Goal: Task Accomplishment & Management: Manage account settings

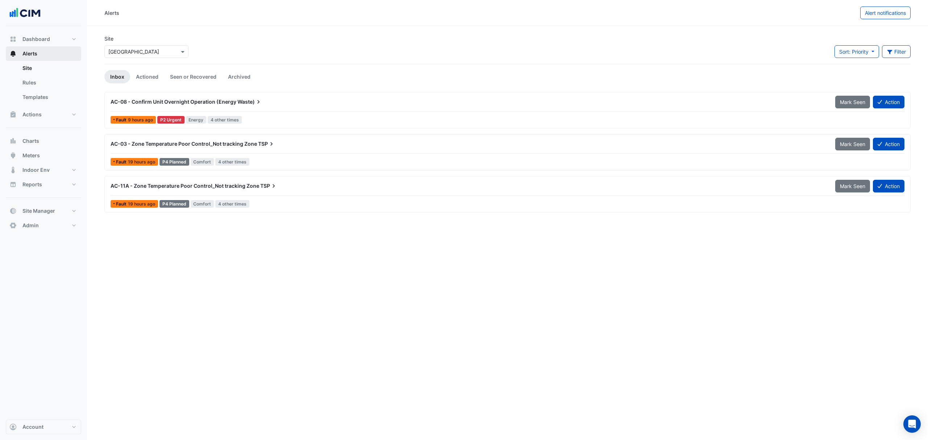
click at [29, 51] on span "Alerts" at bounding box center [29, 53] width 15 height 7
click at [129, 50] on input "text" at bounding box center [139, 52] width 62 height 8
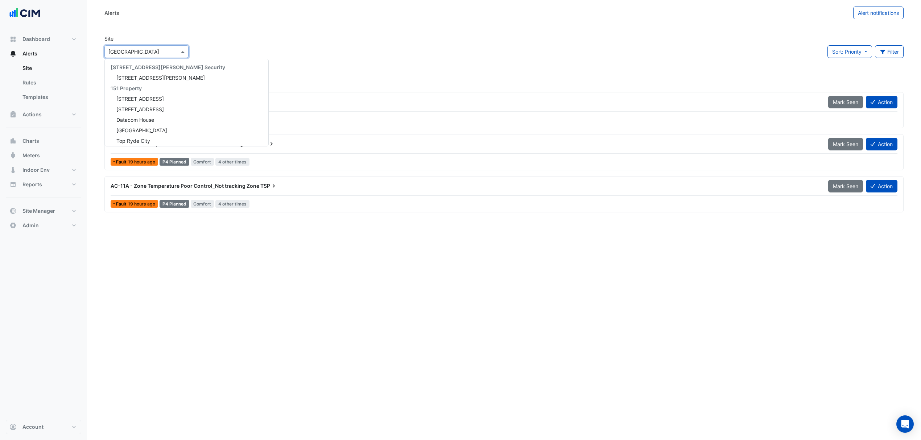
scroll to position [9889, 0]
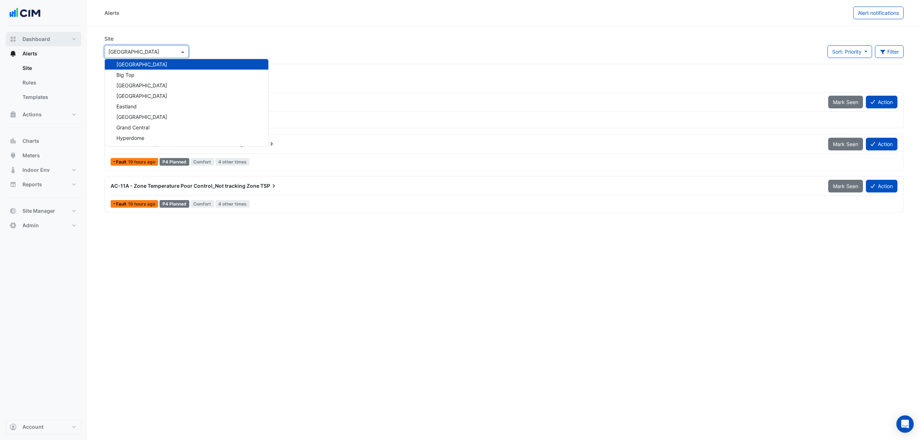
click at [35, 41] on span "Dashboard" at bounding box center [36, 39] width 28 height 7
select select "***"
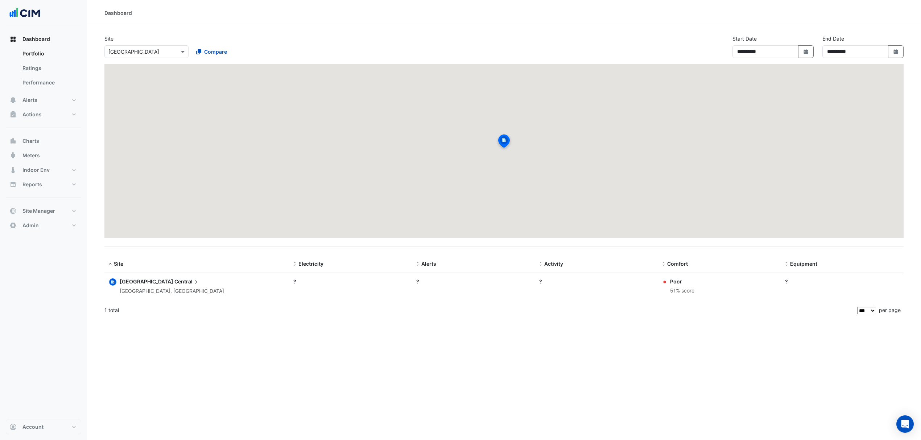
click at [131, 50] on input "text" at bounding box center [139, 52] width 62 height 8
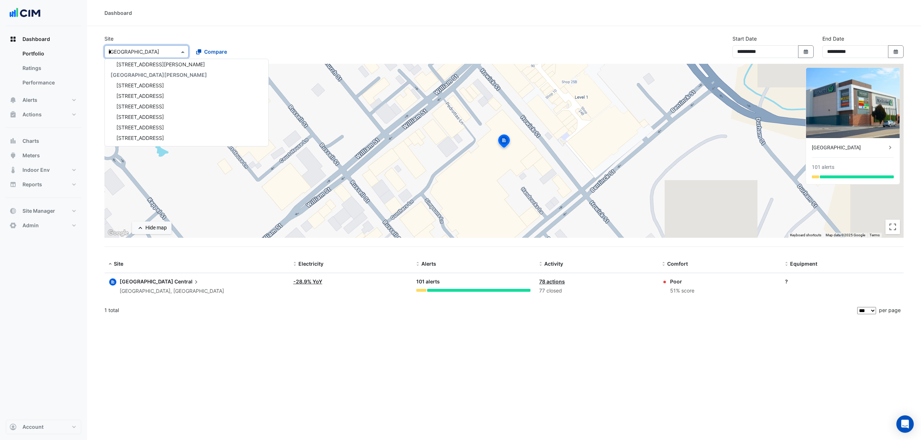
type input "**"
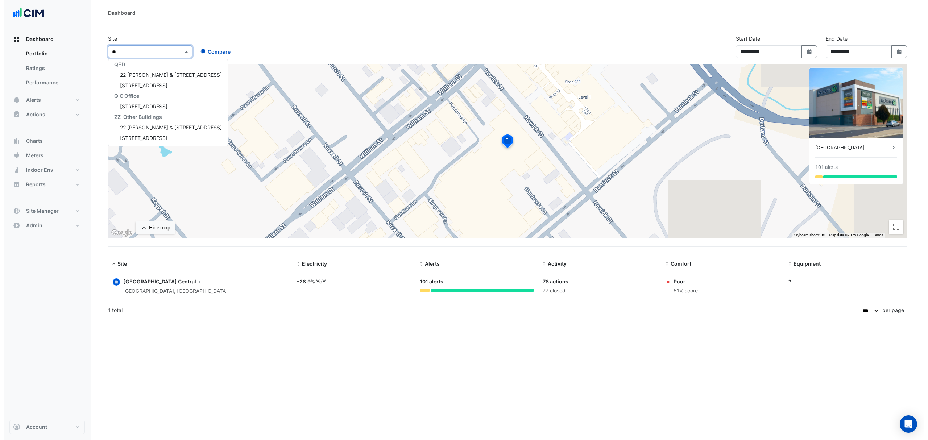
scroll to position [171, 0]
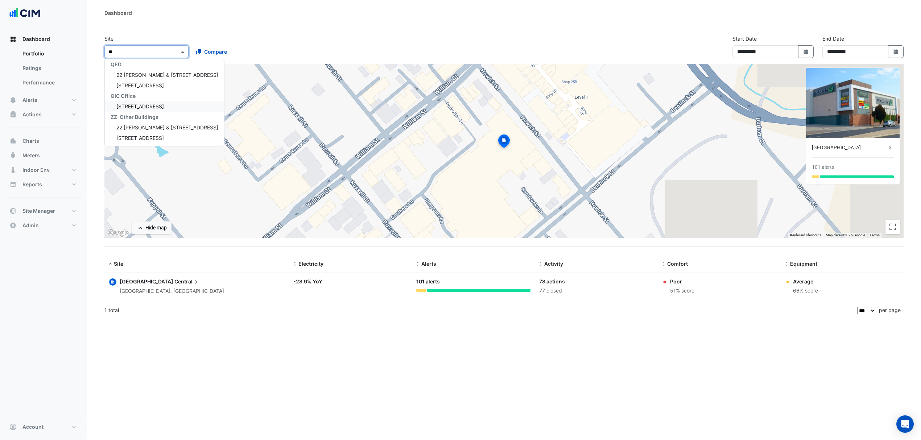
click at [131, 105] on span "224 Bunda Street" at bounding box center [140, 106] width 48 height 6
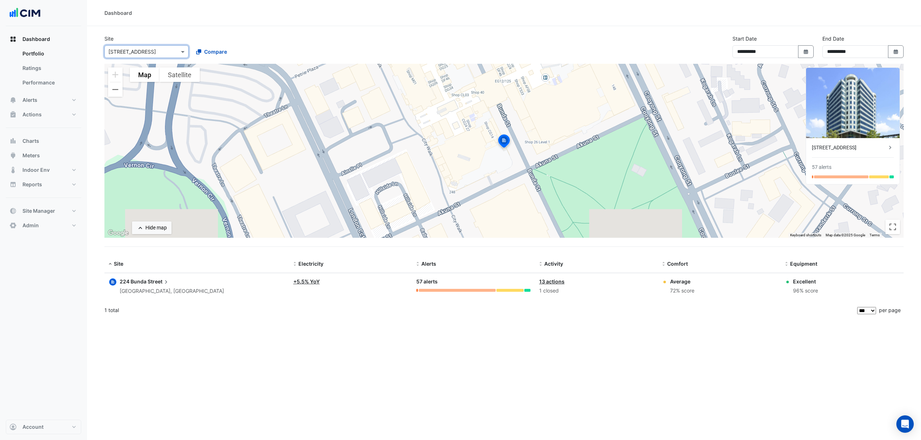
click at [128, 279] on span "224 Bunda" at bounding box center [133, 282] width 27 height 6
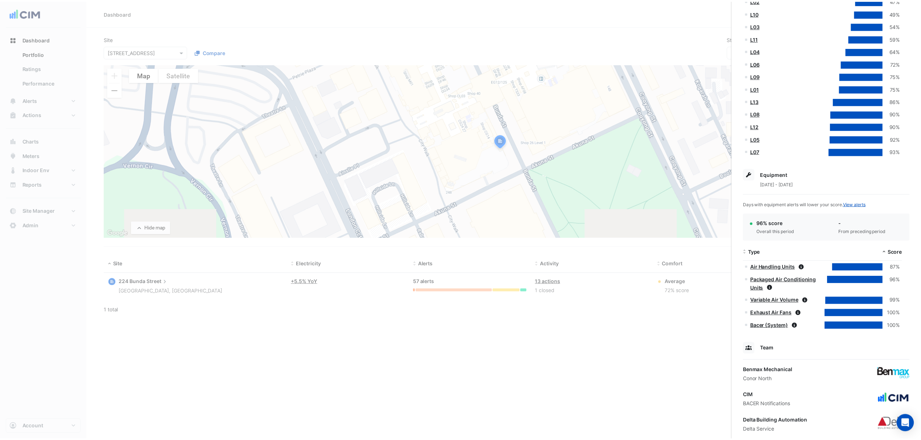
scroll to position [274, 0]
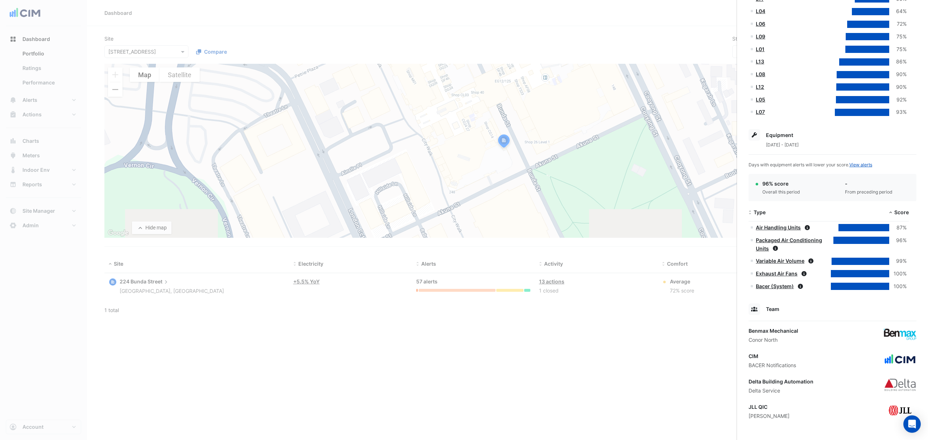
click at [133, 30] on ngb-offcanvas-backdrop at bounding box center [464, 220] width 928 height 440
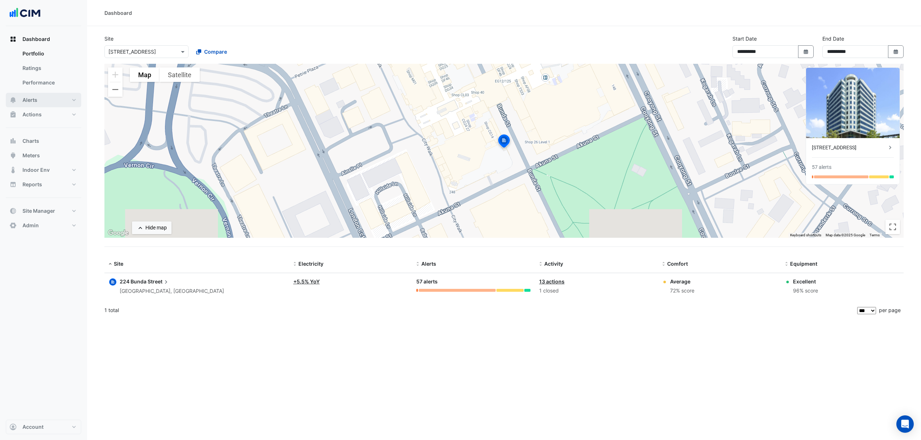
click at [34, 97] on span "Alerts" at bounding box center [29, 99] width 15 height 7
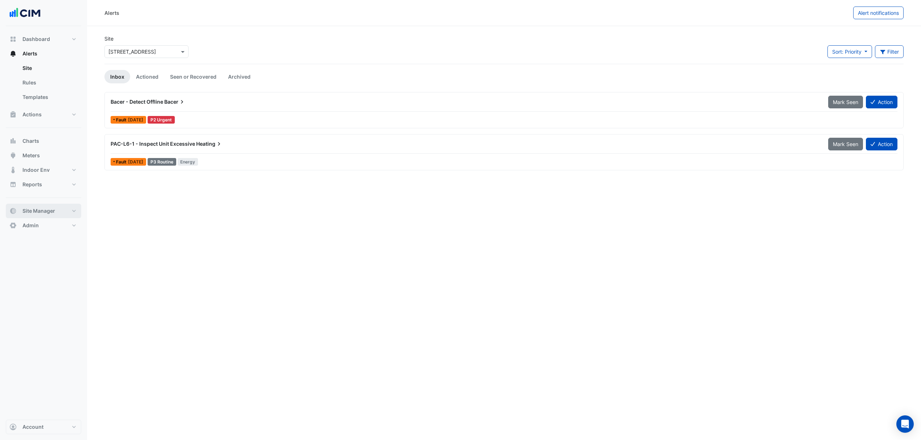
click at [60, 214] on button "Site Manager" at bounding box center [43, 211] width 75 height 15
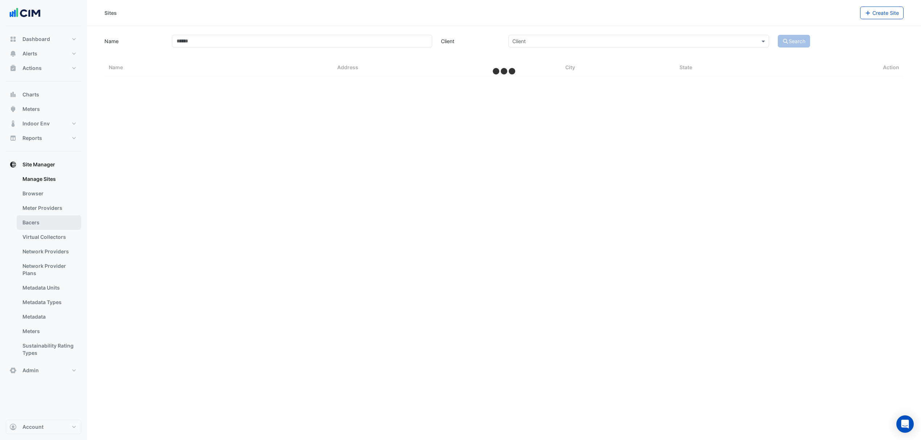
click at [42, 223] on link "Bacers" at bounding box center [49, 222] width 65 height 15
click at [339, 41] on div "Select a Site" at bounding box center [504, 47] width 400 height 13
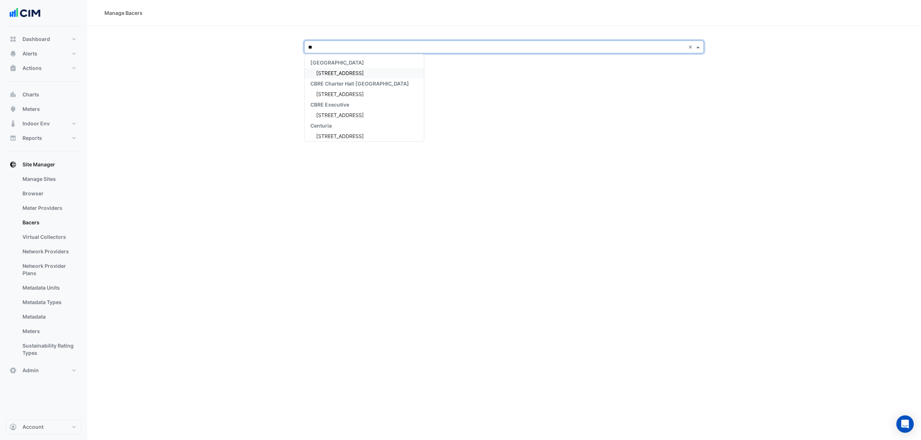
type input "***"
click at [345, 73] on span "224 Bunda Street" at bounding box center [340, 73] width 48 height 6
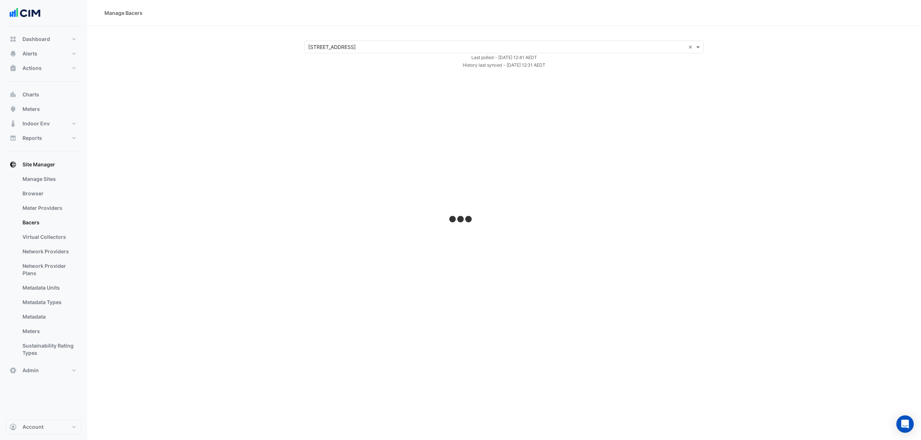
drag, startPoint x: 562, startPoint y: 66, endPoint x: 455, endPoint y: 56, distance: 107.8
click at [455, 56] on form "× 224 Bunda Street × Last polled - Tue 14-Oct-2025 12:41 AEDT History last sync…" at bounding box center [504, 55] width 400 height 28
select select "***"
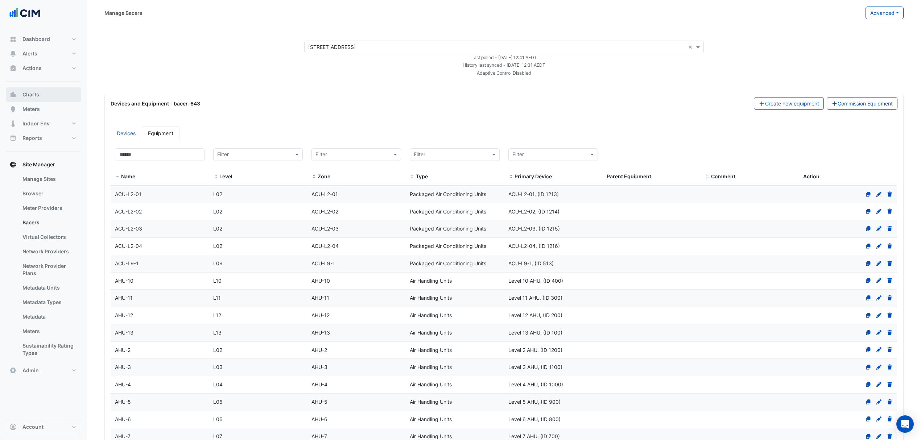
click at [19, 94] on button "Charts" at bounding box center [43, 94] width 75 height 15
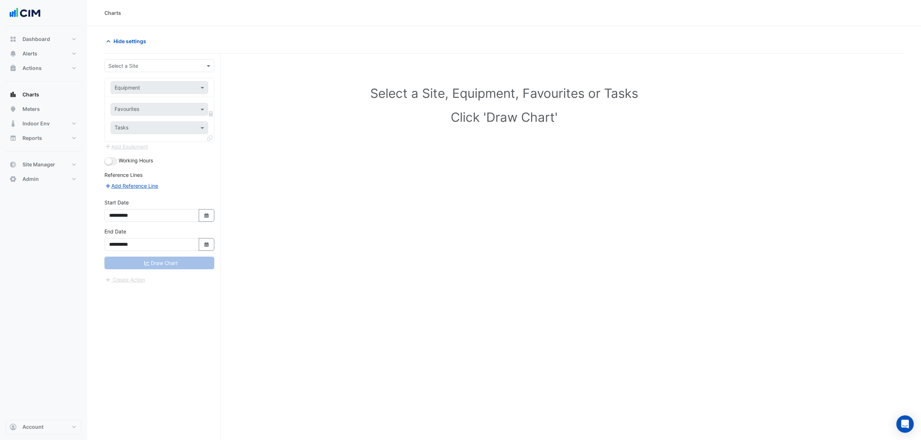
click at [180, 66] on input "text" at bounding box center [151, 66] width 87 height 8
type input "******"
click at [163, 96] on div "Robina Town Centre" at bounding box center [159, 92] width 109 height 11
click at [195, 89] on div at bounding box center [159, 87] width 97 height 8
type input "*"
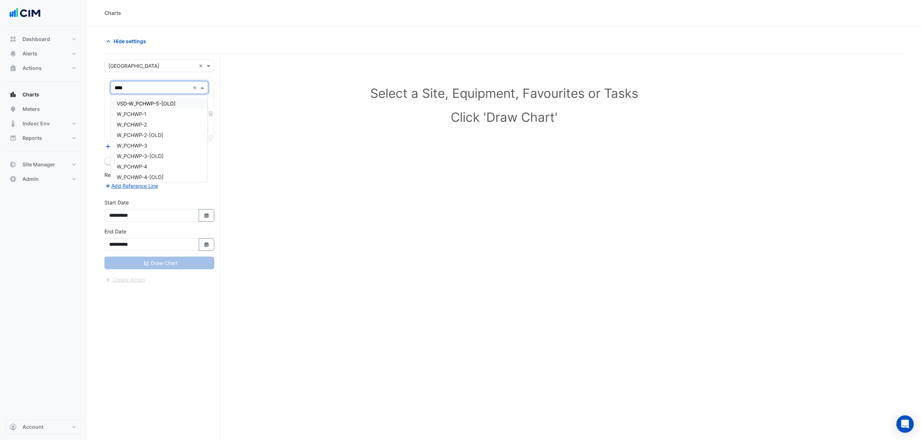
type input "*****"
click at [133, 125] on span "W_PCHWP-2" at bounding box center [132, 124] width 30 height 6
click at [199, 111] on span at bounding box center [203, 110] width 9 height 8
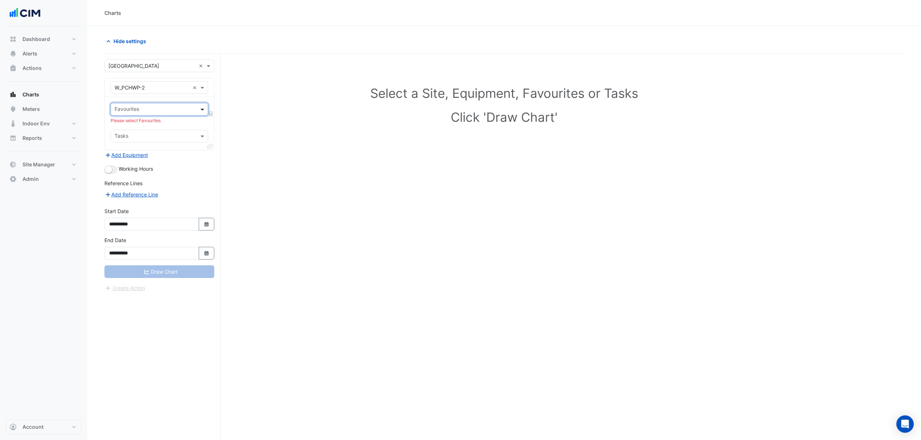
click at [199, 111] on span at bounding box center [203, 110] width 9 height 8
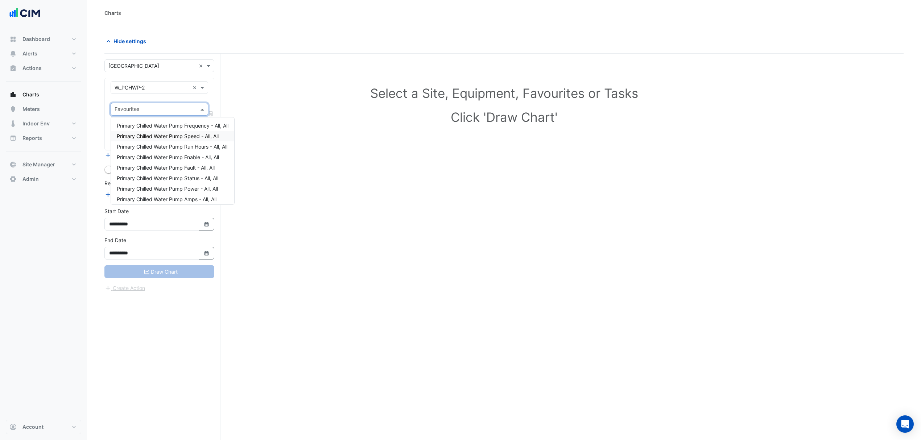
click at [181, 134] on span "Primary Chilled Water Pump Speed - All, All" at bounding box center [168, 136] width 102 height 6
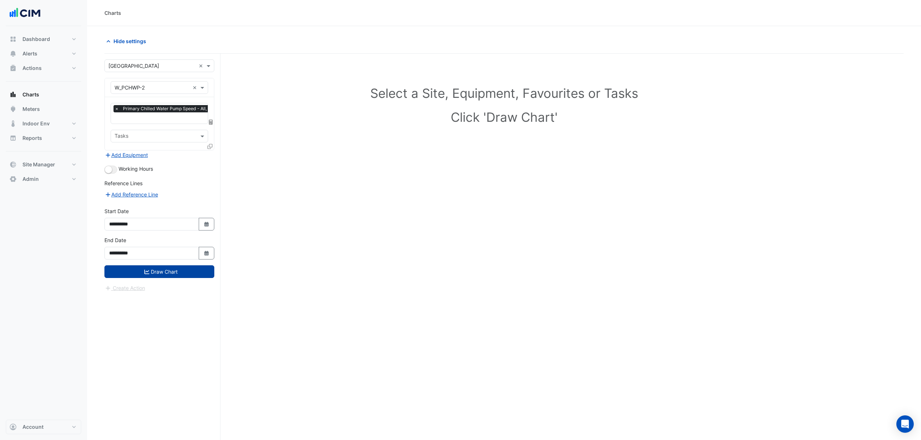
click at [189, 277] on button "Draw Chart" at bounding box center [159, 271] width 110 height 13
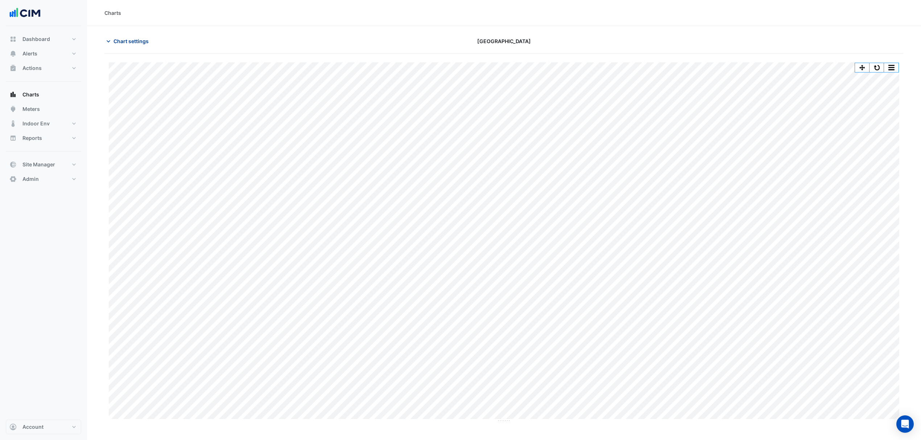
click at [114, 41] on span "Chart settings" at bounding box center [131, 41] width 35 height 8
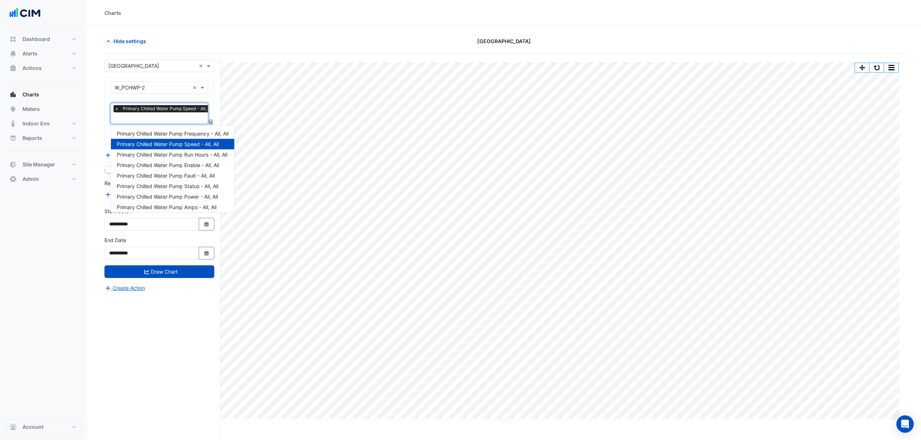
scroll to position [0, 4]
click at [188, 123] on div at bounding box center [161, 118] width 103 height 9
click at [169, 128] on div "Primary Chilled Water Pump Frequency - All, All" at bounding box center [172, 133] width 123 height 11
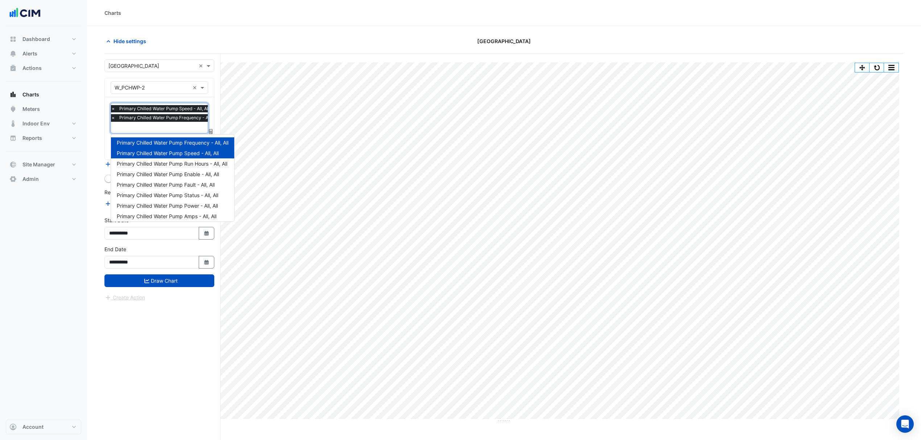
click at [176, 129] on input "text" at bounding box center [166, 128] width 111 height 8
click at [174, 160] on div "Primary Chilled Water Pump Run Hours - All, All" at bounding box center [172, 163] width 123 height 11
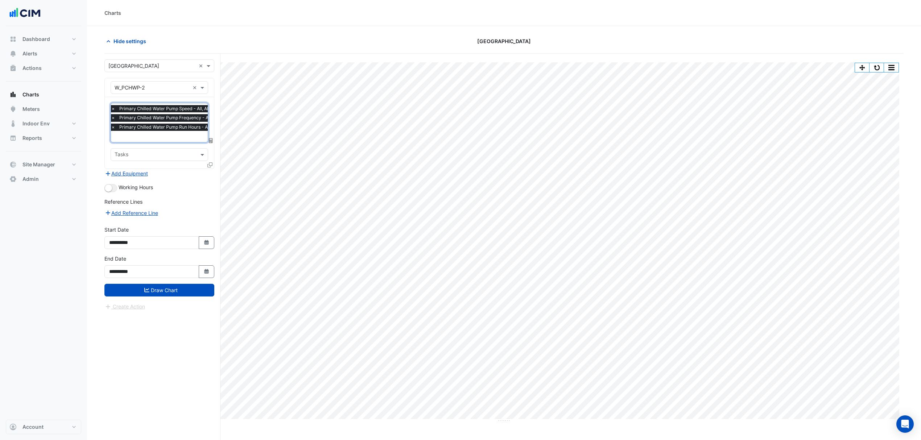
click at [173, 136] on input "text" at bounding box center [166, 137] width 111 height 8
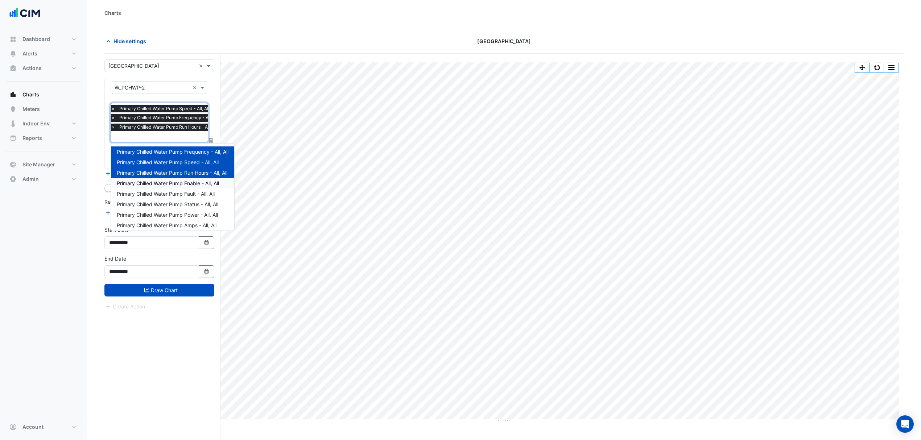
click at [173, 187] on div "Primary Chilled Water Pump Enable - All, All" at bounding box center [172, 183] width 123 height 11
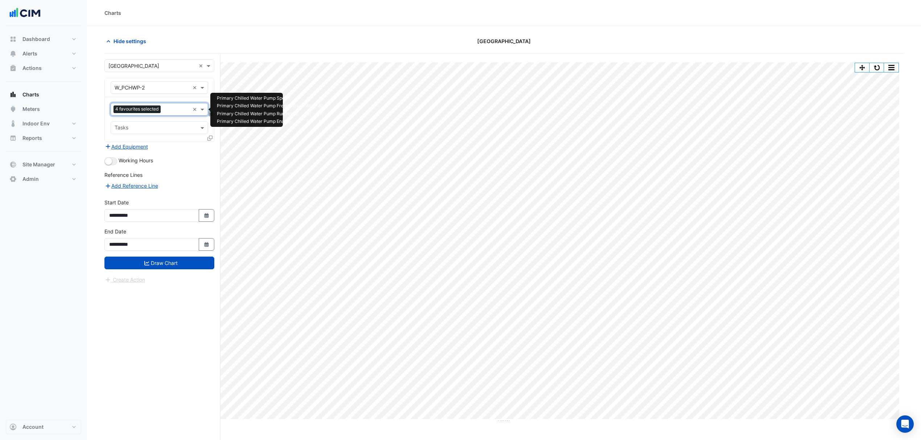
click at [176, 113] on input "text" at bounding box center [177, 110] width 26 height 8
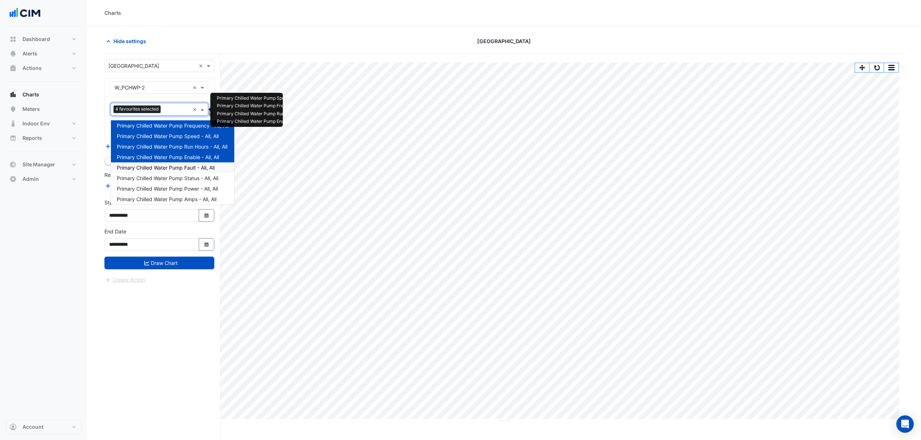
click at [187, 170] on span "Primary Chilled Water Pump Fault - All, All" at bounding box center [166, 168] width 98 height 6
click at [174, 112] on input "text" at bounding box center [176, 110] width 26 height 8
click at [173, 176] on span "Primary Chilled Water Pump Status - All, All" at bounding box center [168, 178] width 102 height 6
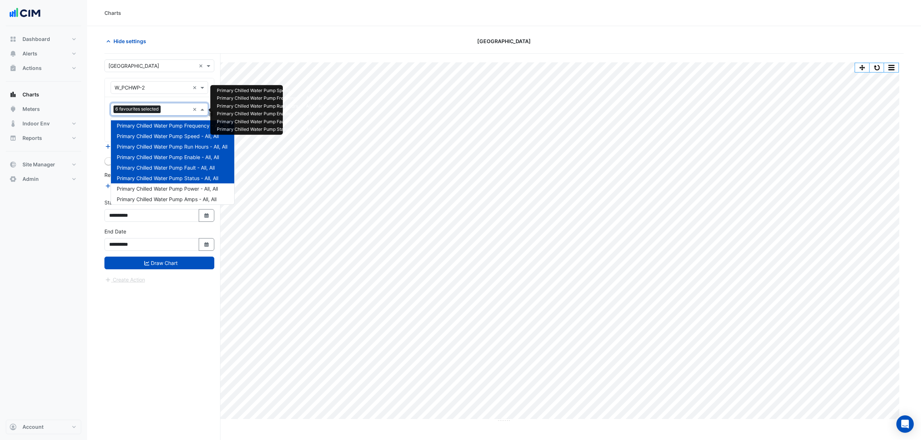
click at [176, 114] on input "text" at bounding box center [177, 110] width 26 height 8
click at [174, 186] on span "Primary Chilled Water Pump Power - All, All" at bounding box center [167, 189] width 101 height 6
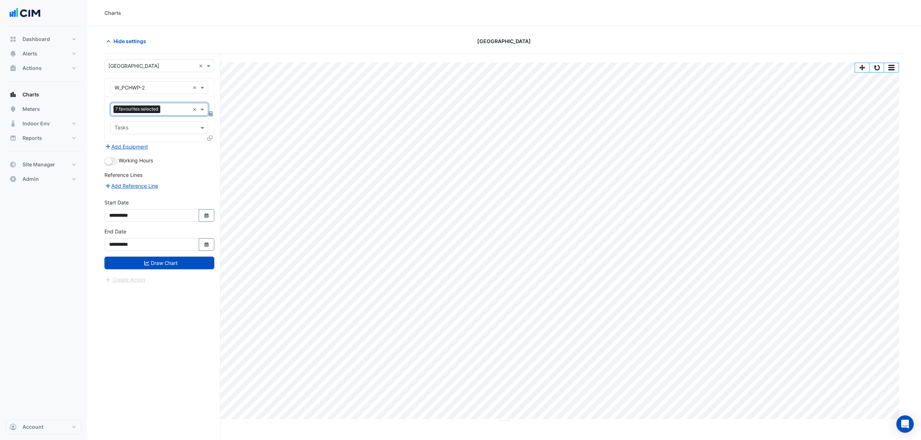
click at [171, 109] on input "text" at bounding box center [176, 110] width 26 height 8
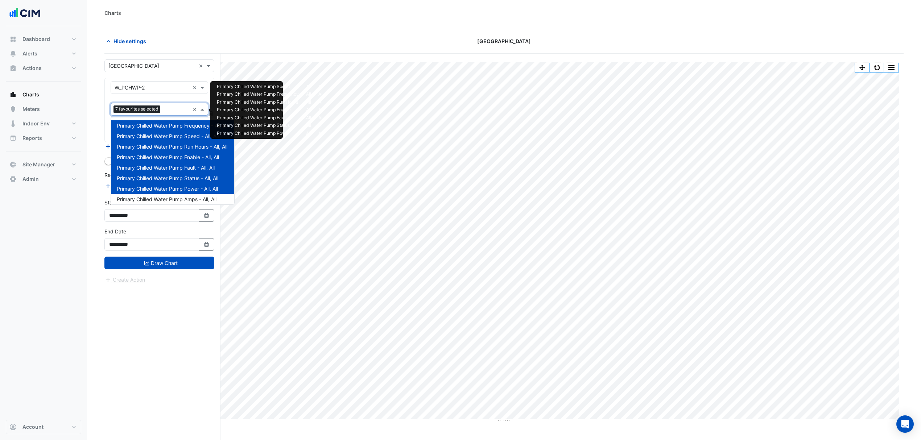
click at [171, 193] on div "Primary Chilled Water Pump Power - All, All" at bounding box center [172, 188] width 123 height 11
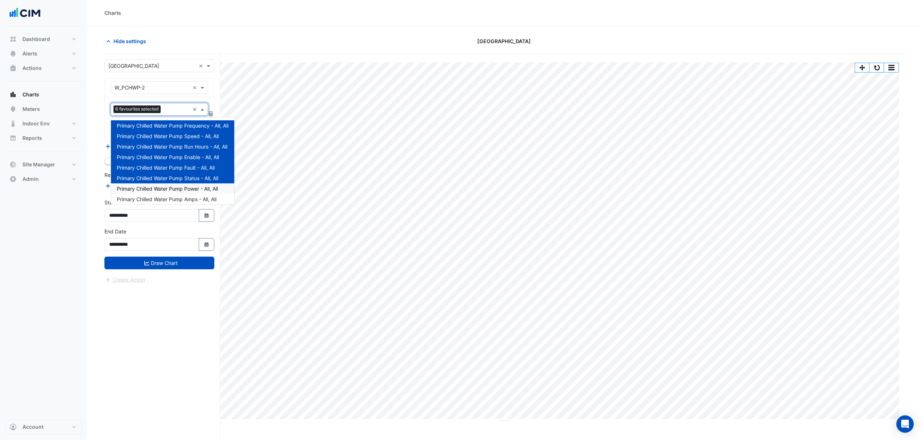
drag, startPoint x: 183, startPoint y: 186, endPoint x: 180, endPoint y: 190, distance: 4.4
click at [182, 186] on span "Primary Chilled Water Pump Power - All, All" at bounding box center [167, 189] width 101 height 6
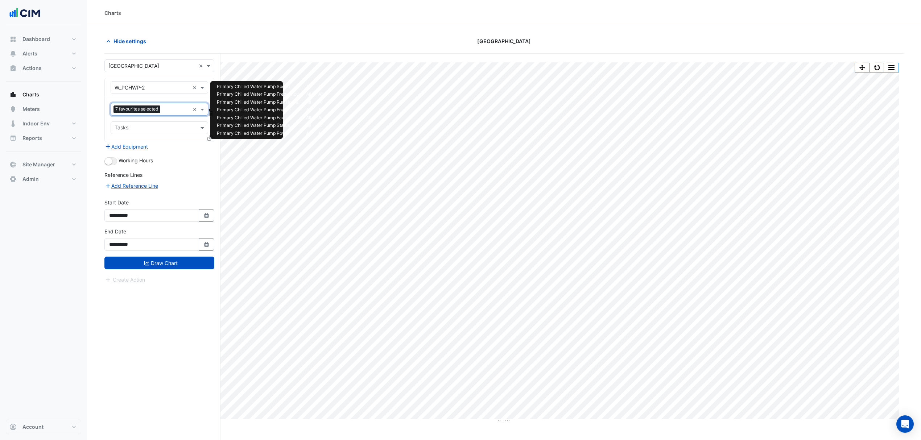
click at [173, 111] on input "text" at bounding box center [176, 110] width 26 height 8
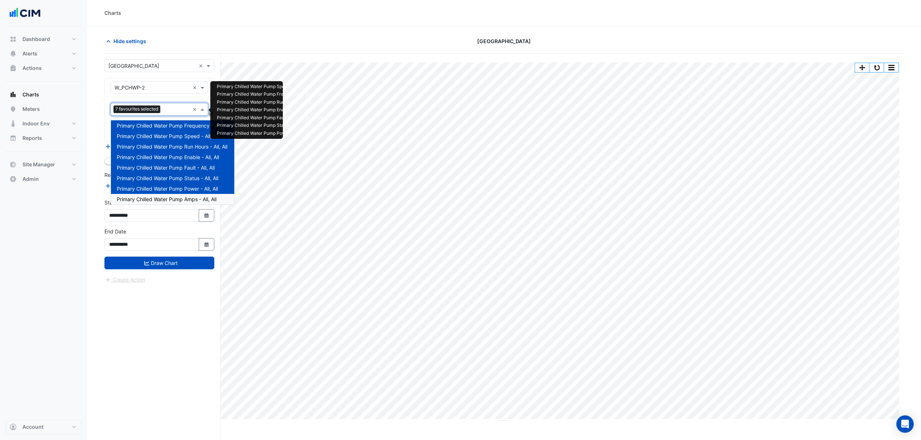
click at [173, 197] on span "Primary Chilled Water Pump Amps - All, All" at bounding box center [167, 199] width 100 height 6
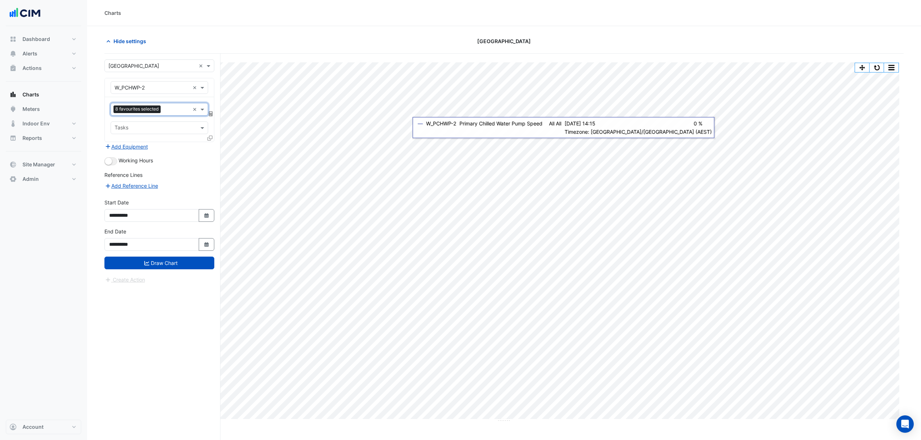
click at [209, 140] on icon at bounding box center [209, 138] width 5 height 5
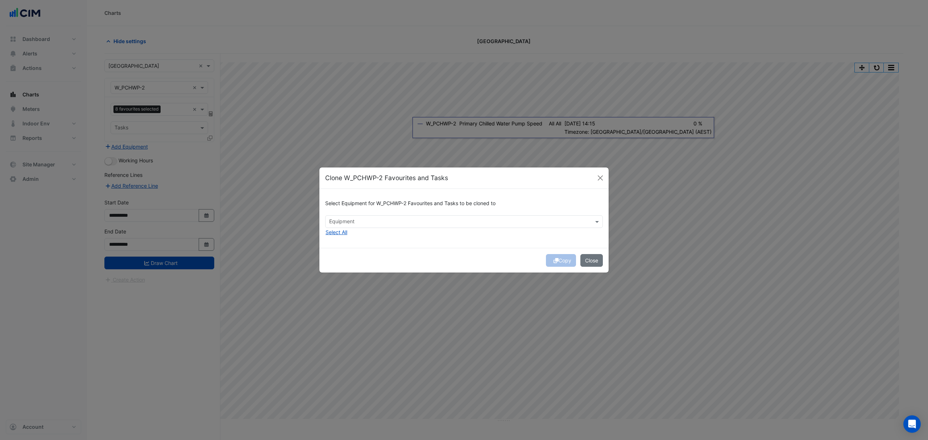
click at [339, 225] on input "text" at bounding box center [459, 223] width 261 height 8
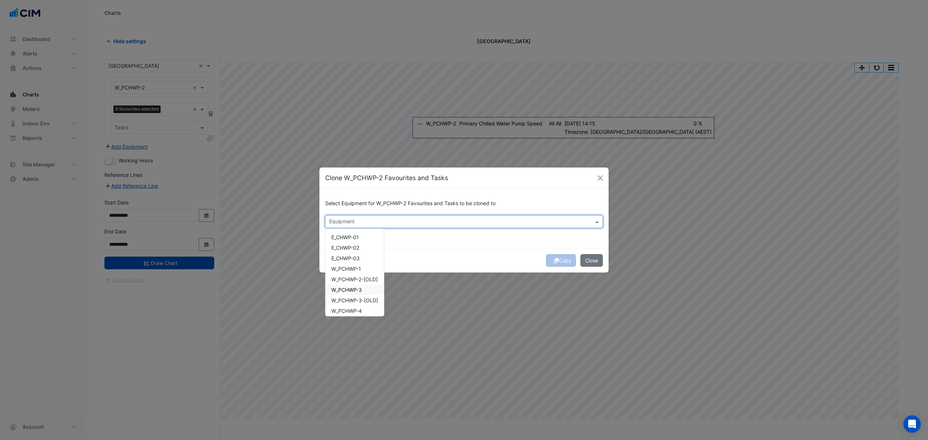
drag, startPoint x: 351, startPoint y: 289, endPoint x: 351, endPoint y: 295, distance: 5.5
click at [351, 291] on span "W_PCHWP-3" at bounding box center [346, 290] width 30 height 6
click at [351, 308] on span "W_PCHWP-4" at bounding box center [346, 311] width 30 height 6
click at [358, 297] on span "W_PCHWP-5" at bounding box center [346, 298] width 30 height 6
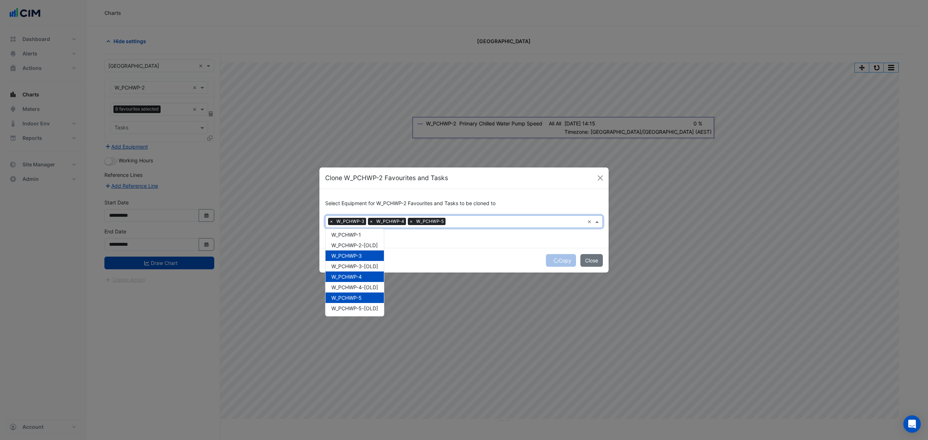
click at [425, 259] on div "Copy Close" at bounding box center [463, 260] width 289 height 25
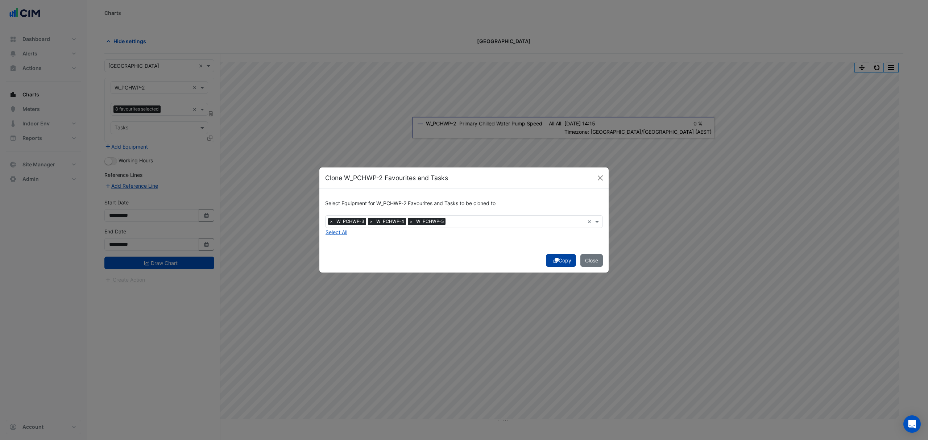
click at [556, 263] on icon "submit" at bounding box center [556, 260] width 5 height 5
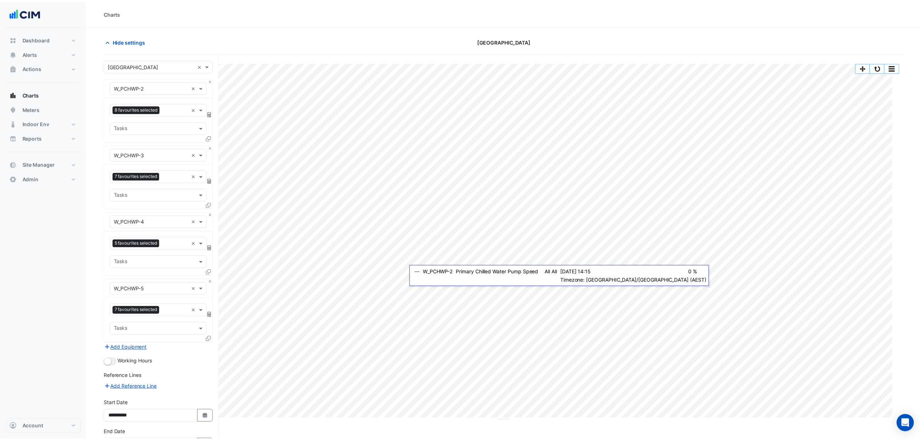
scroll to position [54, 0]
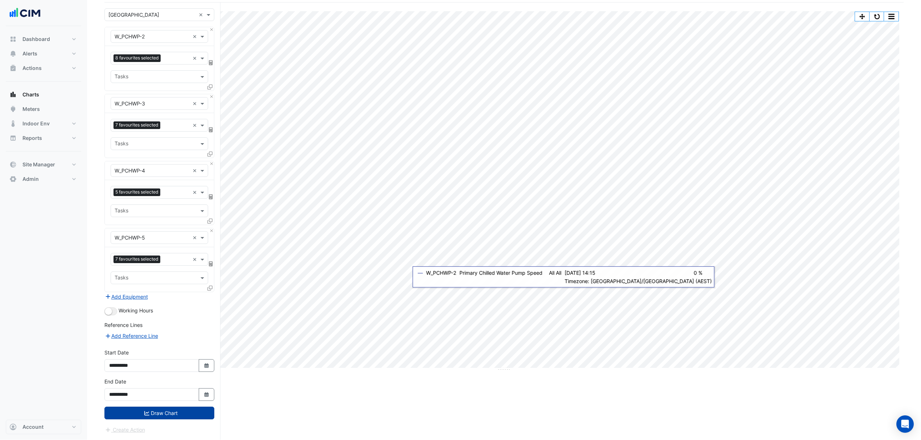
click at [161, 411] on button "Draw Chart" at bounding box center [159, 413] width 110 height 13
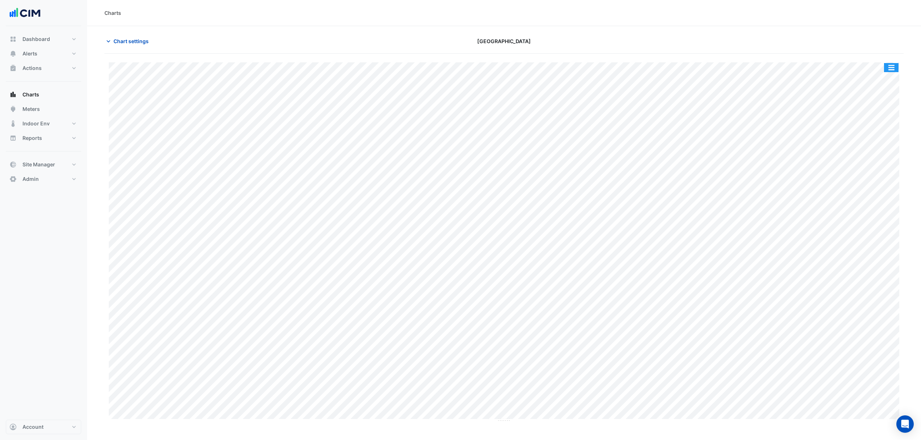
click at [887, 66] on button "button" at bounding box center [891, 67] width 15 height 9
click at [873, 80] on div "Split by Equip" at bounding box center [877, 80] width 44 height 13
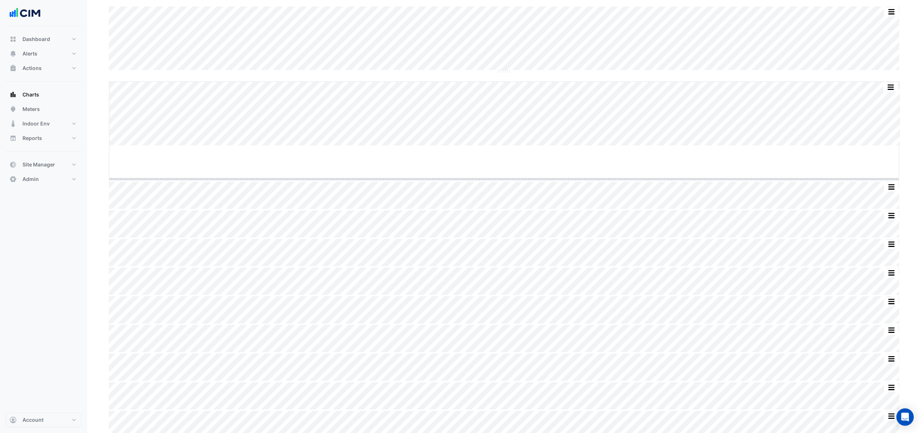
drag, startPoint x: 504, startPoint y: 144, endPoint x: 501, endPoint y: 179, distance: 34.9
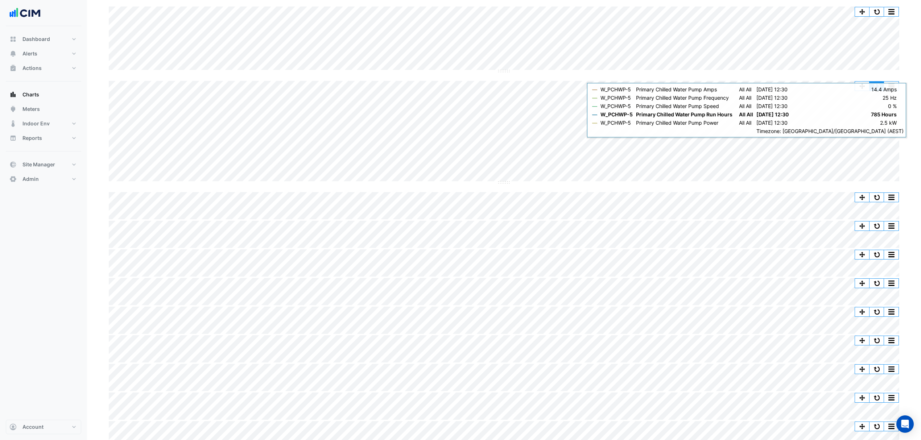
click at [875, 89] on button "button" at bounding box center [877, 86] width 15 height 9
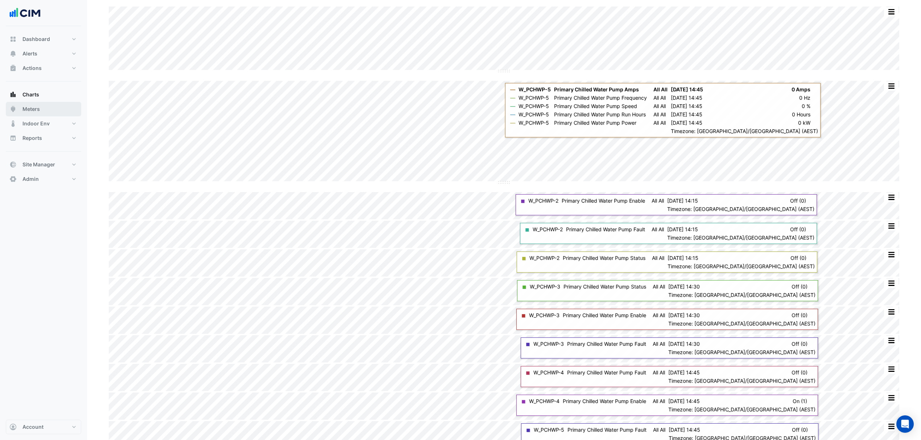
click at [42, 106] on button "Meters" at bounding box center [43, 109] width 75 height 15
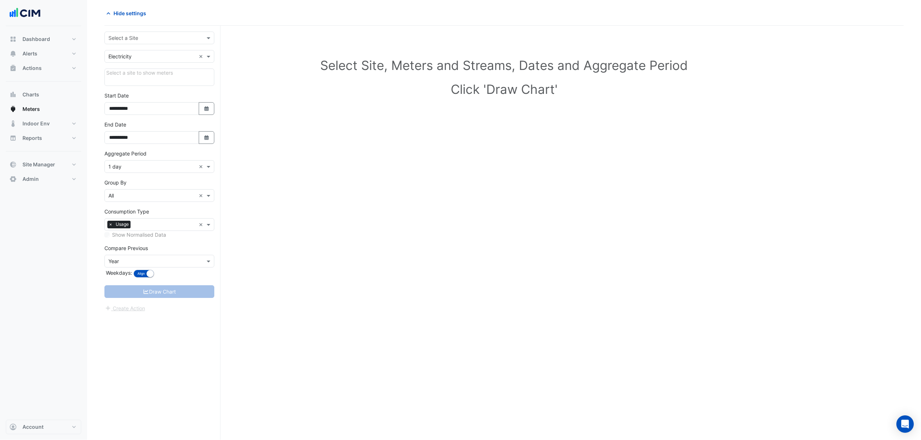
click at [150, 38] on input "text" at bounding box center [151, 38] width 87 height 8
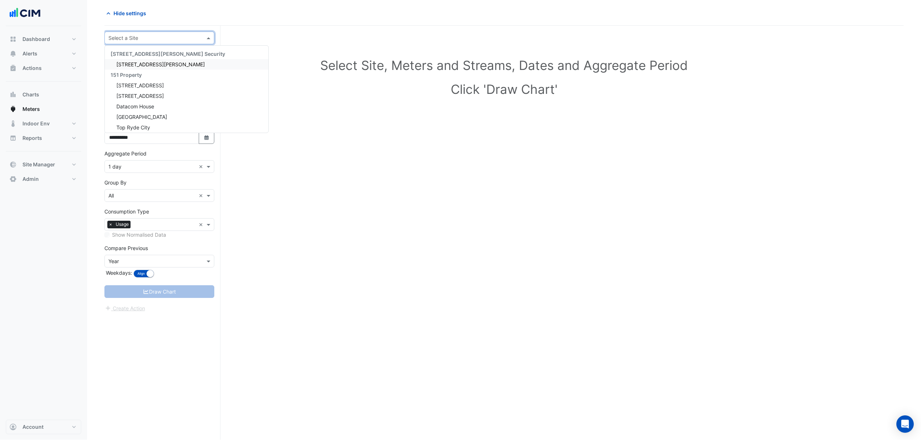
click at [150, 36] on input "text" at bounding box center [151, 38] width 87 height 8
type input "**********"
click at [129, 61] on span "[STREET_ADDRESS][PERSON_NAME]" at bounding box center [160, 64] width 88 height 6
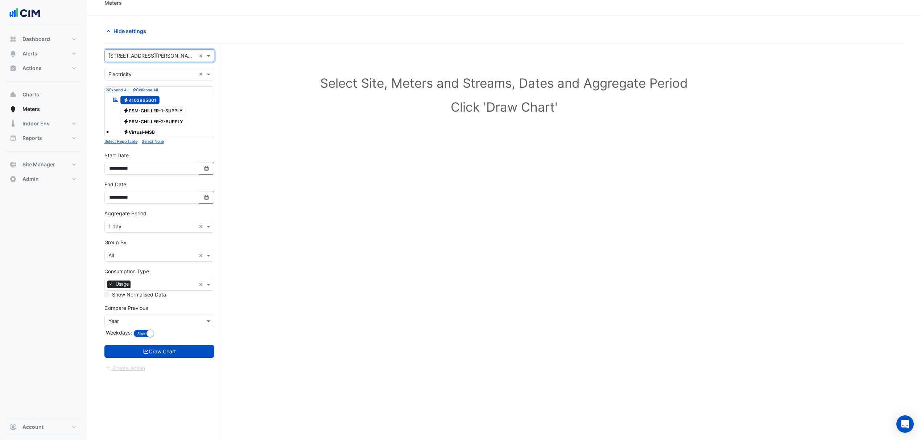
scroll to position [0, 0]
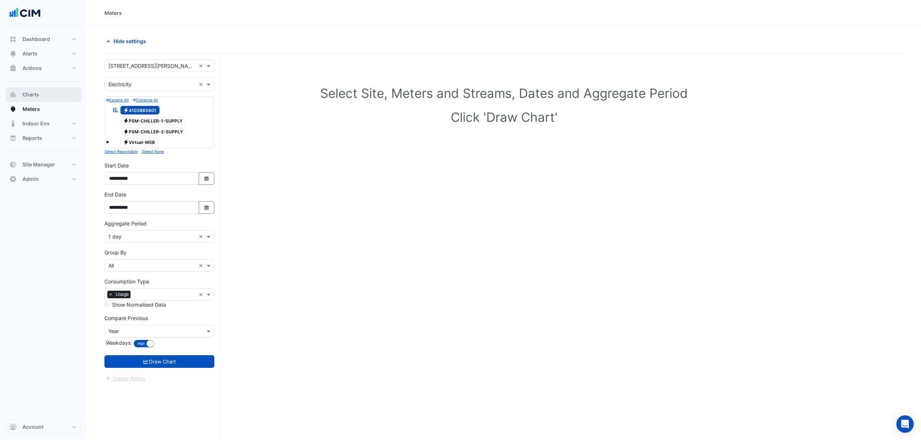
click at [41, 95] on button "Charts" at bounding box center [43, 94] width 75 height 15
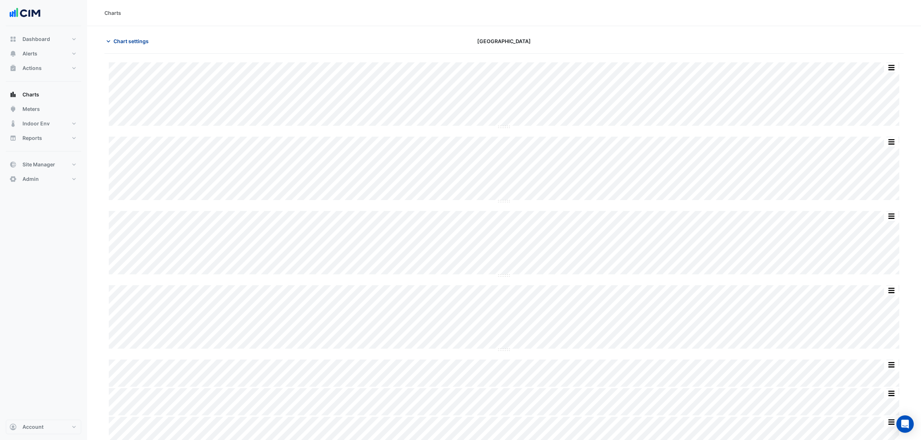
click at [128, 42] on span "Chart settings" at bounding box center [131, 41] width 35 height 8
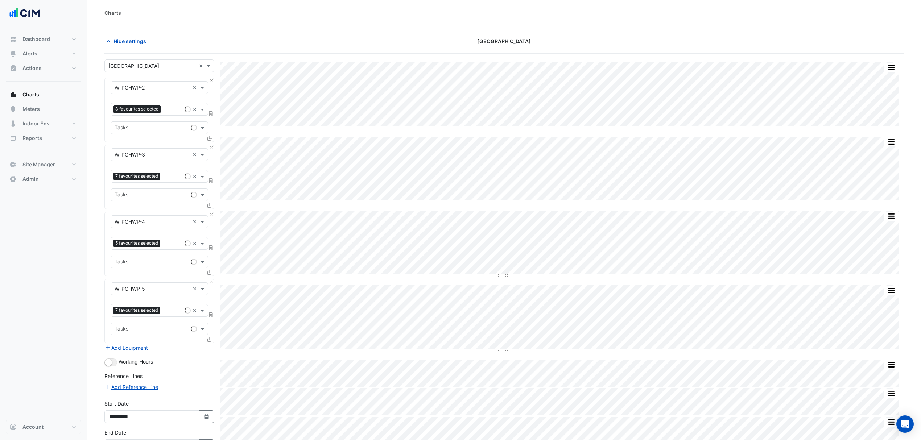
click at [158, 63] on input "text" at bounding box center [151, 66] width 87 height 8
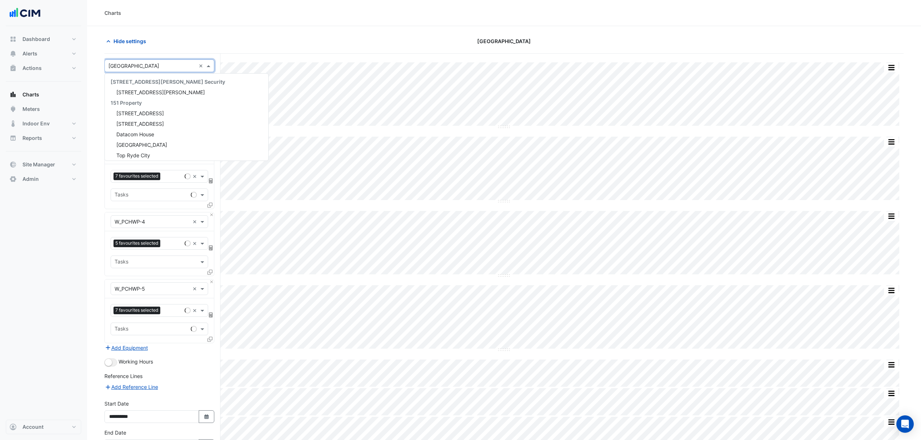
scroll to position [108, 0]
click at [221, 44] on div "Hide settings" at bounding box center [234, 41] width 269 height 13
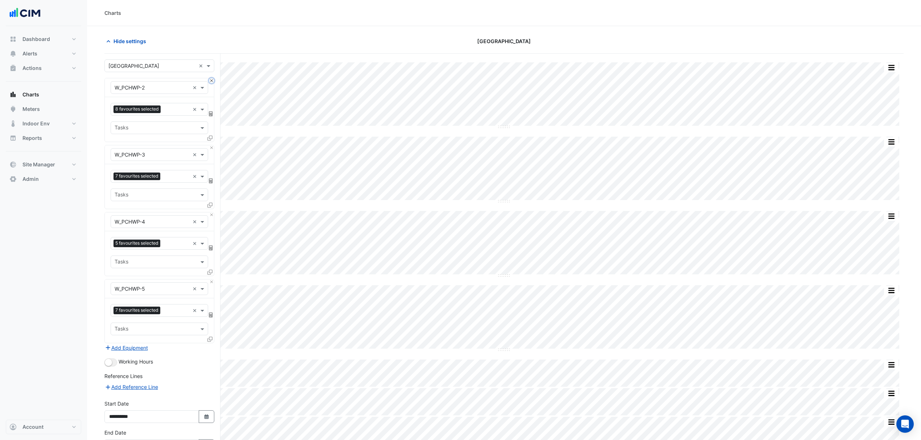
click at [212, 82] on button "Close" at bounding box center [211, 80] width 5 height 5
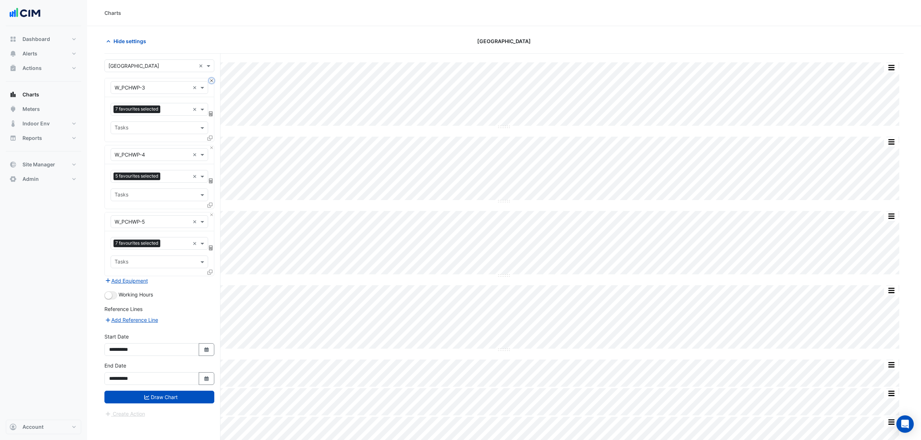
click at [212, 82] on button "Close" at bounding box center [211, 80] width 5 height 5
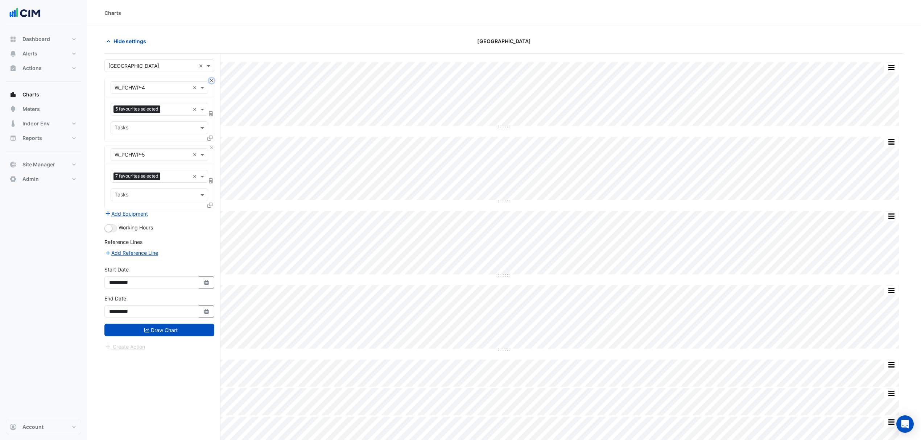
click at [212, 82] on button "Close" at bounding box center [211, 80] width 5 height 5
click at [212, 145] on div "× W_PCHWP-5 ×" at bounding box center [159, 154] width 109 height 19
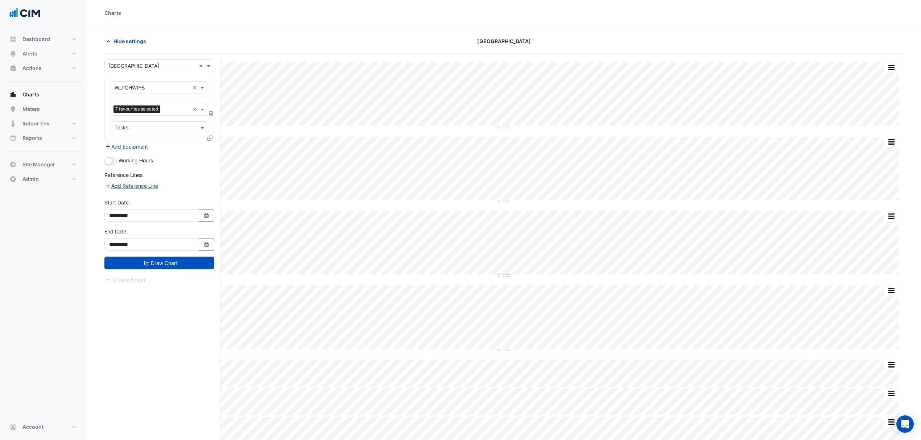
click at [212, 82] on div "× W_PCHWP-5 ×" at bounding box center [159, 87] width 109 height 19
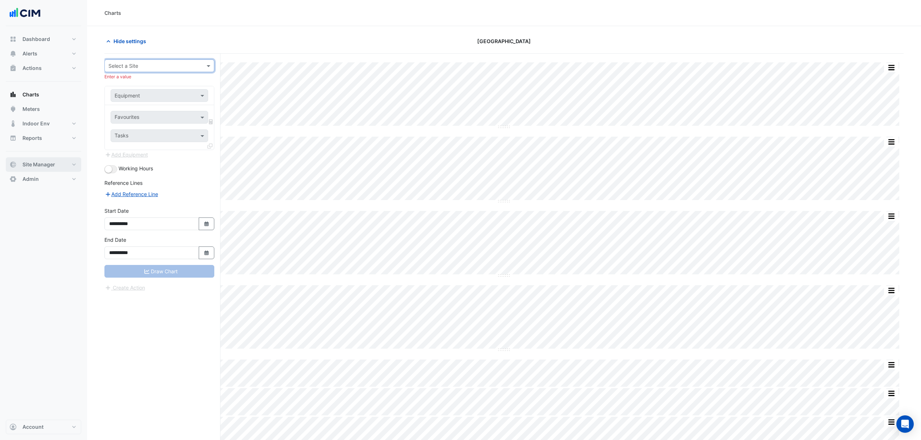
click at [51, 158] on button "Site Manager" at bounding box center [43, 164] width 75 height 15
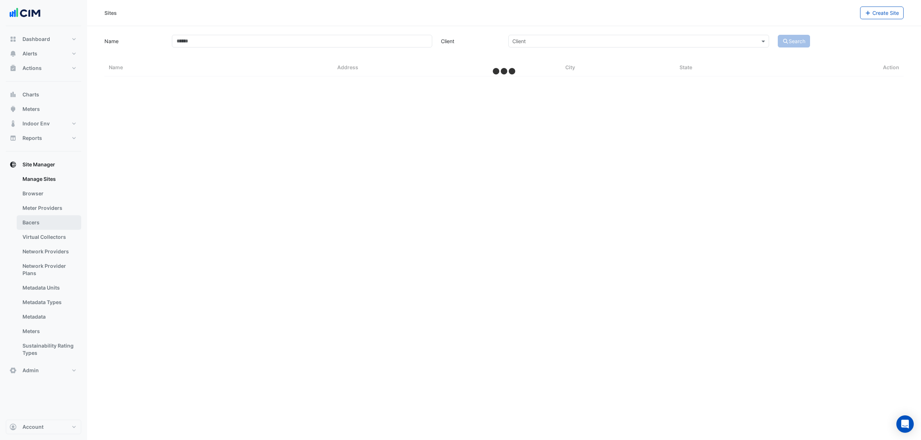
click at [31, 227] on link "Bacers" at bounding box center [49, 222] width 65 height 15
click at [334, 52] on div "Select a Site" at bounding box center [504, 47] width 400 height 13
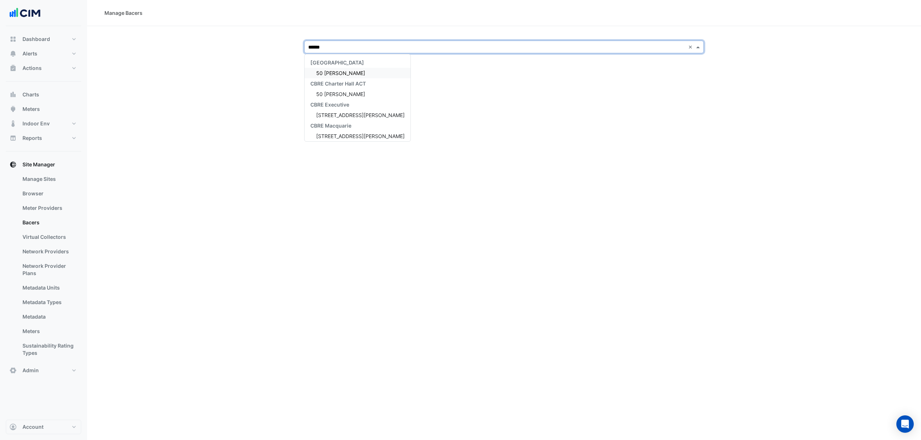
type input "*******"
click at [342, 74] on span "[STREET_ADDRESS][PERSON_NAME]" at bounding box center [360, 73] width 88 height 6
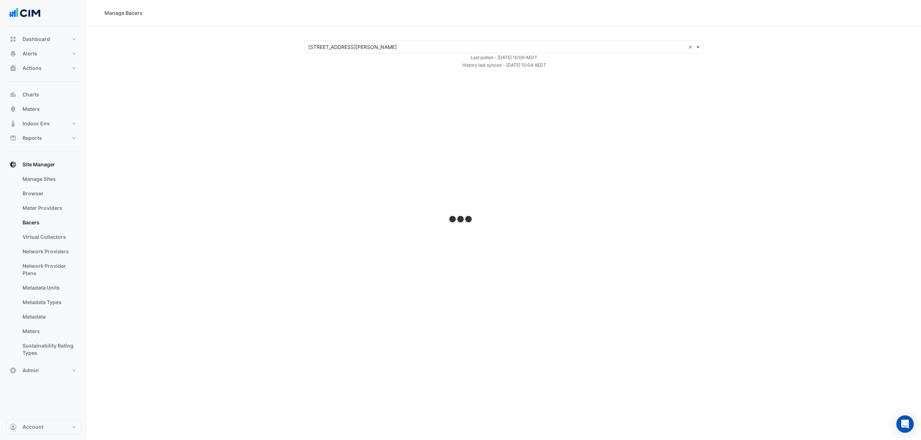
select select "***"
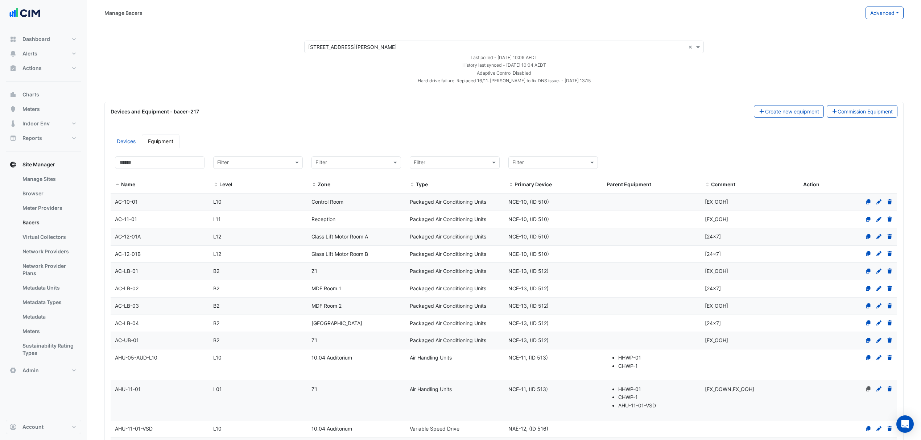
click at [465, 160] on input "text" at bounding box center [447, 163] width 67 height 8
type input "*****"
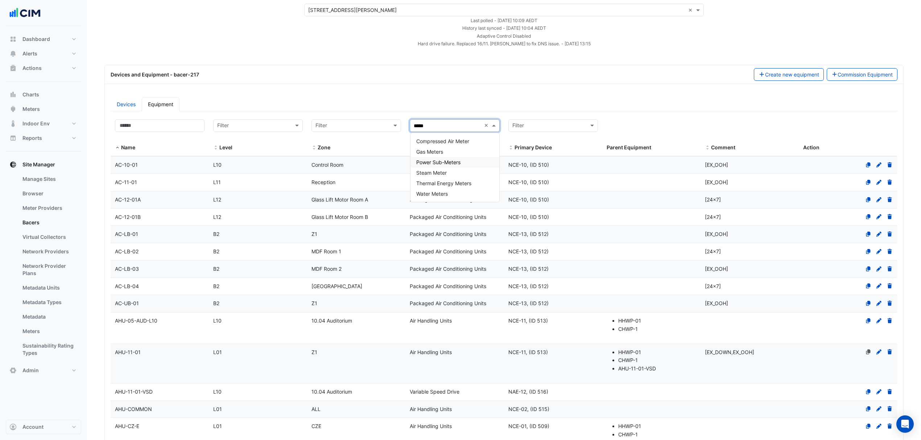
scroll to position [48, 0]
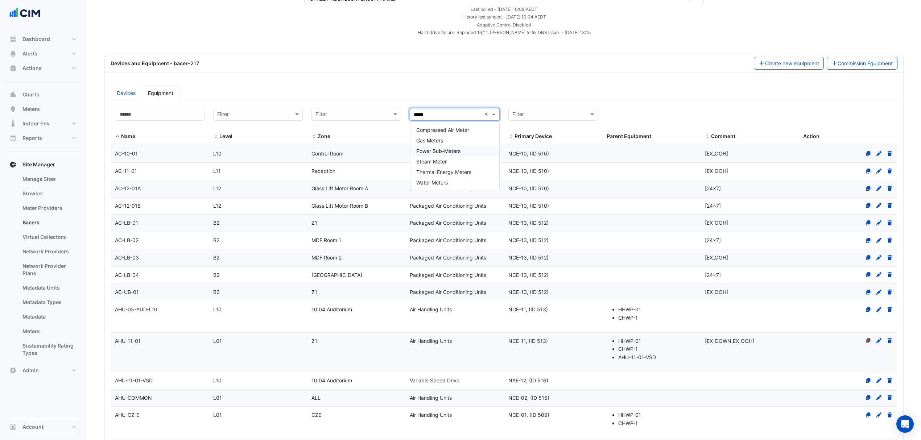
click at [442, 149] on span "Power Sub-Meters" at bounding box center [438, 151] width 44 height 6
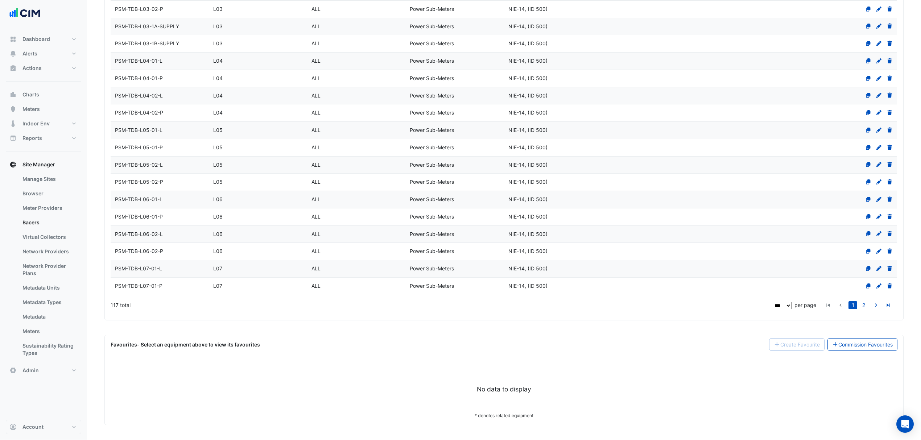
scroll to position [1669, 0]
click at [30, 114] on button "Meters" at bounding box center [43, 109] width 75 height 15
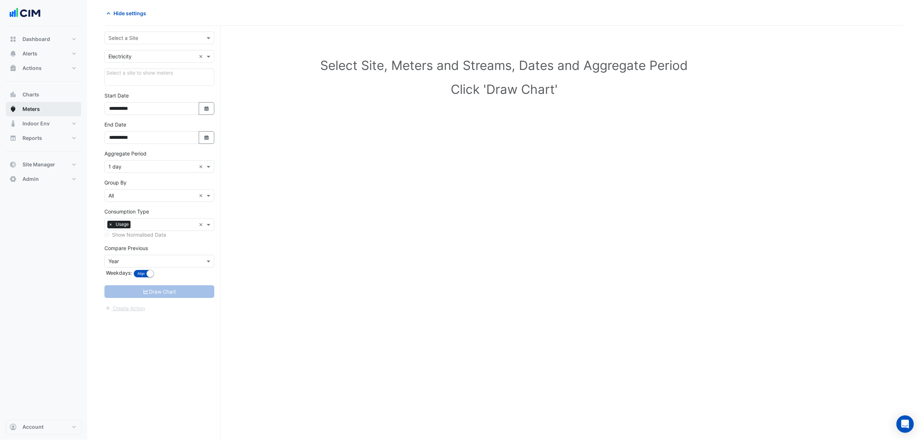
scroll to position [28, 0]
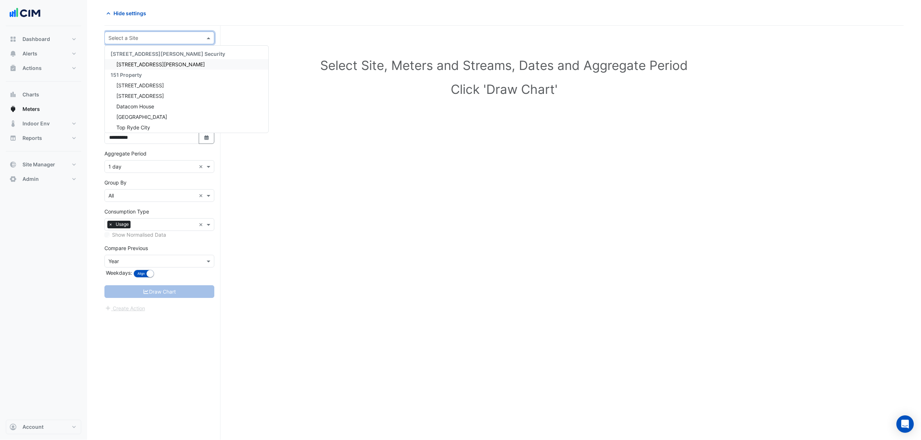
click at [144, 42] on div "Select a Site" at bounding box center [159, 38] width 110 height 13
type input "******"
click at [142, 82] on span "[STREET_ADDRESS][PERSON_NAME]" at bounding box center [160, 82] width 88 height 6
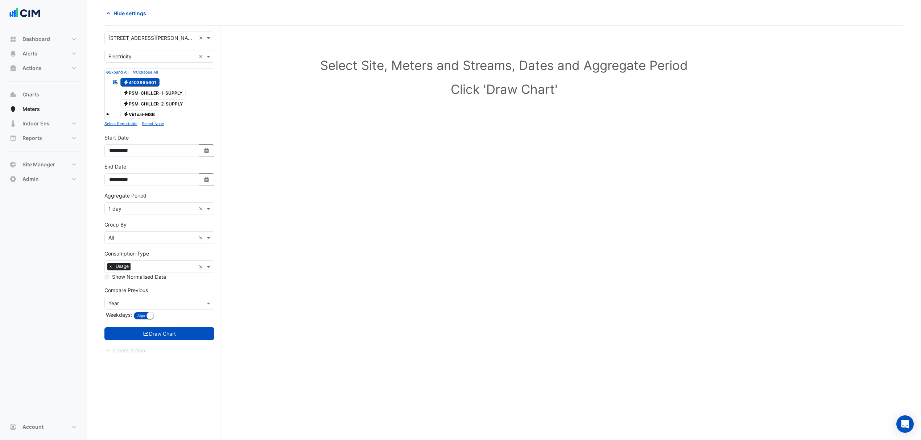
click at [108, 111] on span at bounding box center [107, 113] width 3 height 6
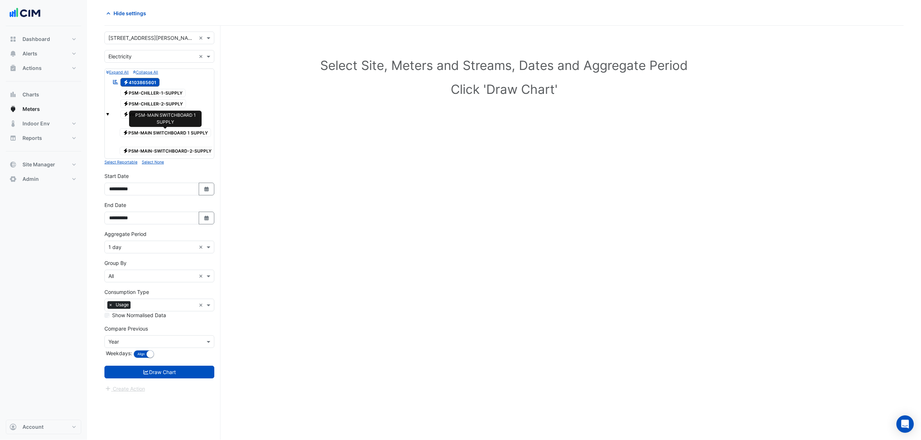
click at [173, 131] on span "Electricity PSM-MAIN SWITCHBOARD 1 SUPPLY" at bounding box center [165, 132] width 91 height 9
click at [142, 82] on span "Electricity 4103865601" at bounding box center [140, 82] width 40 height 9
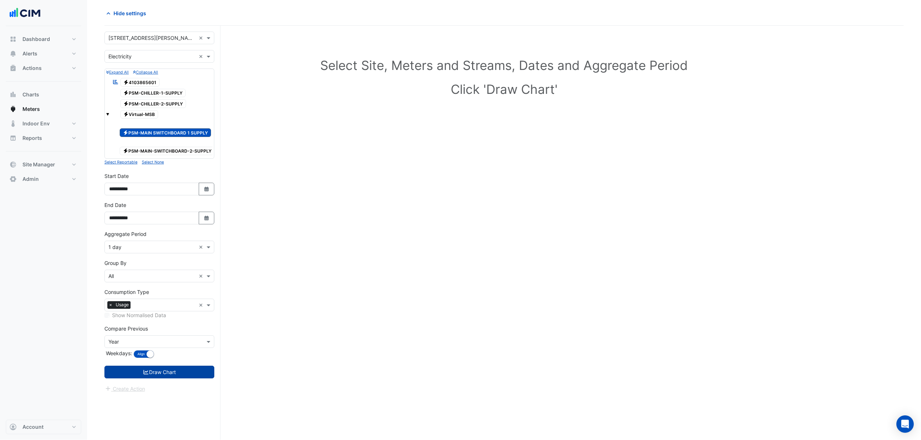
click at [158, 370] on button "Draw Chart" at bounding box center [159, 372] width 110 height 13
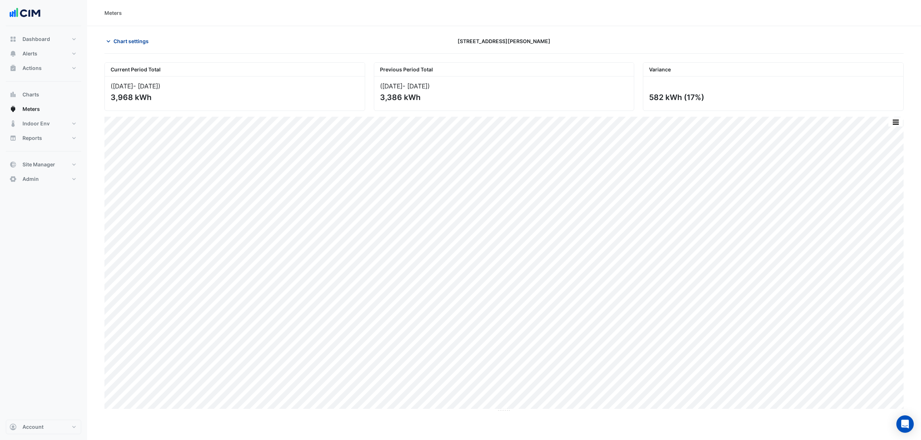
click at [123, 40] on span "Chart settings" at bounding box center [131, 41] width 35 height 8
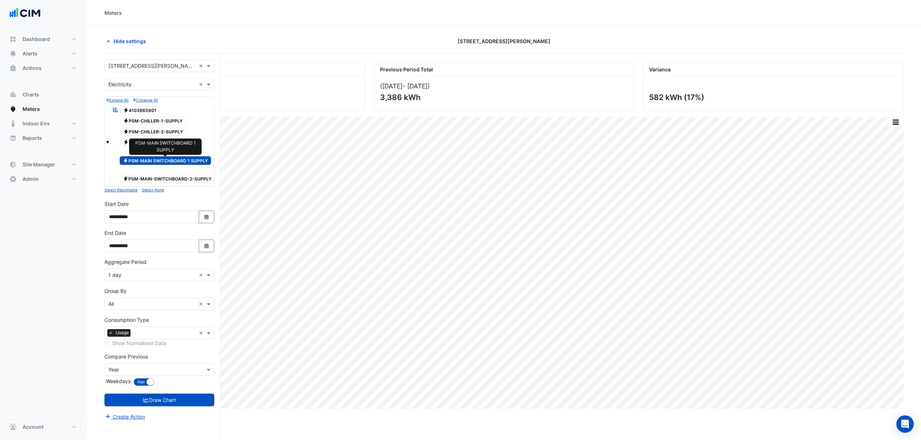
click at [146, 157] on span "Electricity PSM-MAIN SWITCHBOARD 1 SUPPLY" at bounding box center [165, 160] width 91 height 9
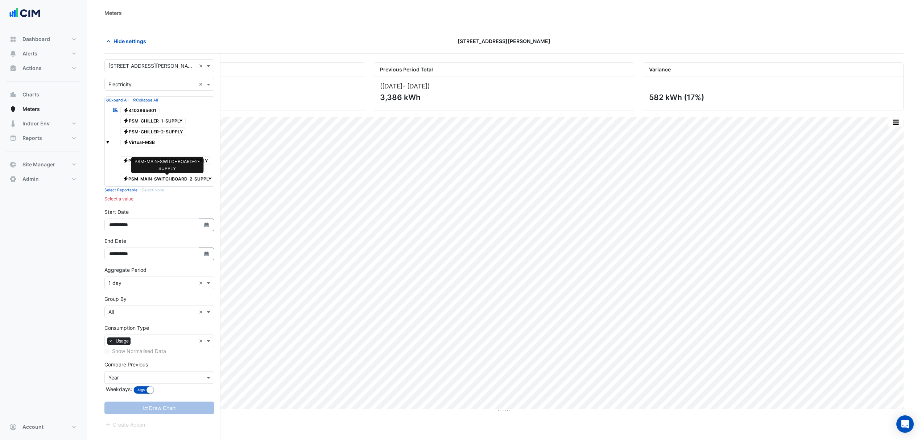
click at [148, 182] on span "Electricity PSM-MAIN-SWITCHBOARD-2-SUPPLY" at bounding box center [167, 179] width 95 height 9
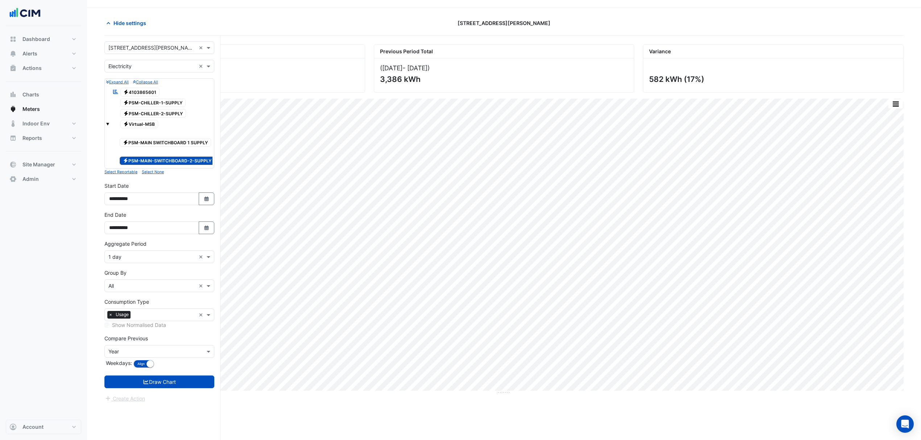
scroll to position [28, 0]
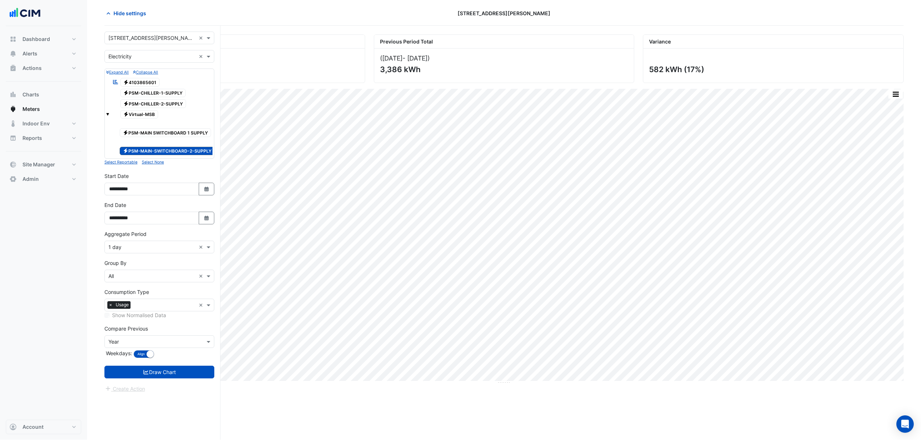
click at [172, 382] on form "× 50 Martin Place × × Electricity × Expand All Collapse All Reportable Electric…" at bounding box center [159, 213] width 110 height 362
click at [173, 381] on form "× 50 Martin Place × × Electricity × Expand All Collapse All Reportable Electric…" at bounding box center [159, 213] width 110 height 362
click at [178, 376] on button "Draw Chart" at bounding box center [159, 372] width 110 height 13
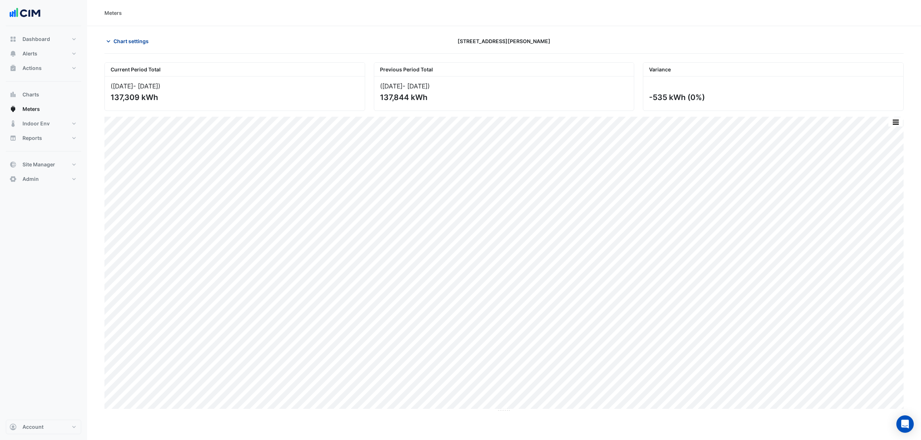
click at [119, 45] on span "Chart settings" at bounding box center [131, 41] width 35 height 8
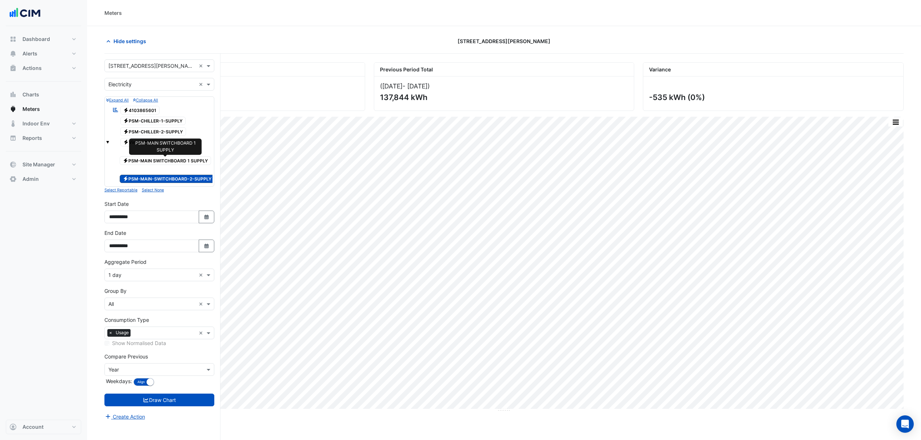
click at [152, 158] on span "Electricity PSM-MAIN SWITCHBOARD 1 SUPPLY" at bounding box center [165, 160] width 91 height 9
click at [165, 402] on button "Draw Chart" at bounding box center [159, 400] width 110 height 13
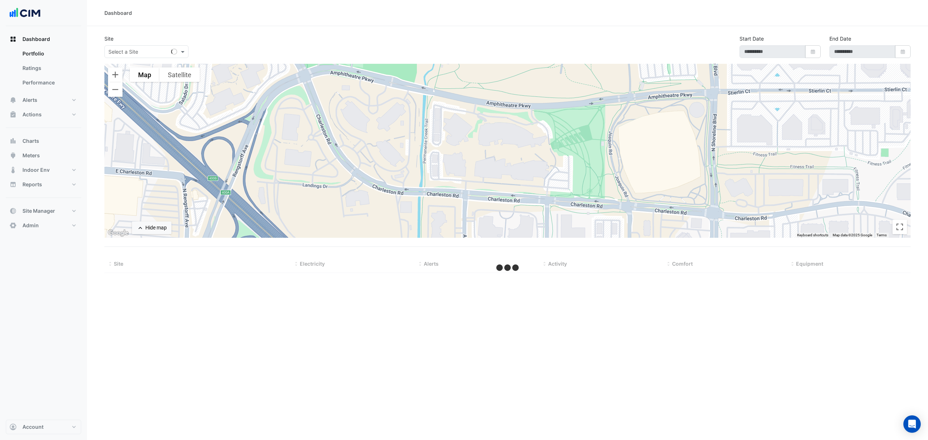
type input "**********"
select select "***"
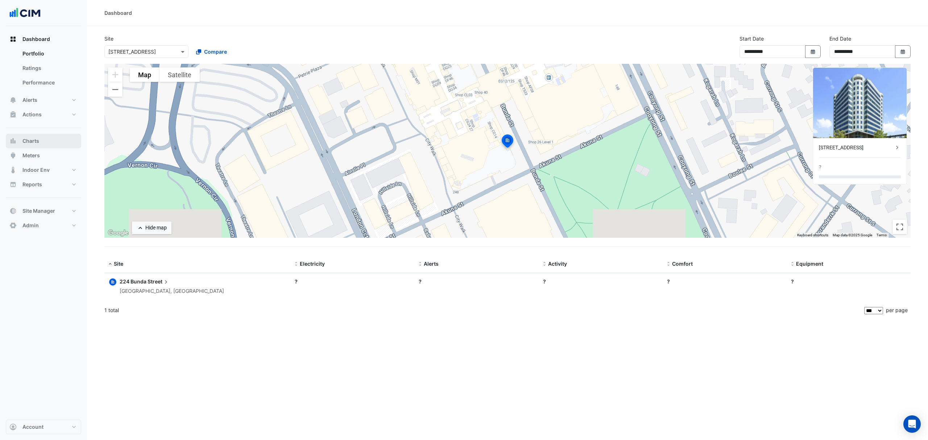
click at [38, 139] on span "Charts" at bounding box center [30, 140] width 17 height 7
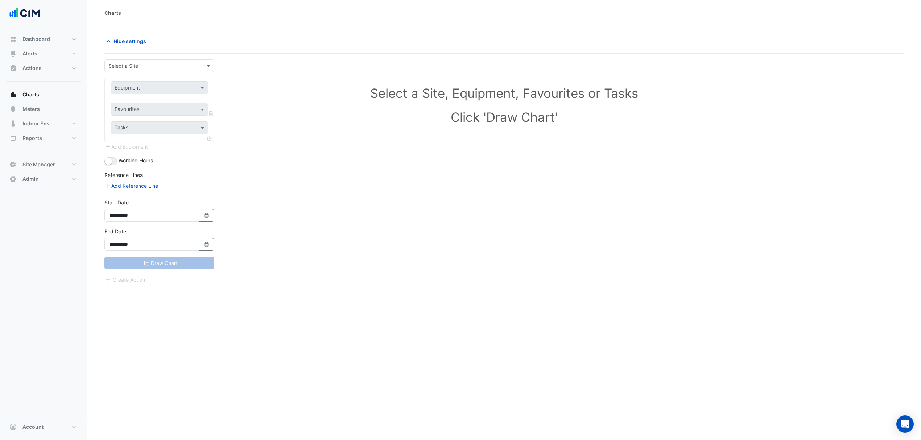
click at [148, 61] on div "Select a Site" at bounding box center [159, 65] width 110 height 13
type input "**********"
click at [139, 89] on span "[STREET_ADDRESS][PERSON_NAME]" at bounding box center [160, 92] width 88 height 6
click at [170, 87] on input "text" at bounding box center [152, 88] width 75 height 8
type input "*"
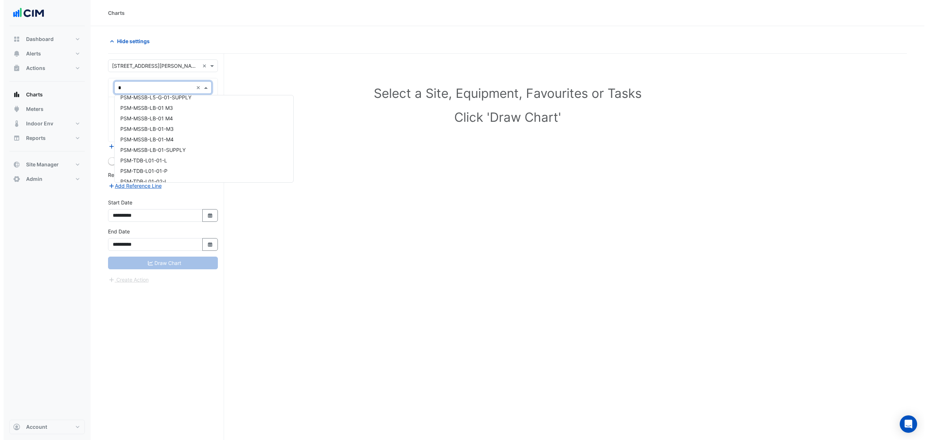
scroll to position [4223, 0]
click at [146, 159] on span "PSM-TDB-L01-01-L" at bounding box center [140, 161] width 47 height 6
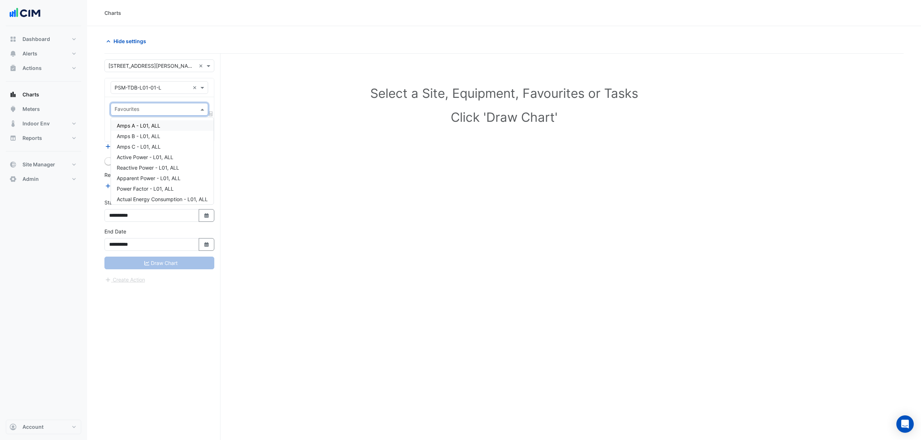
click at [200, 107] on span at bounding box center [203, 110] width 9 height 8
click at [135, 196] on span "Actual Energy Consumption - L01, ALL" at bounding box center [162, 199] width 91 height 6
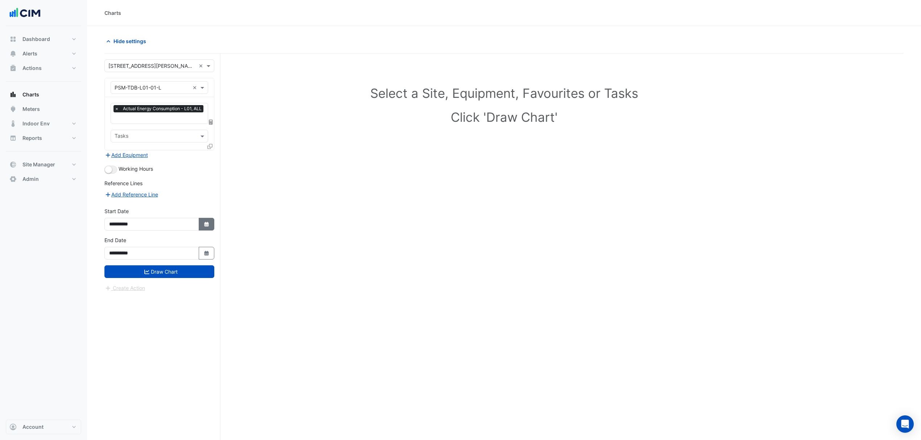
click at [205, 230] on button "Select Date" at bounding box center [207, 224] width 16 height 13
select select "**"
select select "****"
click at [118, 129] on button "Previous month" at bounding box center [116, 128] width 9 height 12
select select "*"
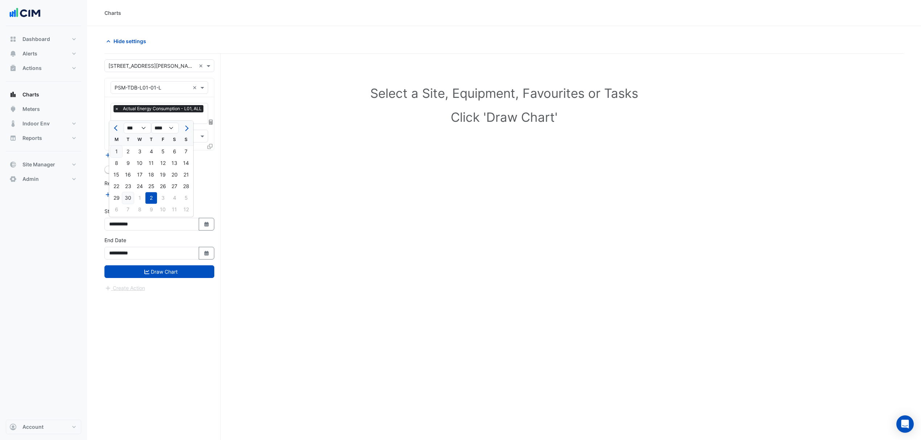
click at [131, 198] on div "30" at bounding box center [128, 198] width 12 height 12
type input "**********"
click at [207, 256] on fa-icon "Select Date" at bounding box center [206, 253] width 7 height 6
select select "**"
click at [131, 179] on div "30" at bounding box center [128, 182] width 12 height 12
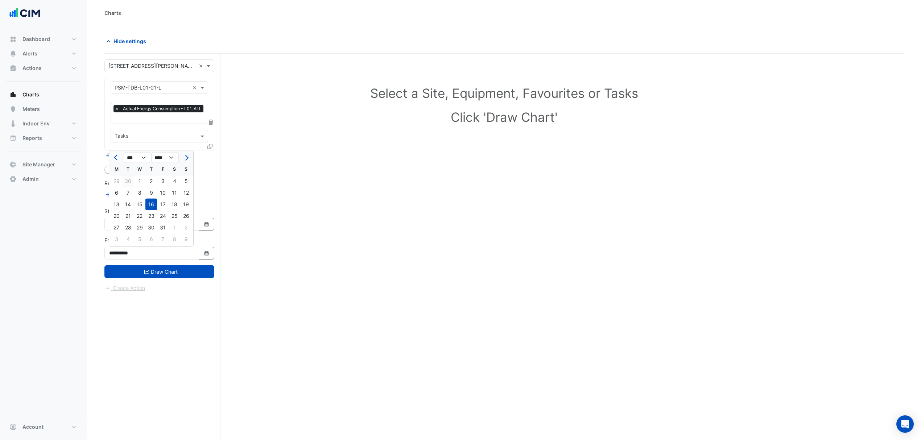
type input "**********"
click at [199, 222] on button "Select Date" at bounding box center [207, 224] width 16 height 13
select select "*"
select select "****"
click at [119, 150] on div "1" at bounding box center [117, 152] width 12 height 12
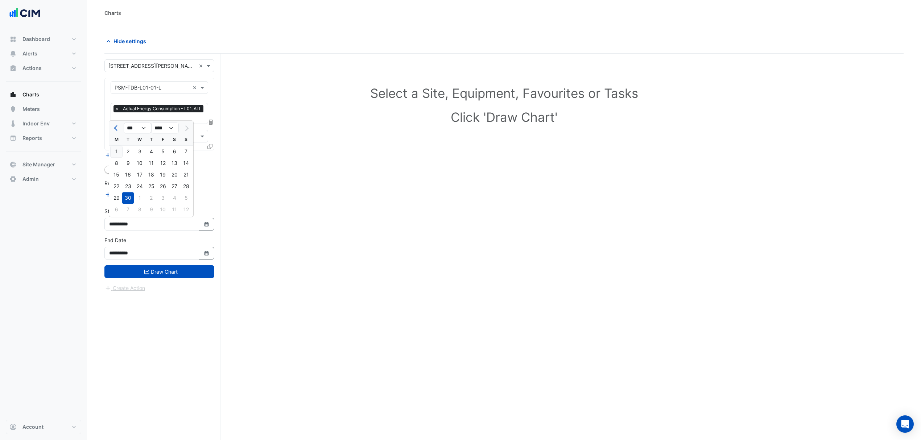
type input "**********"
click at [170, 270] on button "Draw Chart" at bounding box center [159, 271] width 110 height 13
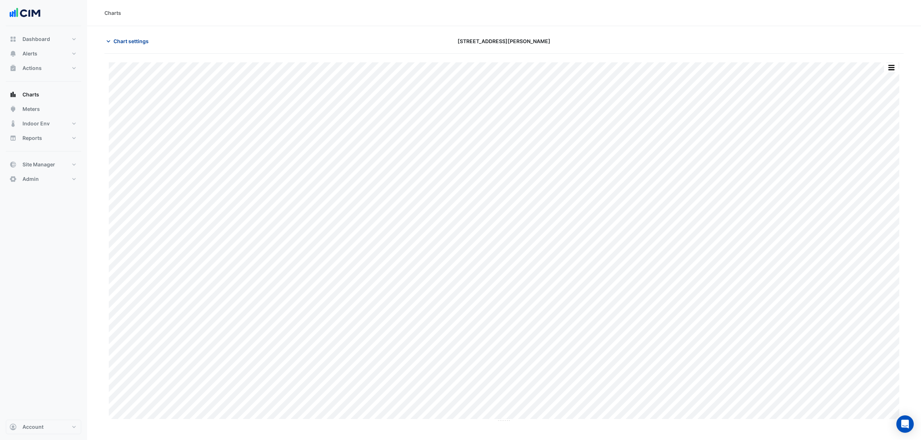
click at [143, 47] on button "Chart settings" at bounding box center [128, 41] width 49 height 13
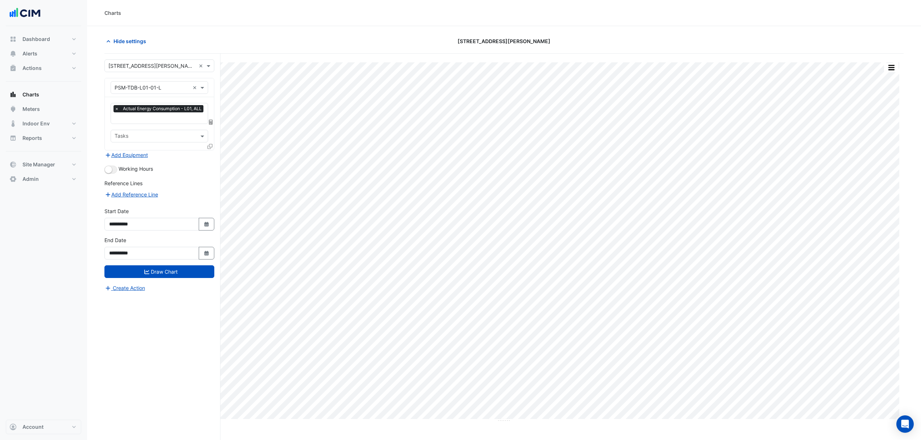
click at [157, 120] on input "text" at bounding box center [160, 119] width 91 height 8
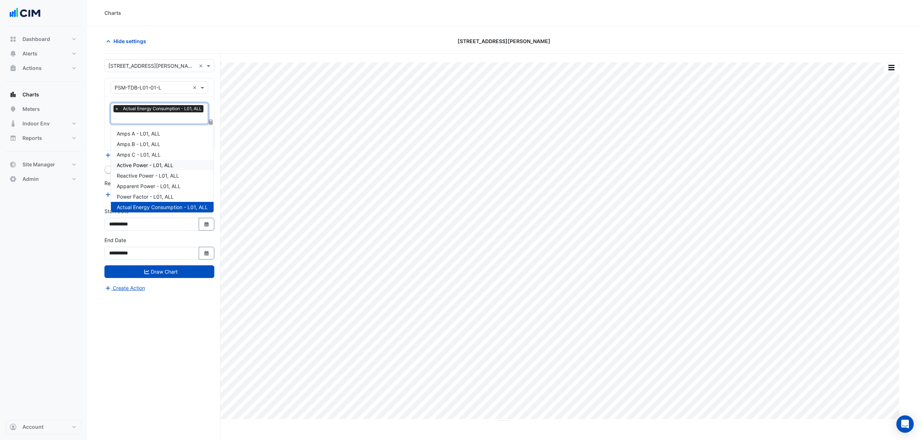
click at [145, 165] on span "Active Power - L01, ALL" at bounding box center [145, 165] width 57 height 6
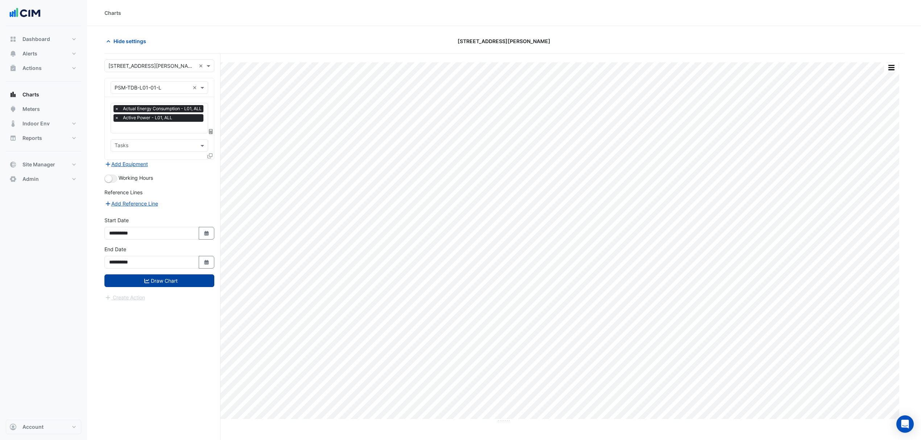
click at [139, 283] on button "Draw Chart" at bounding box center [159, 281] width 110 height 13
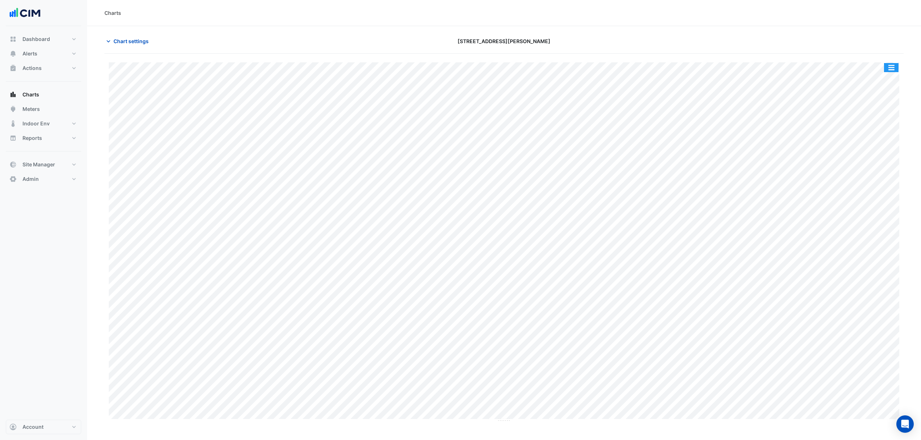
click at [889, 67] on button "button" at bounding box center [891, 67] width 15 height 9
click at [878, 78] on div "Split by Unit" at bounding box center [877, 80] width 44 height 13
click at [877, 140] on button "button" at bounding box center [877, 141] width 15 height 9
click at [133, 41] on span "Chart settings" at bounding box center [131, 41] width 35 height 8
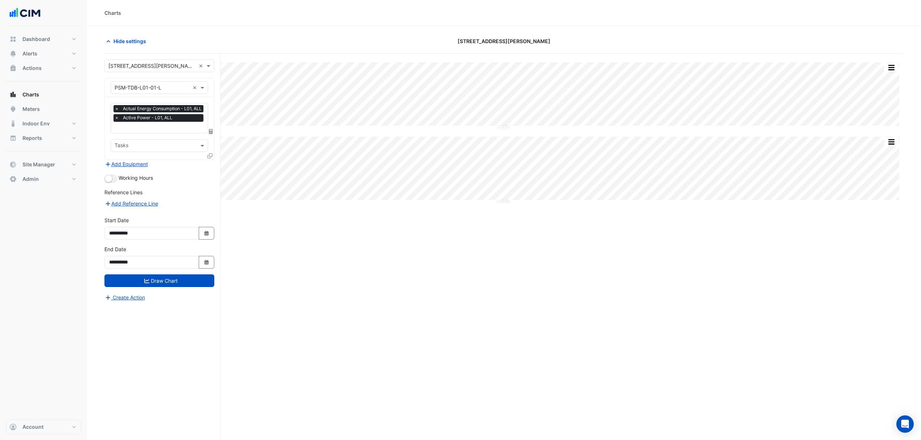
click at [116, 121] on span "×" at bounding box center [117, 117] width 7 height 7
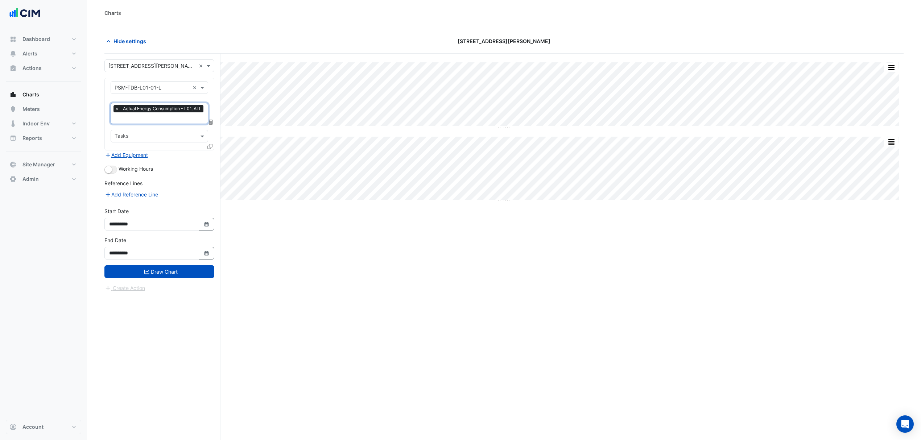
click at [284, 227] on div "Split All Split None Print Save as JPEG Save as PNG Pivot Data Table Export CSV…" at bounding box center [503, 261] width 799 height 414
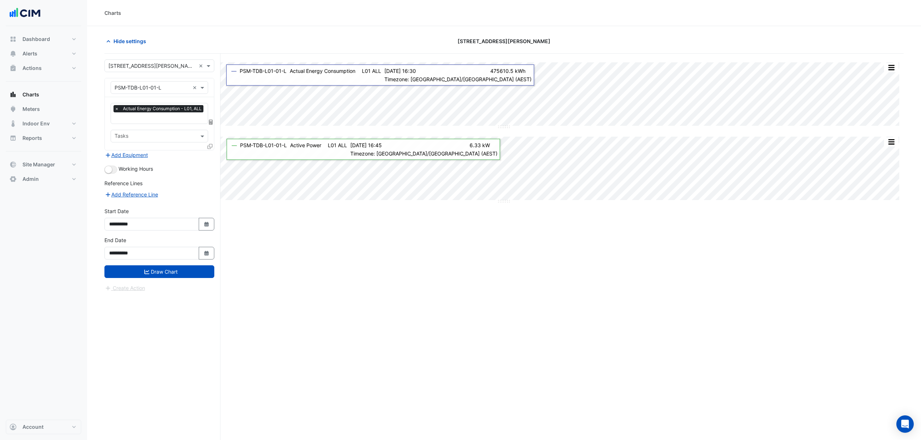
click at [210, 144] on icon at bounding box center [209, 146] width 5 height 5
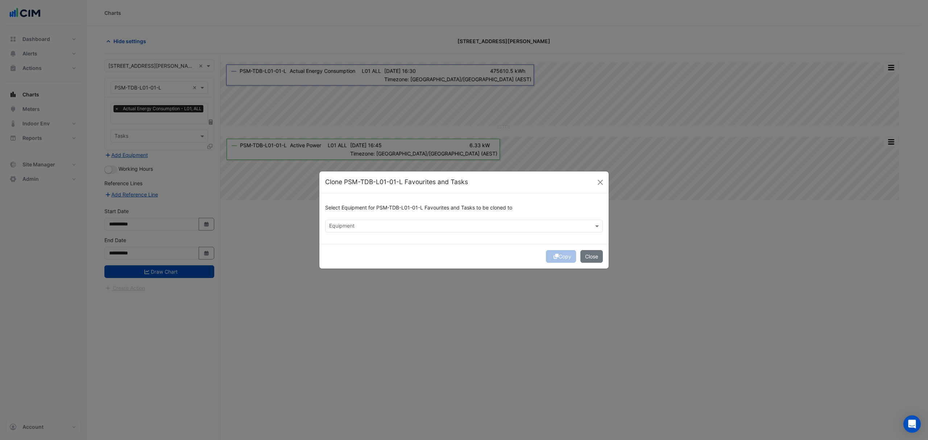
click at [345, 228] on input "text" at bounding box center [459, 227] width 261 height 8
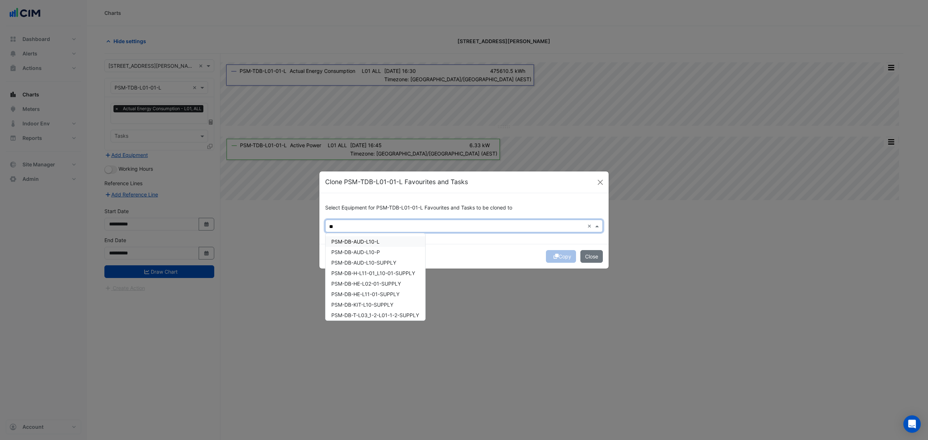
click at [382, 241] on div "PSM-DB-AUD-L10-L" at bounding box center [376, 241] width 100 height 11
click at [365, 282] on span "PSM-HDB-L01-L" at bounding box center [351, 282] width 40 height 6
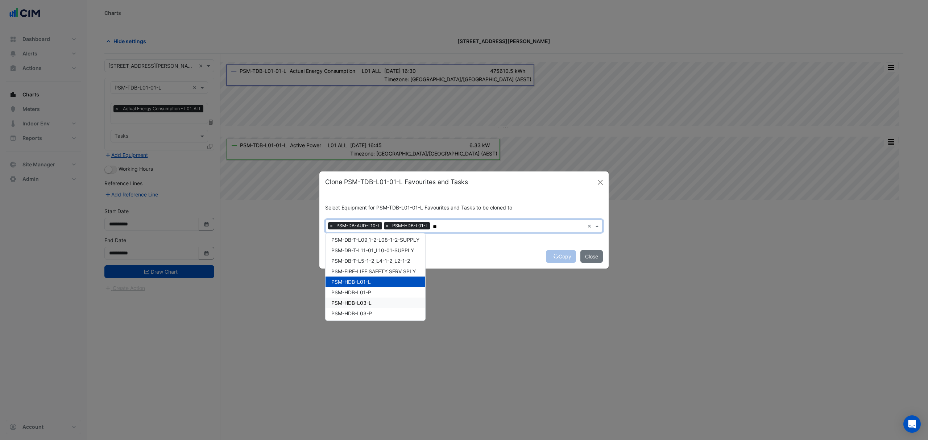
click at [362, 301] on span "PSM-HDB-L03-L" at bounding box center [351, 303] width 40 height 6
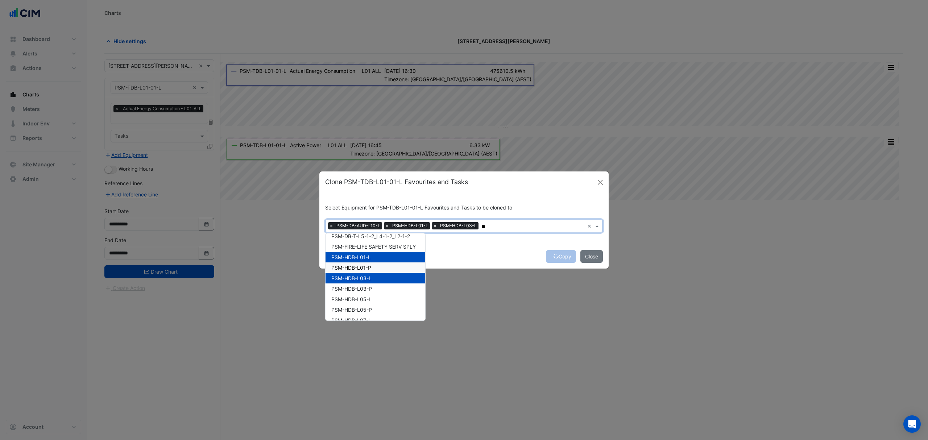
scroll to position [145, 0]
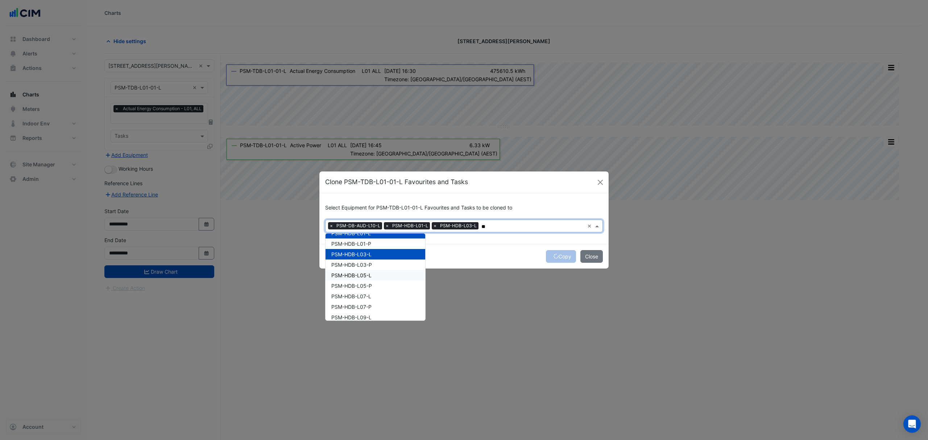
click at [370, 276] on span "PSM-HDB-L05-L" at bounding box center [351, 275] width 40 height 6
click at [369, 296] on span "PSM-HDB-L07-L" at bounding box center [351, 296] width 40 height 6
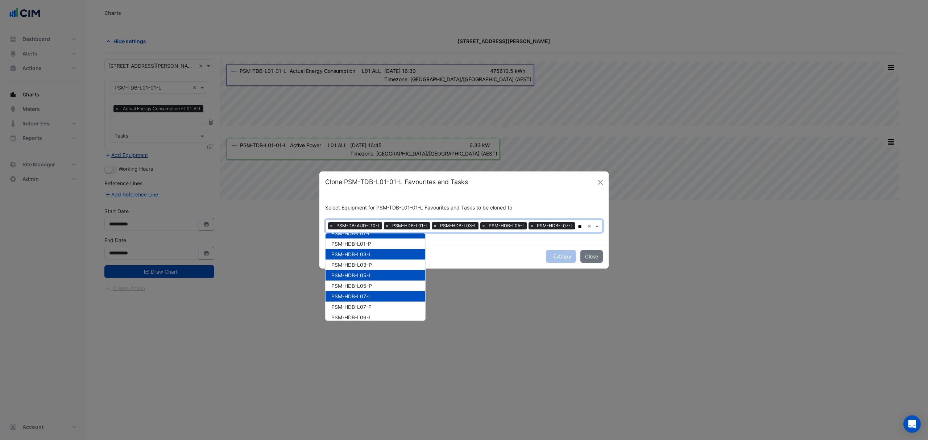
scroll to position [193, 0]
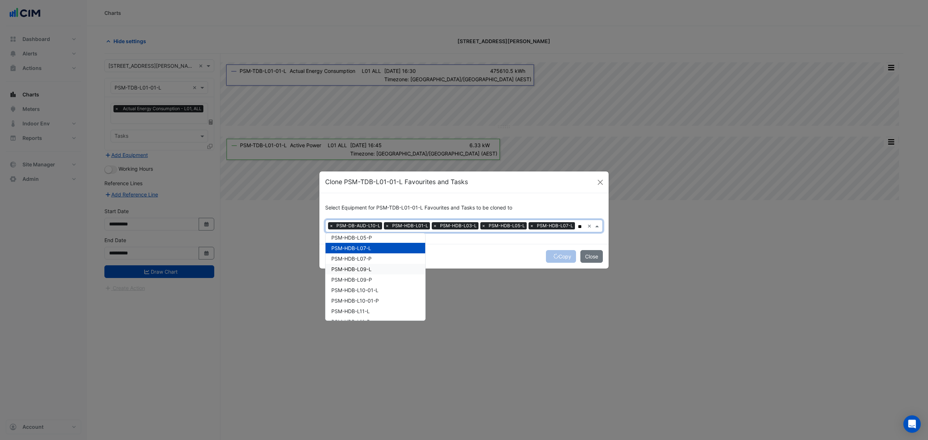
click at [368, 270] on span "PSM-HDB-L09-L" at bounding box center [351, 269] width 40 height 6
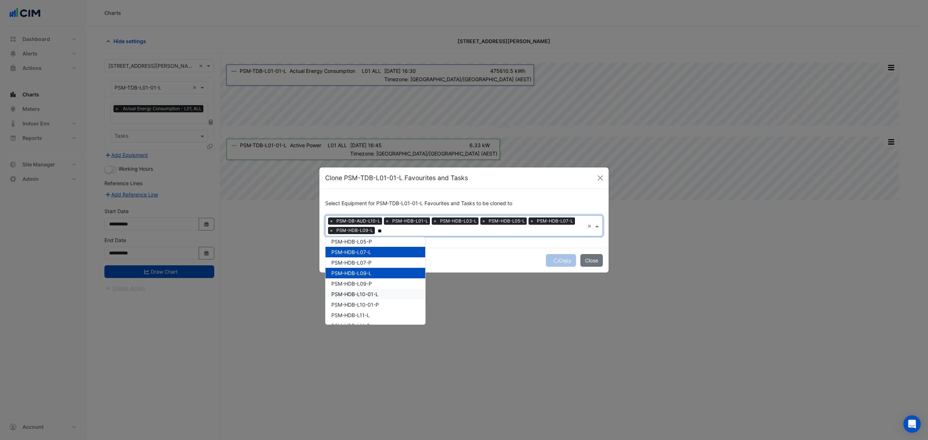
click at [378, 296] on span "PSM-HDB-L10-01-L" at bounding box center [354, 294] width 47 height 6
click at [365, 315] on span "PSM-HDB-L11-L" at bounding box center [350, 315] width 38 height 6
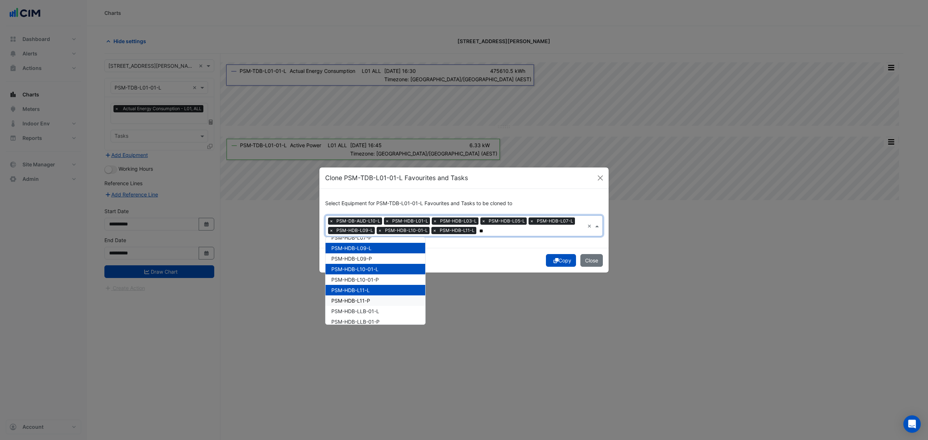
scroll to position [242, 0]
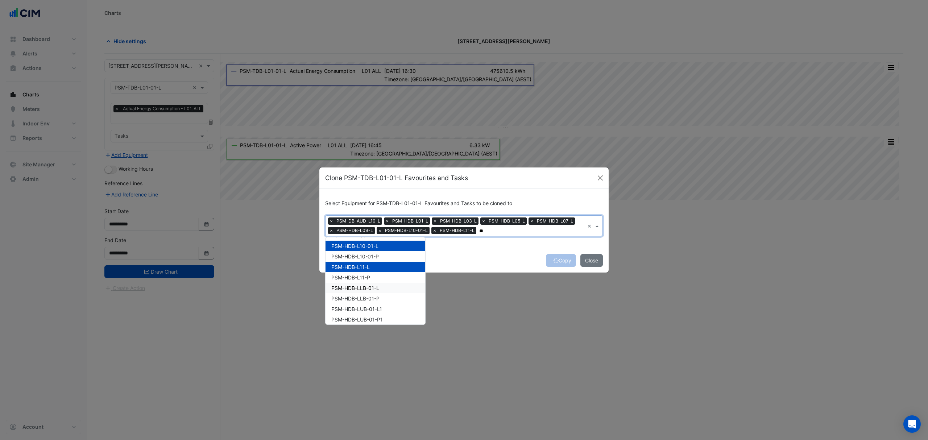
click at [373, 289] on span "PSM-HDB-LLB-01-L" at bounding box center [355, 288] width 48 height 6
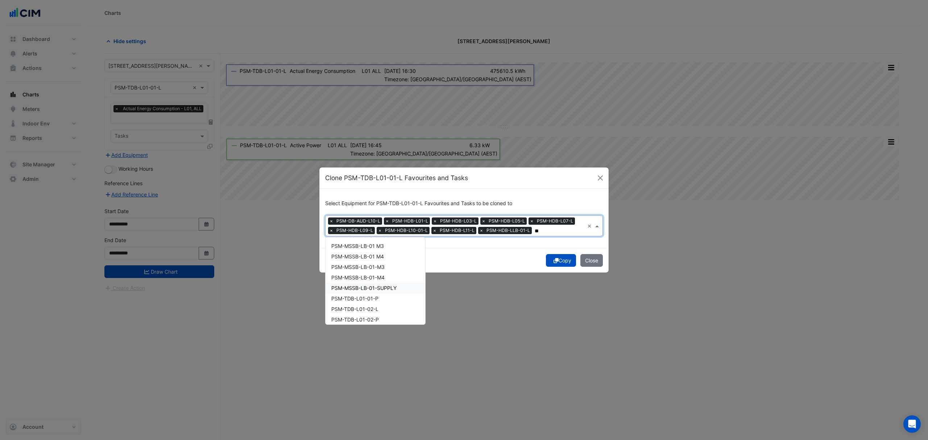
scroll to position [532, 0]
click at [372, 260] on span "PSM-TDB-L01-02-L" at bounding box center [354, 261] width 47 height 6
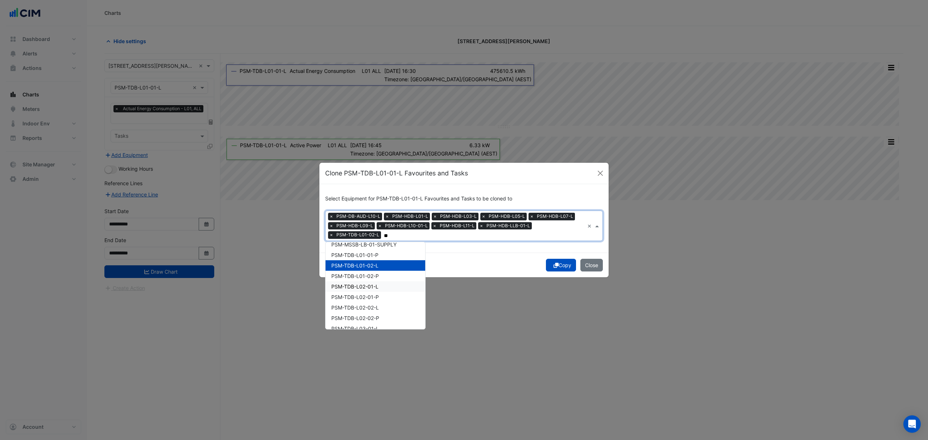
click at [377, 285] on span "PSM-TDB-L02-01-L" at bounding box center [354, 287] width 47 height 6
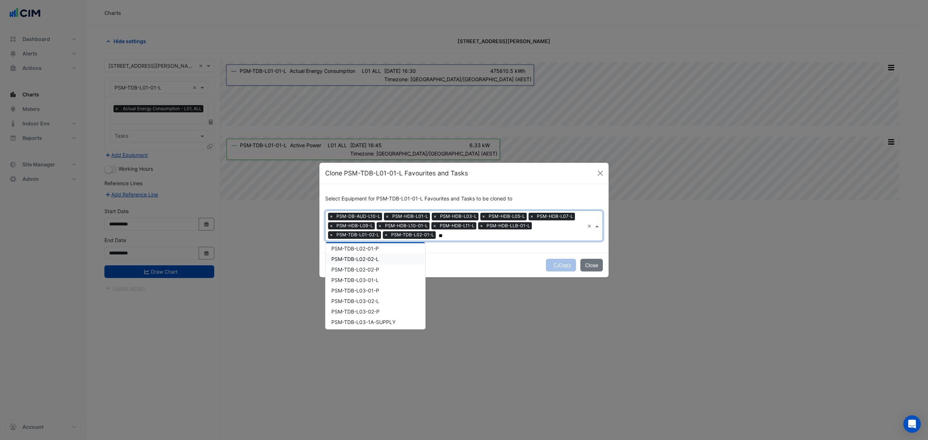
click at [373, 257] on span "PSM-TDB-L02-02-L" at bounding box center [355, 259] width 48 height 6
click at [374, 278] on span "PSM-TDB-L03-01-L" at bounding box center [355, 280] width 48 height 6
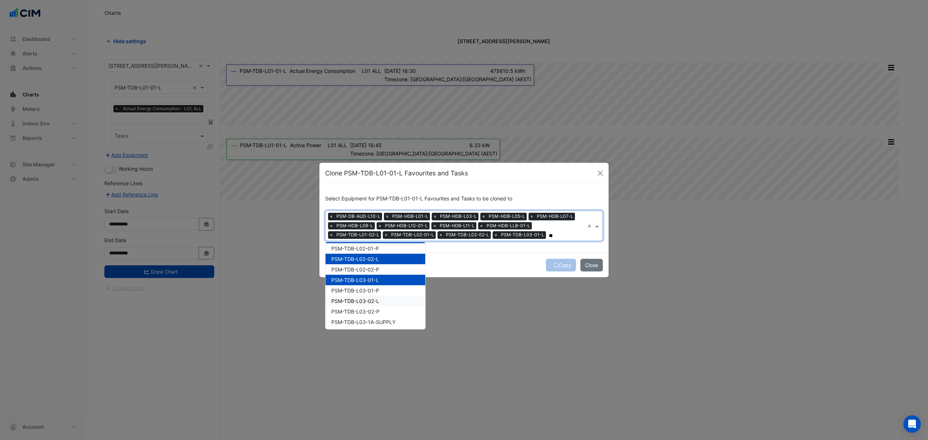
click at [376, 299] on span "PSM-TDB-L03-02-L" at bounding box center [355, 301] width 48 height 6
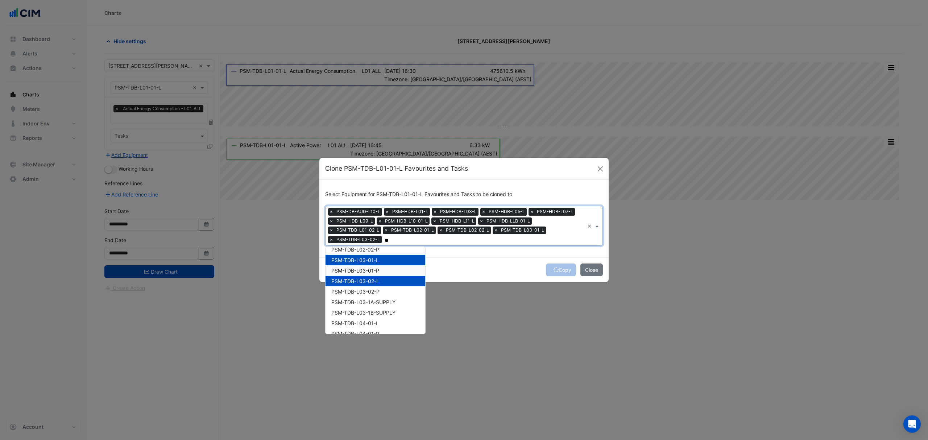
scroll to position [628, 0]
click at [372, 297] on span "PSM-TDB-L04-01-L" at bounding box center [355, 300] width 48 height 6
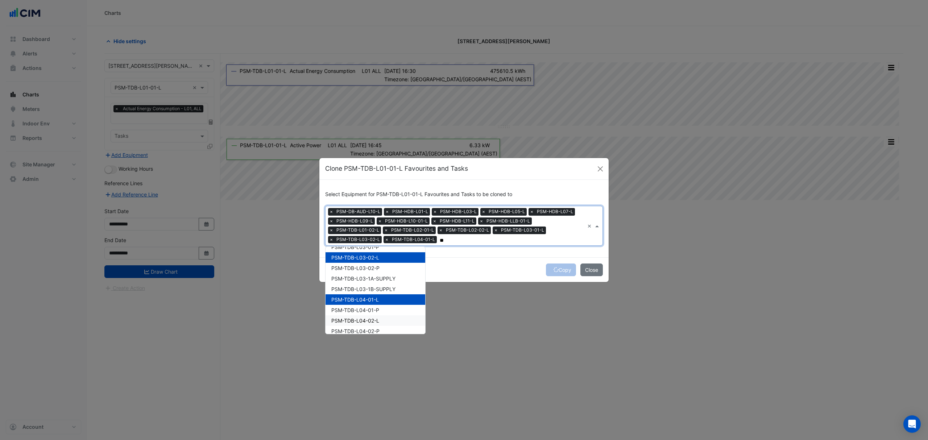
click at [374, 318] on span "PSM-TDB-L04-02-L" at bounding box center [355, 321] width 48 height 6
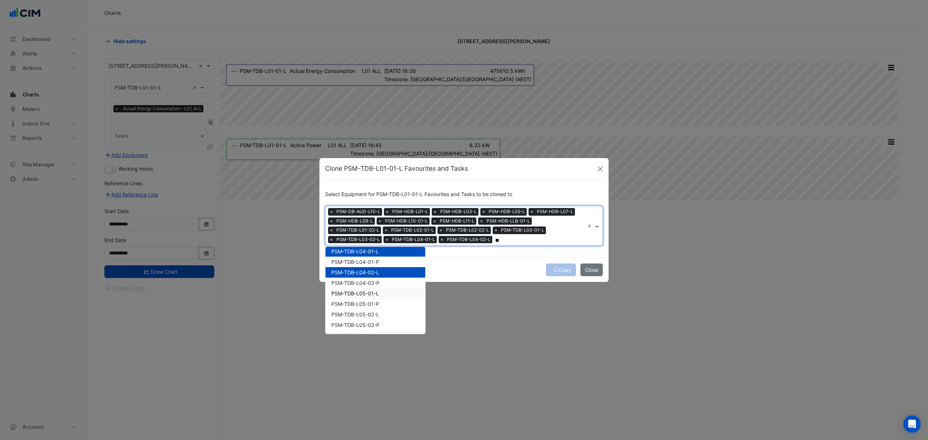
click at [378, 294] on span "PSM-TDB-L05-01-L" at bounding box center [355, 293] width 48 height 6
click at [377, 316] on span "PSM-TDB-L05-02-L" at bounding box center [355, 315] width 48 height 6
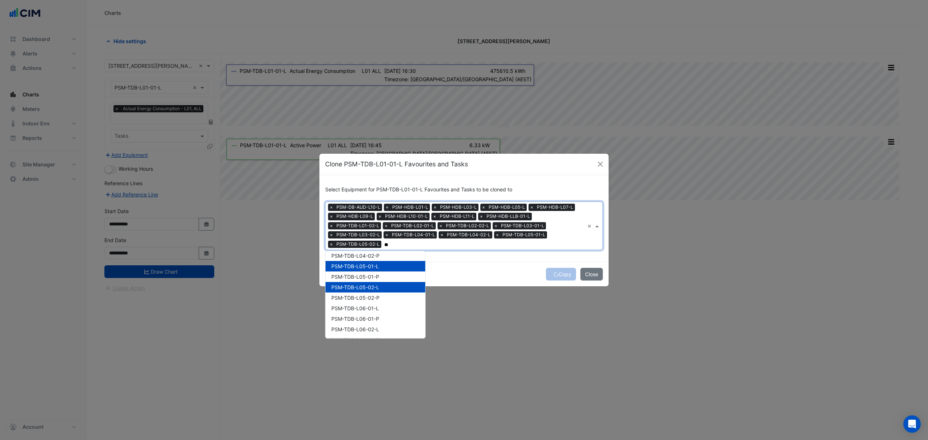
scroll to position [725, 0]
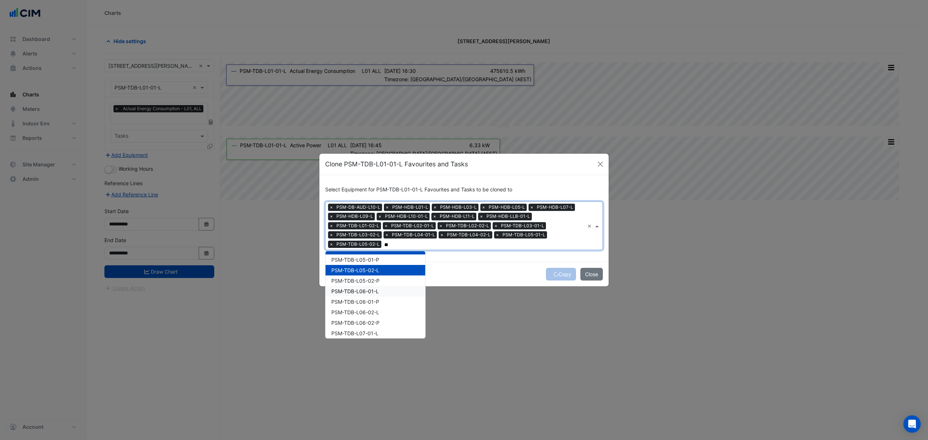
click at [372, 288] on span "PSM-TDB-L06-01-L" at bounding box center [355, 291] width 48 height 6
click at [375, 313] on span "PSM-TDB-L06-02-L" at bounding box center [355, 312] width 48 height 6
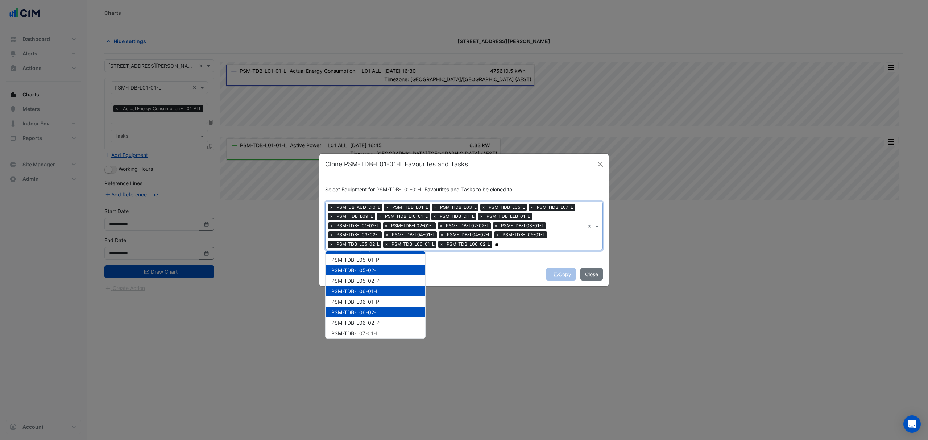
scroll to position [774, 0]
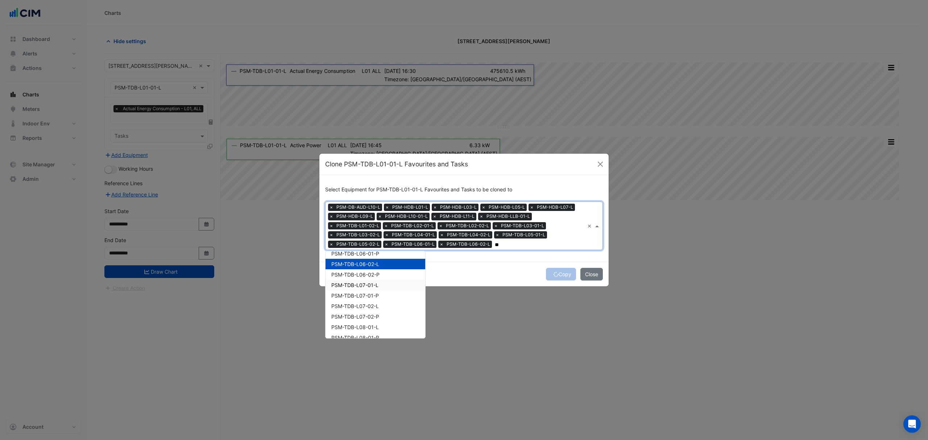
click at [375, 286] on span "PSM-TDB-L07-01-L" at bounding box center [354, 285] width 47 height 6
click at [376, 308] on span "PSM-TDB-L07-02-L" at bounding box center [355, 306] width 48 height 6
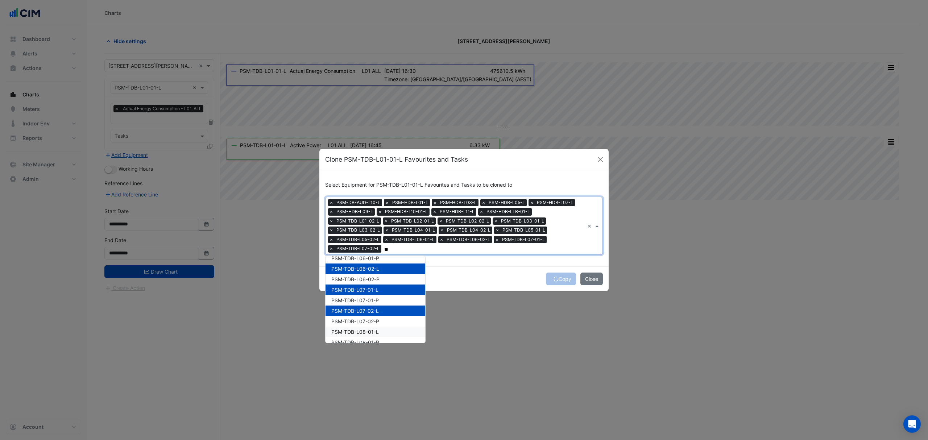
click at [376, 329] on span "PSM-TDB-L08-01-L" at bounding box center [355, 332] width 48 height 6
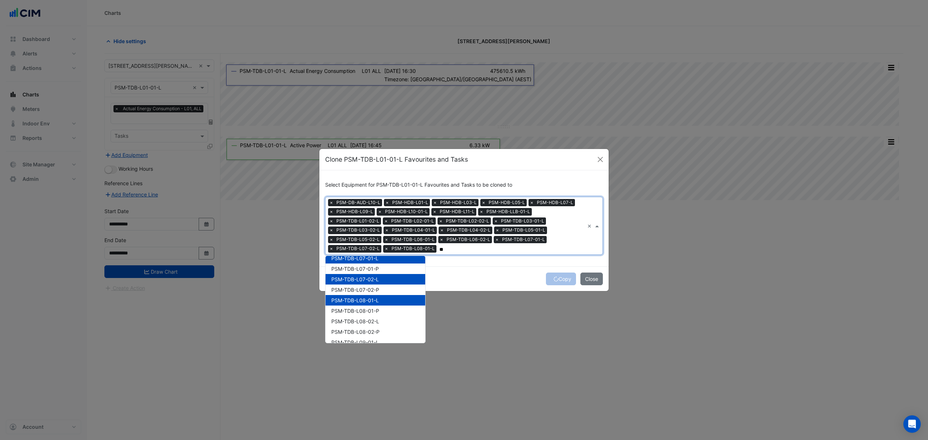
scroll to position [822, 0]
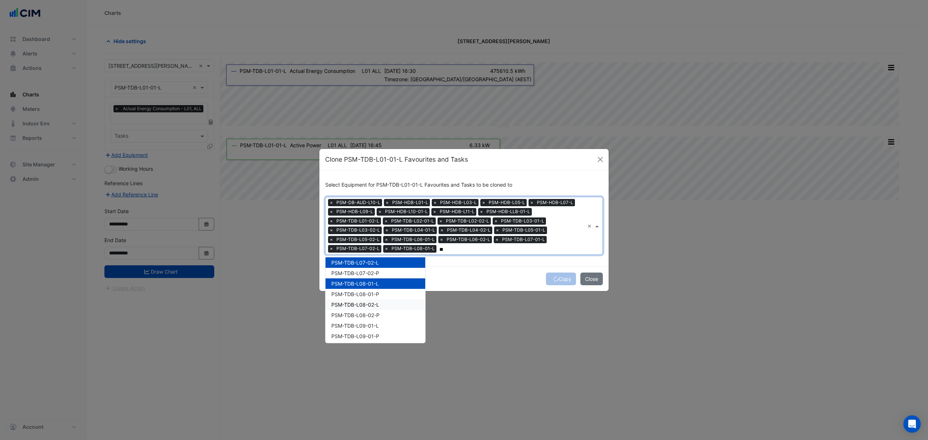
click at [367, 303] on span "PSM-TDB-L08-02-L" at bounding box center [355, 305] width 48 height 6
click at [374, 323] on span "PSM-TDB-L09-01-L" at bounding box center [355, 326] width 48 height 6
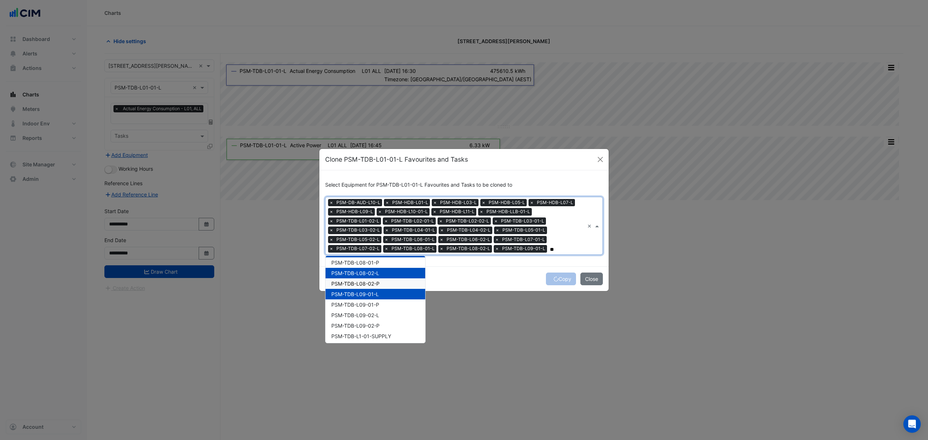
scroll to position [870, 0]
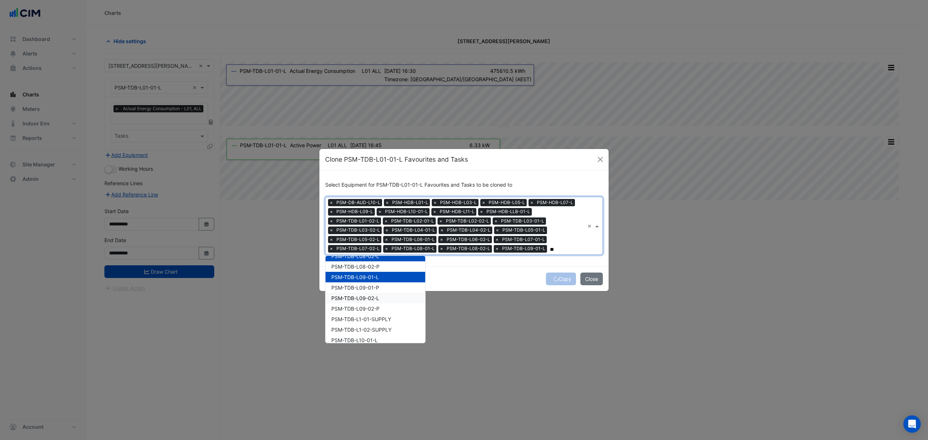
click at [372, 299] on span "PSM-TDB-L09-02-L" at bounding box center [355, 298] width 48 height 6
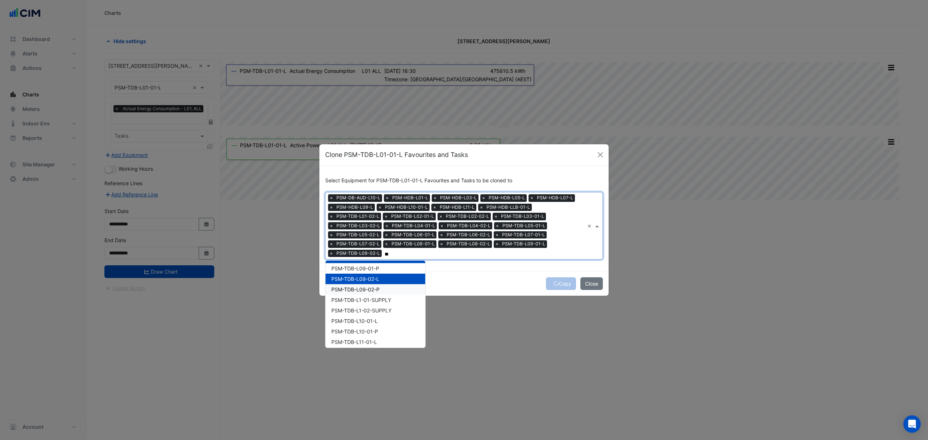
scroll to position [907, 0]
click at [369, 305] on span "PSM-TDB-L10-01-L" at bounding box center [354, 308] width 46 height 6
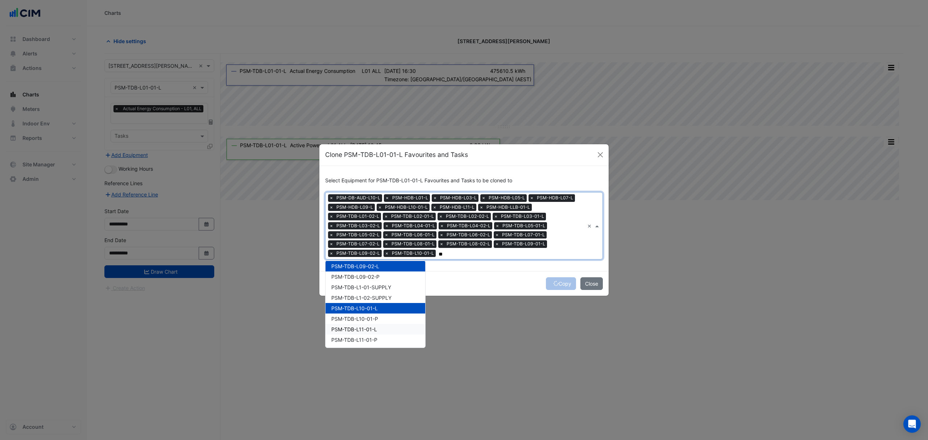
click at [373, 327] on span "PSM-TDB-L11-01-L" at bounding box center [354, 329] width 46 height 6
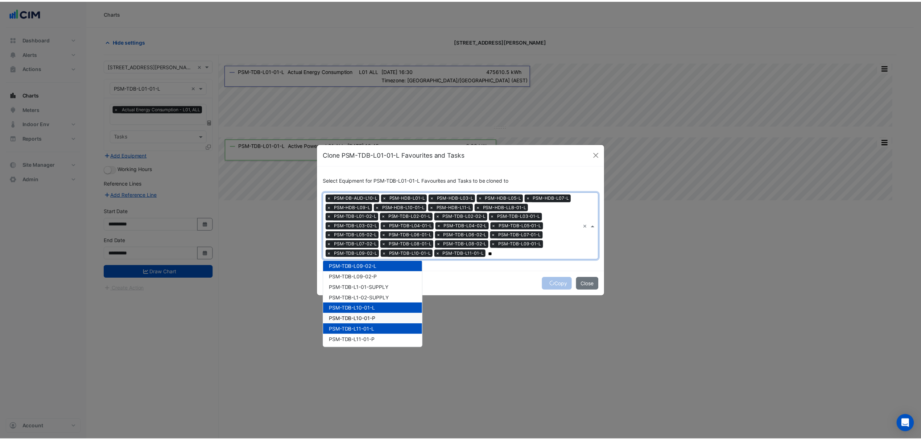
scroll to position [907, 0]
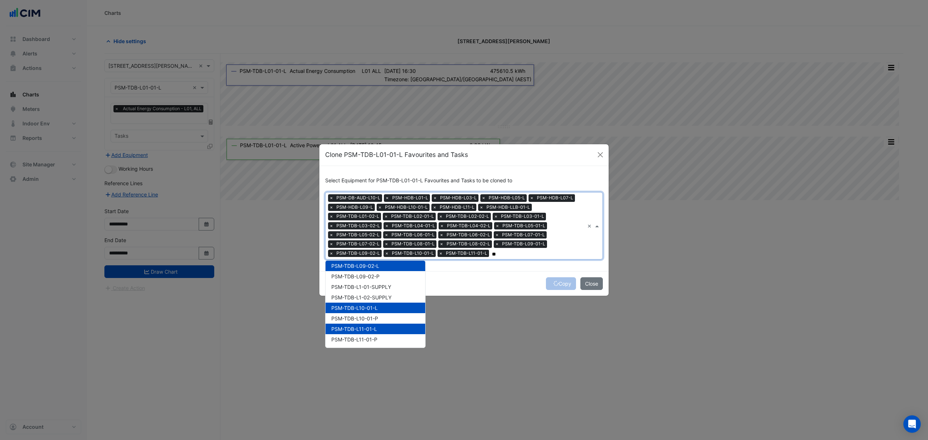
type input "**"
click at [460, 279] on div "Copy Close" at bounding box center [463, 283] width 289 height 25
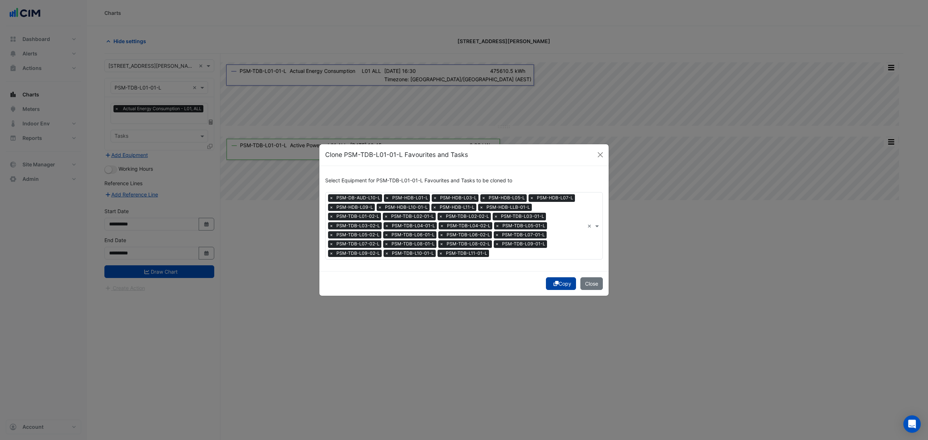
click at [554, 283] on icon "submit" at bounding box center [556, 283] width 5 height 5
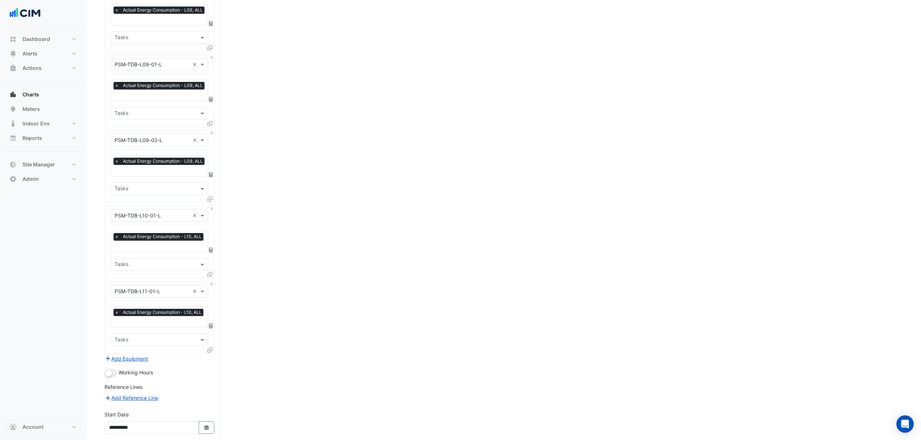
scroll to position [1971, 0]
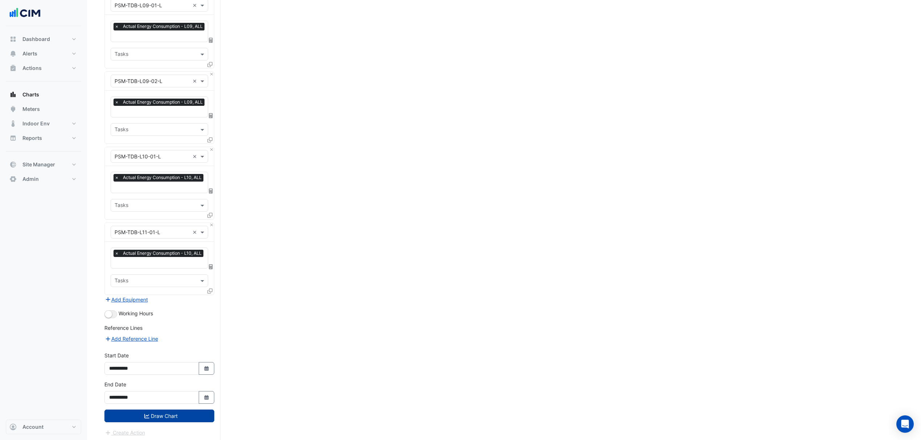
click at [174, 416] on button "Draw Chart" at bounding box center [159, 416] width 110 height 13
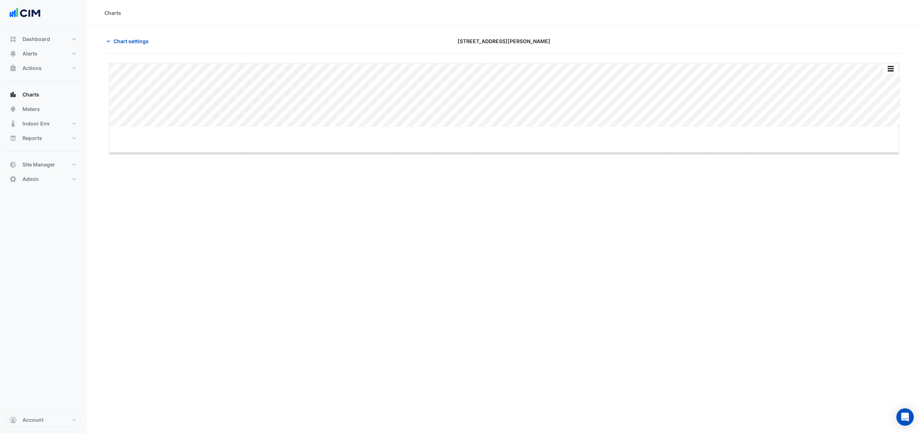
drag, startPoint x: 495, startPoint y: 202, endPoint x: 495, endPoint y: 237, distance: 34.8
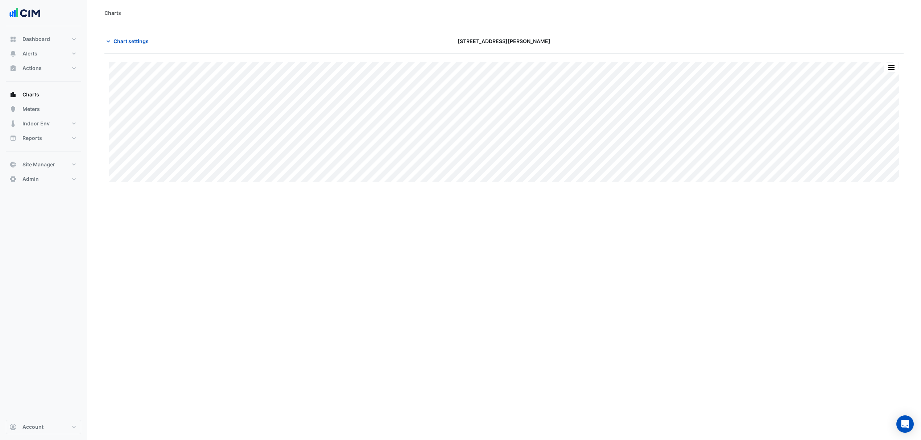
drag, startPoint x: 495, startPoint y: 237, endPoint x: 422, endPoint y: 226, distance: 73.6
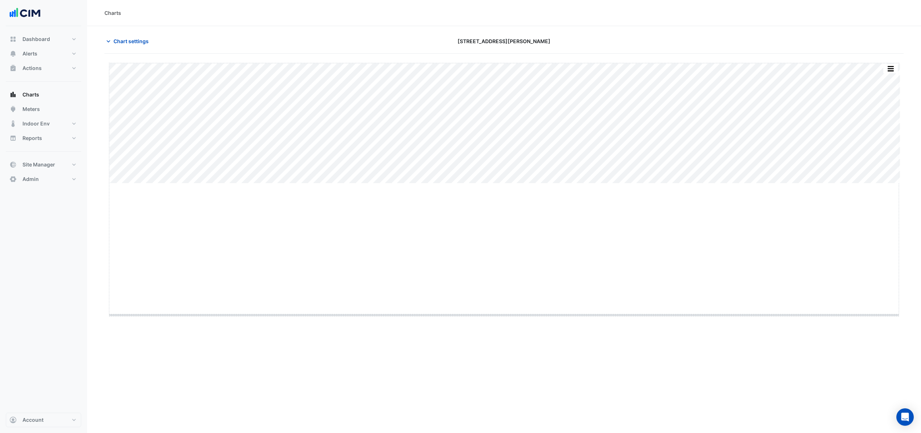
drag, startPoint x: 505, startPoint y: 183, endPoint x: 501, endPoint y: 315, distance: 131.3
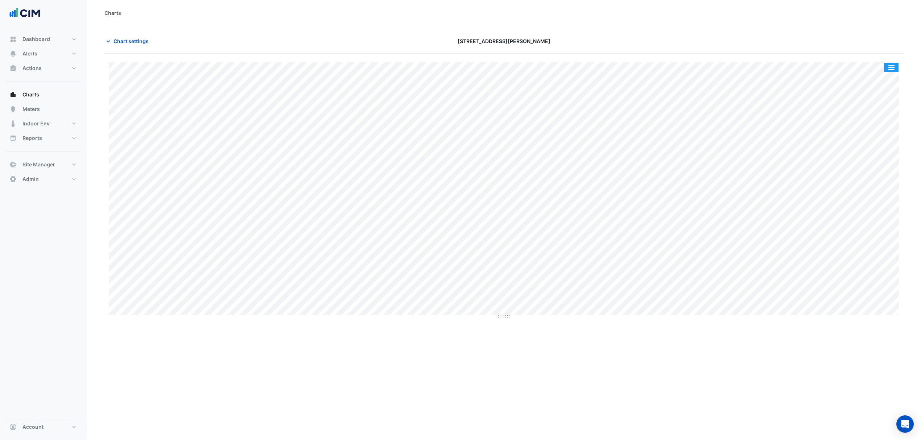
click at [885, 67] on button "button" at bounding box center [891, 67] width 15 height 9
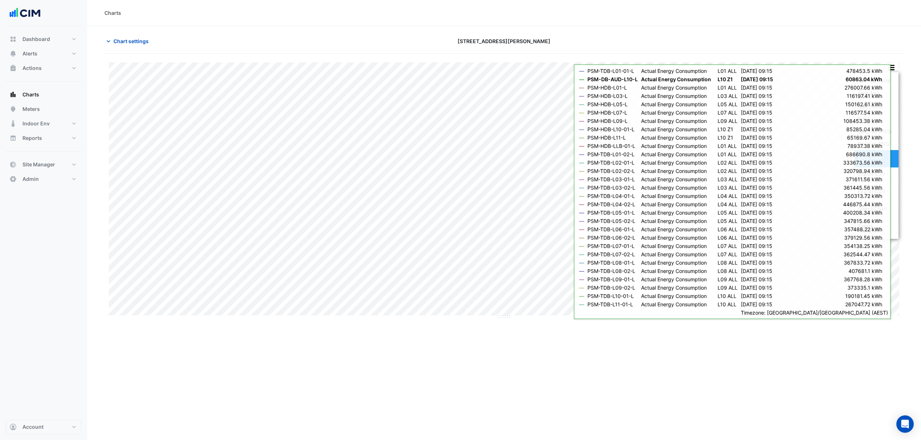
click at [870, 159] on div "Pivot Data Table" at bounding box center [877, 158] width 44 height 17
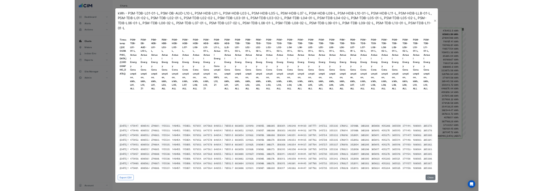
scroll to position [2659, 0]
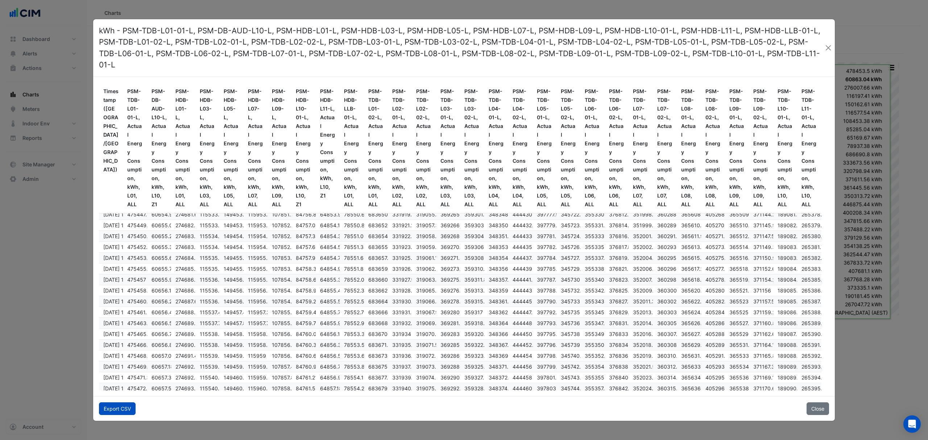
click at [114, 403] on button "Export CSV" at bounding box center [117, 409] width 37 height 13
click at [817, 403] on button "Close" at bounding box center [818, 409] width 22 height 13
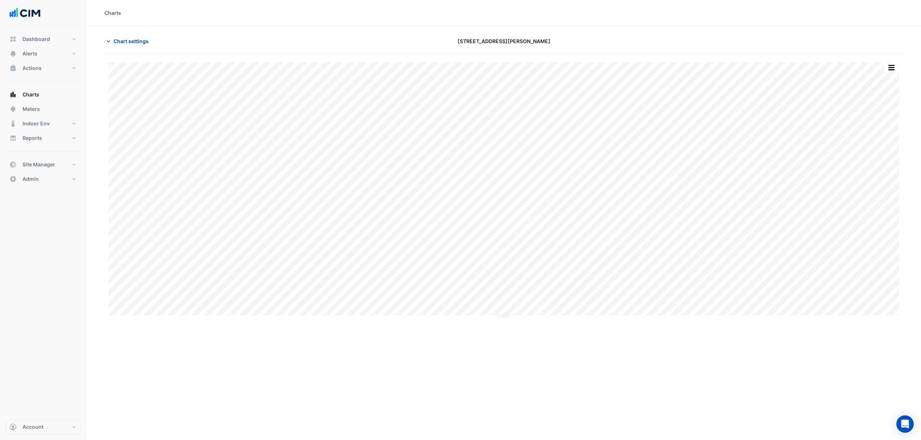
click at [116, 39] on span "Chart settings" at bounding box center [131, 41] width 35 height 8
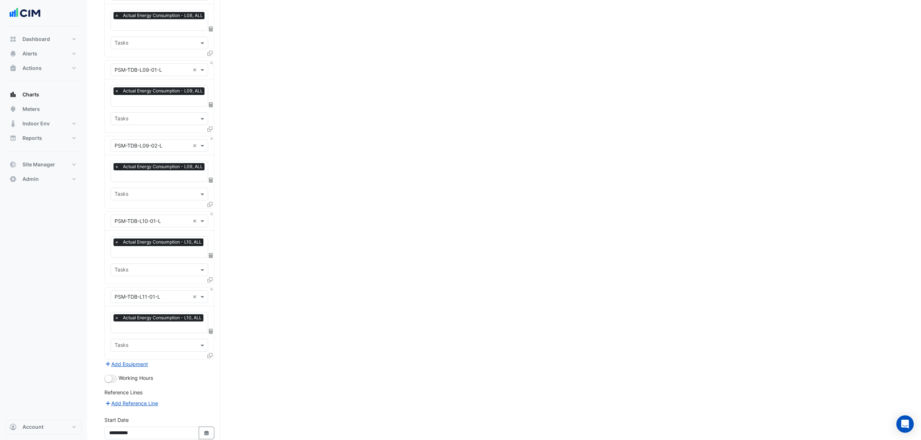
scroll to position [1971, 0]
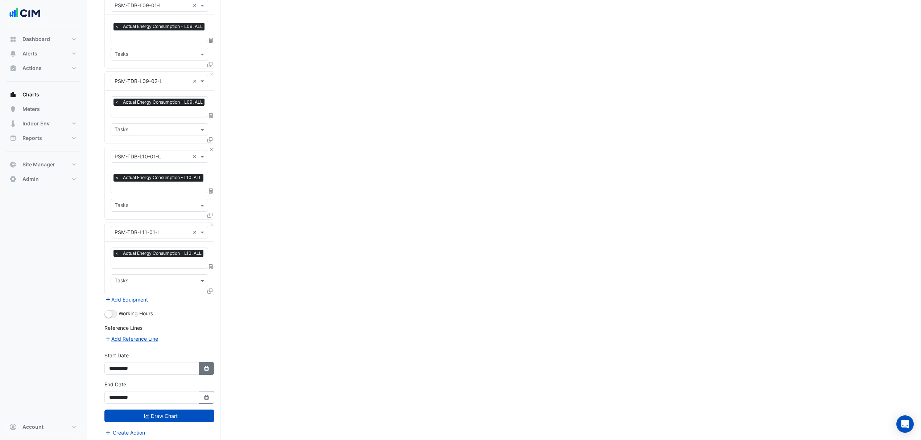
click at [211, 371] on button "Select Date" at bounding box center [207, 368] width 16 height 13
select select "*"
select select "****"
click at [115, 269] on span "Previous month" at bounding box center [116, 269] width 5 height 5
select select "*"
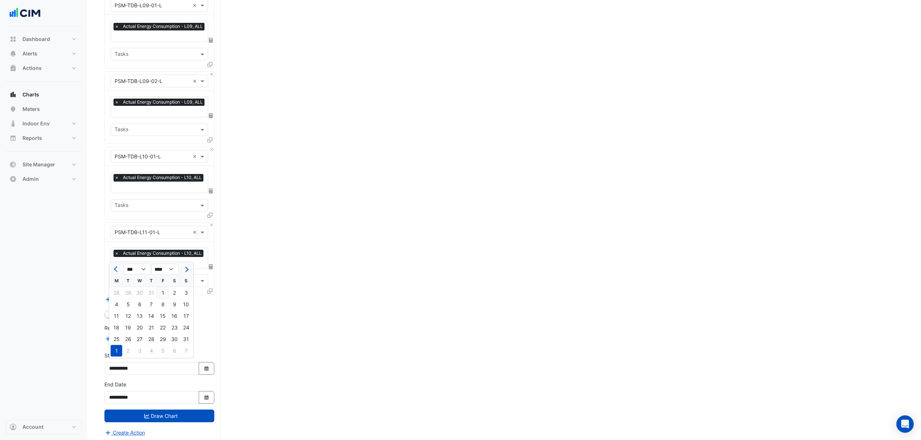
click at [161, 289] on div "1" at bounding box center [163, 293] width 12 height 12
type input "**********"
click at [207, 391] on button "Select Date" at bounding box center [207, 397] width 16 height 13
click at [116, 300] on span "Previous month" at bounding box center [116, 298] width 5 height 5
select select "*"
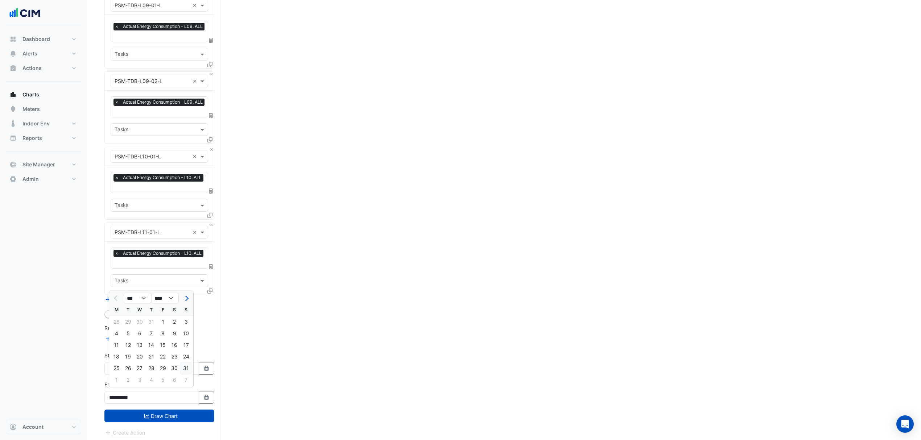
click at [182, 366] on div "31" at bounding box center [186, 369] width 12 height 12
type input "**********"
click at [160, 416] on button "Draw Chart" at bounding box center [159, 416] width 110 height 13
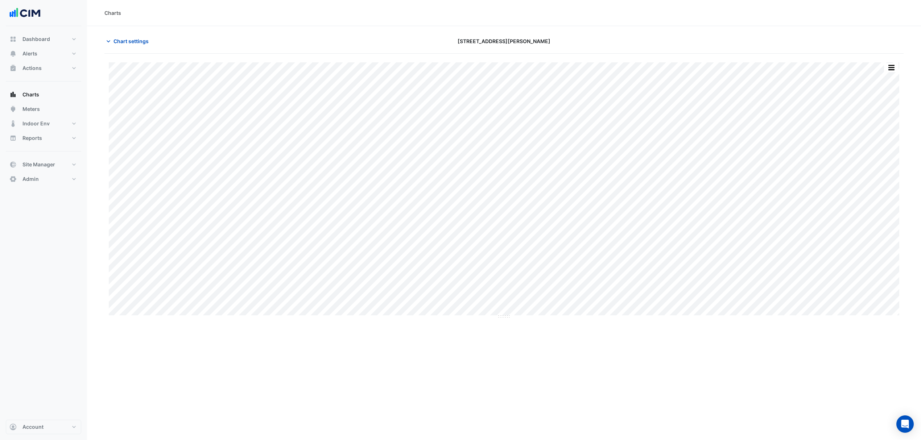
click at [407, 18] on div "Charts" at bounding box center [504, 13] width 834 height 26
click at [897, 69] on button "button" at bounding box center [891, 67] width 15 height 9
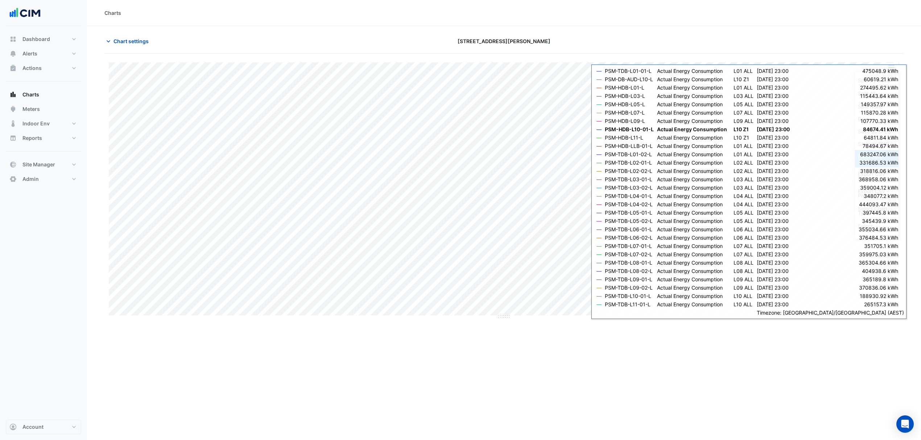
click at [877, 156] on div "Pivot Data Table" at bounding box center [877, 158] width 44 height 17
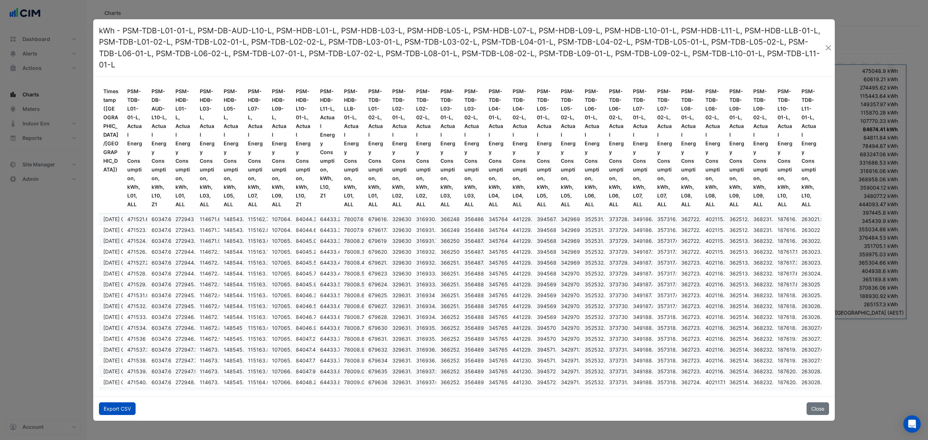
click at [125, 407] on button "Export CSV" at bounding box center [117, 409] width 37 height 13
click at [831, 46] on button "Close" at bounding box center [829, 47] width 8 height 11
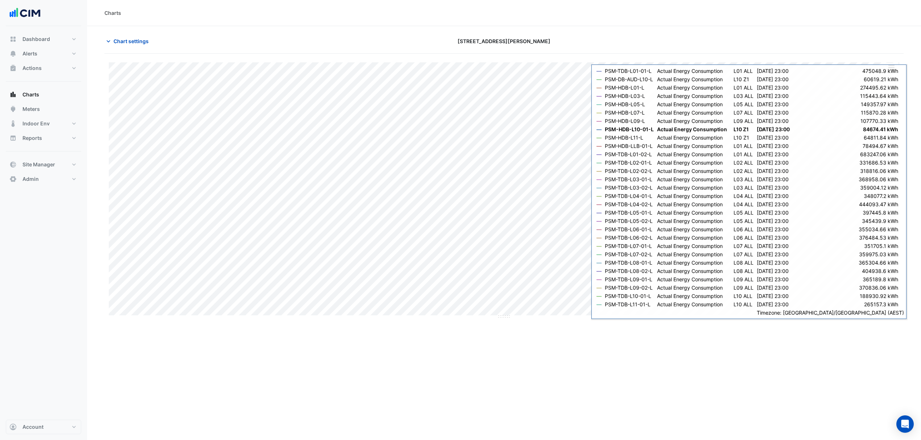
click at [443, 25] on div "Charts" at bounding box center [504, 13] width 834 height 26
click at [127, 37] on span "Chart settings" at bounding box center [131, 41] width 35 height 8
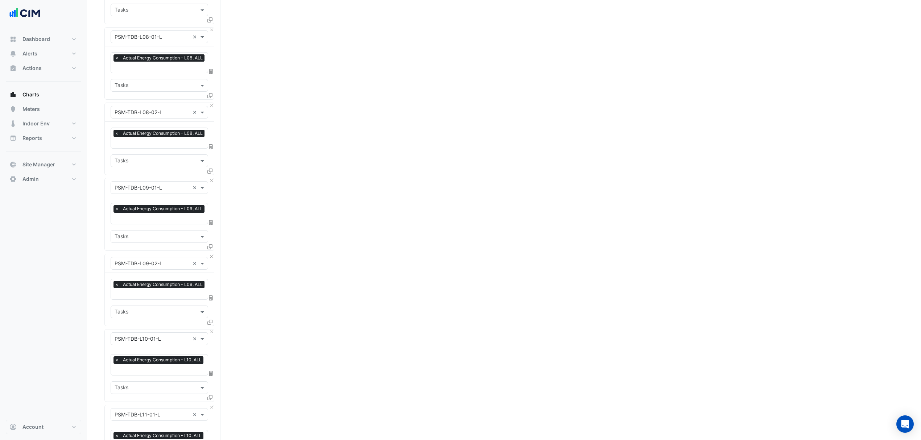
scroll to position [1971, 0]
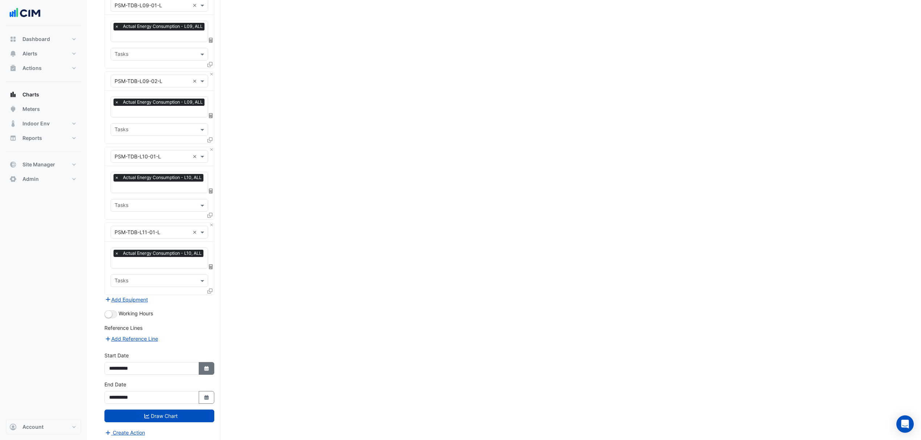
click at [201, 366] on button "Select Date" at bounding box center [207, 368] width 16 height 13
select select "*"
select select "****"
click at [112, 265] on div at bounding box center [116, 270] width 15 height 12
click at [114, 268] on button "Previous month" at bounding box center [116, 270] width 9 height 12
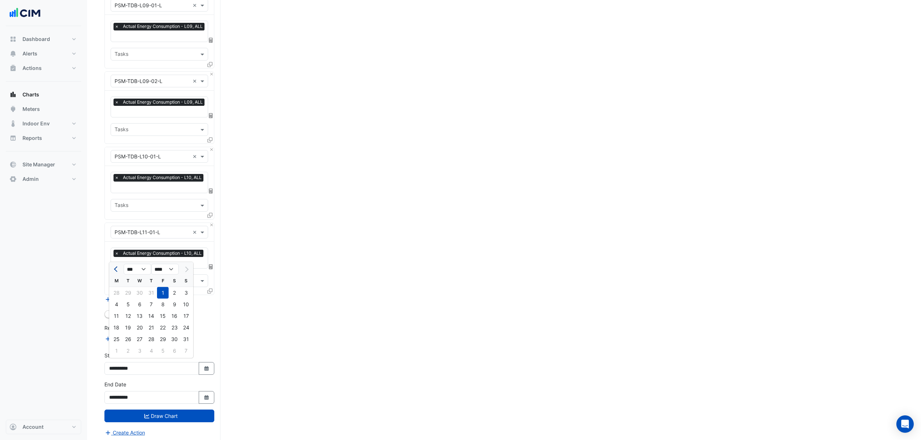
click at [114, 268] on button "Previous month" at bounding box center [116, 270] width 9 height 12
select select "*"
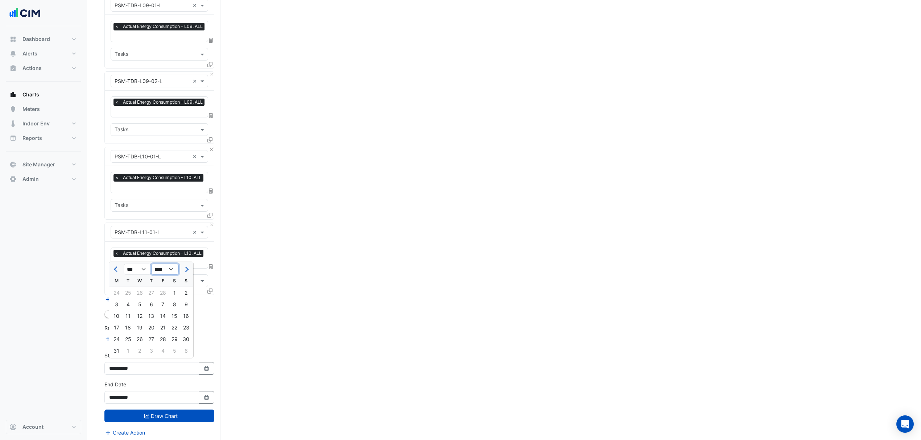
click at [171, 268] on select "**** **** **** **** **** **** **** **** **** **** ****" at bounding box center [165, 269] width 28 height 11
select select "****"
click at [151, 264] on select "**** **** **** **** **** **** **** **** **** **** ****" at bounding box center [165, 269] width 28 height 11
click at [145, 270] on select "*** *** *** *** *** *** *** *** *** *** *** ***" at bounding box center [138, 269] width 28 height 11
select select "*"
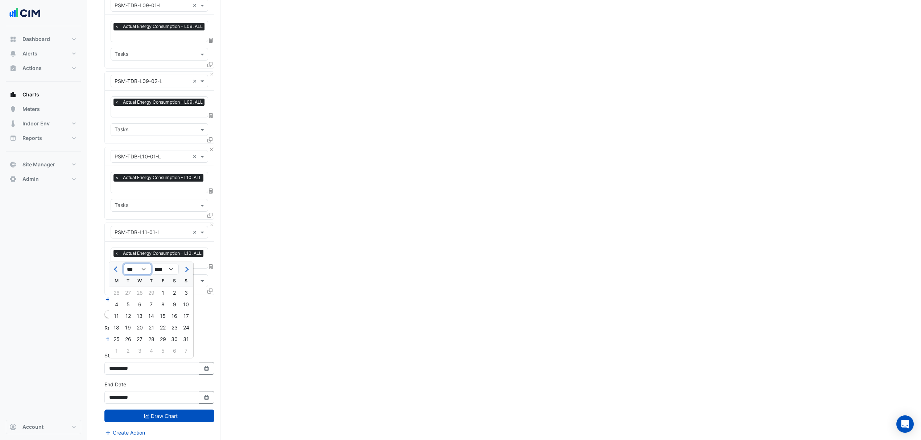
click at [124, 264] on select "*** *** *** *** *** *** *** *** *** *** *** ***" at bounding box center [138, 269] width 28 height 11
click at [185, 290] on div "1" at bounding box center [186, 293] width 12 height 12
type input "**********"
click at [202, 391] on button "Select Date" at bounding box center [207, 397] width 16 height 13
select select "*"
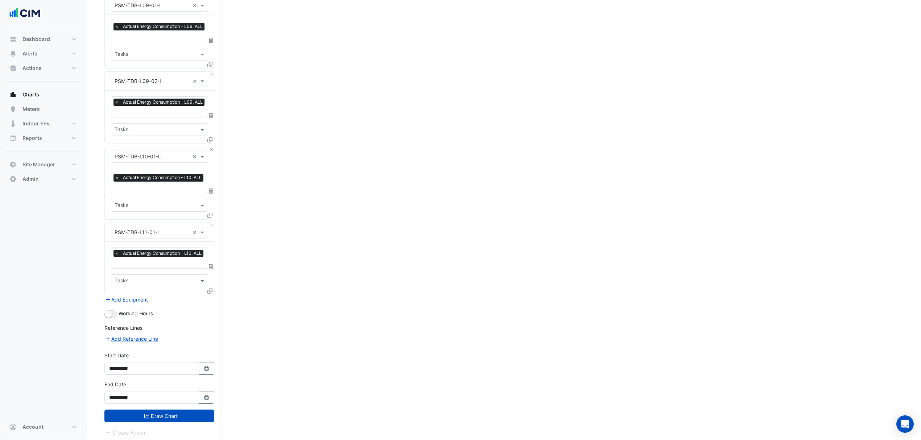
select select "****"
click at [147, 300] on select "*** *** *** *** *** *** *** *** *** *** *** ***" at bounding box center [138, 298] width 28 height 11
select select "*"
click at [124, 293] on select "*** *** *** *** *** *** *** *** *** *** *** ***" at bounding box center [138, 298] width 28 height 11
click at [172, 296] on select "**** **** **** **** **** **** **** **** **** **** **** ****" at bounding box center [165, 298] width 28 height 11
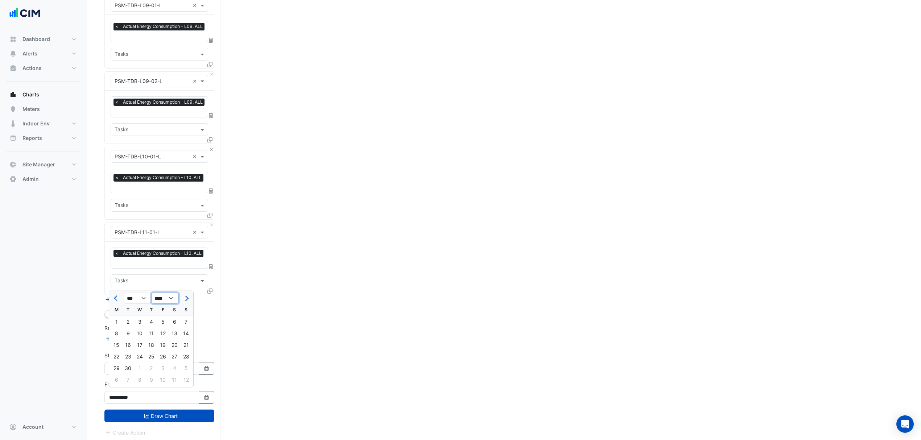
select select "****"
click at [151, 293] on select "**** **** **** **** **** **** **** **** **** **** **** ****" at bounding box center [165, 298] width 28 height 11
drag, startPoint x: 118, startPoint y: 378, endPoint x: 143, endPoint y: 376, distance: 24.7
click at [118, 379] on div "30" at bounding box center [117, 380] width 12 height 12
type input "**********"
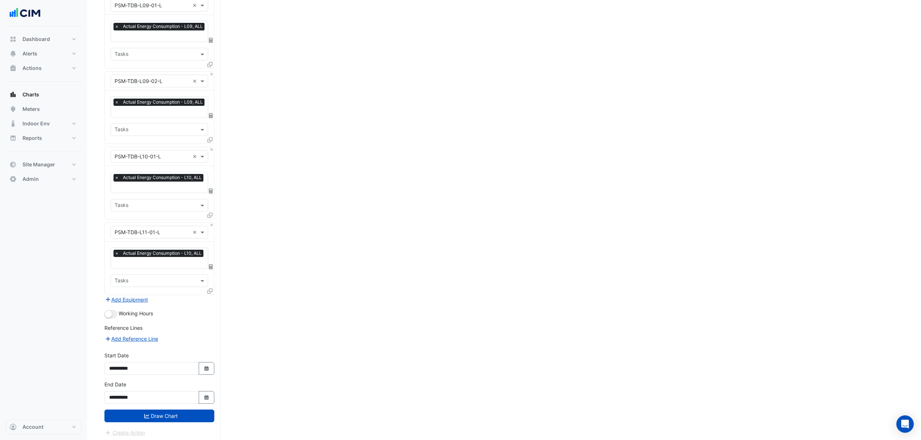
click at [195, 336] on div "Add Reference Line" at bounding box center [159, 339] width 110 height 9
click at [160, 415] on button "Draw Chart" at bounding box center [159, 416] width 110 height 13
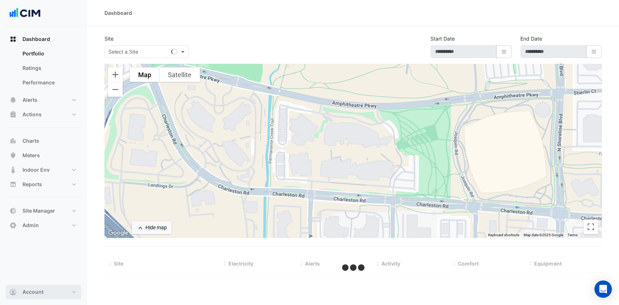
select select "***"
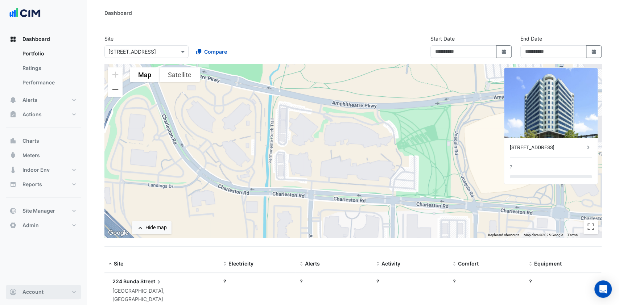
type input "**********"
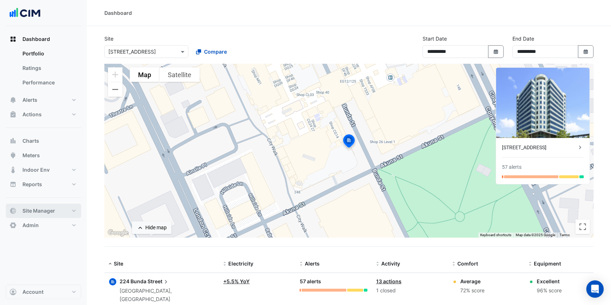
click at [57, 209] on button "Site Manager" at bounding box center [43, 211] width 75 height 15
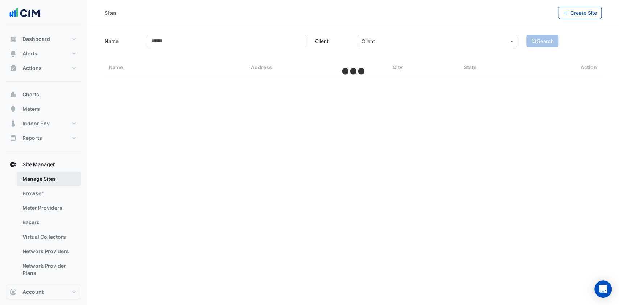
click at [42, 179] on link "Manage Sites" at bounding box center [49, 179] width 65 height 15
select select "***"
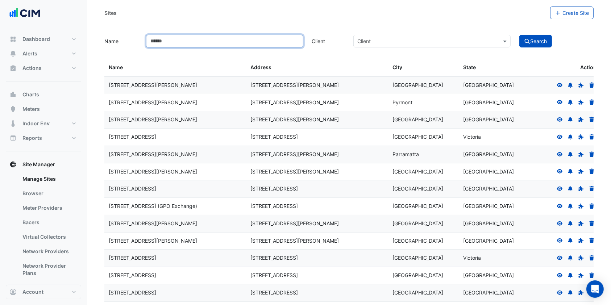
click at [205, 42] on input "Name" at bounding box center [224, 41] width 157 height 13
type input "**********"
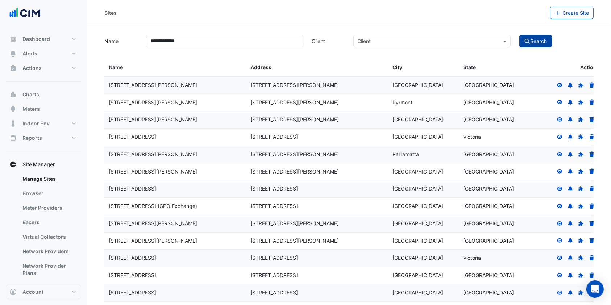
click at [532, 44] on button "Search" at bounding box center [536, 41] width 33 height 13
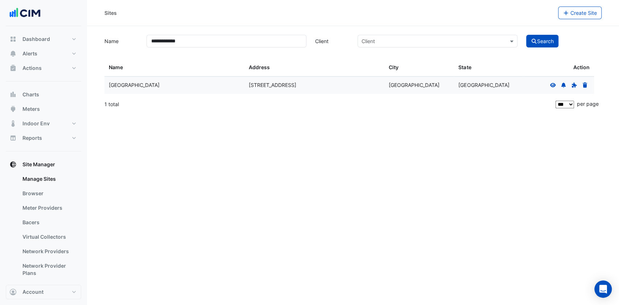
click at [552, 83] on icon at bounding box center [553, 85] width 7 height 5
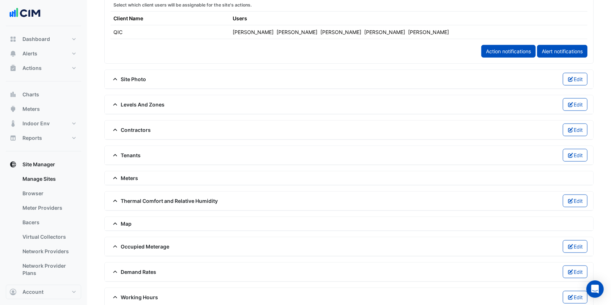
scroll to position [436, 0]
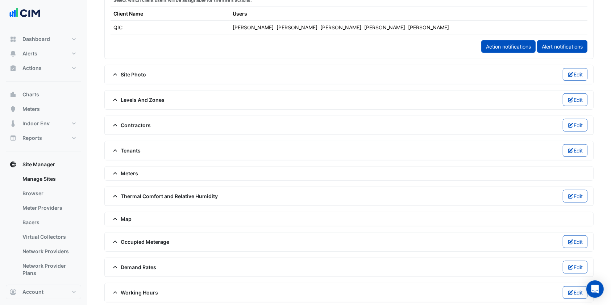
click at [147, 173] on div "Meters" at bounding box center [349, 174] width 477 height 8
click at [129, 170] on span "Meters" at bounding box center [125, 174] width 28 height 8
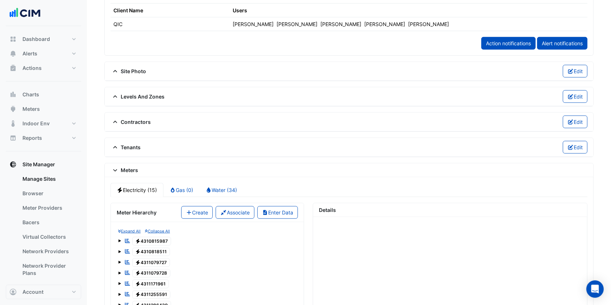
scroll to position [484, 0]
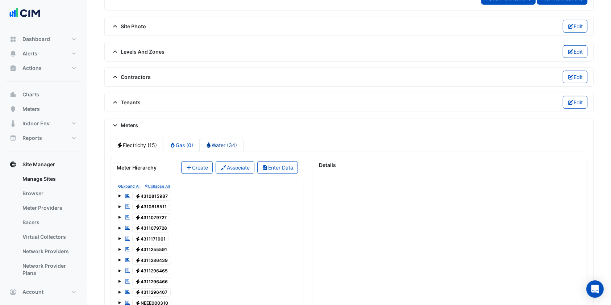
click at [209, 143] on icon at bounding box center [209, 145] width 4 height 5
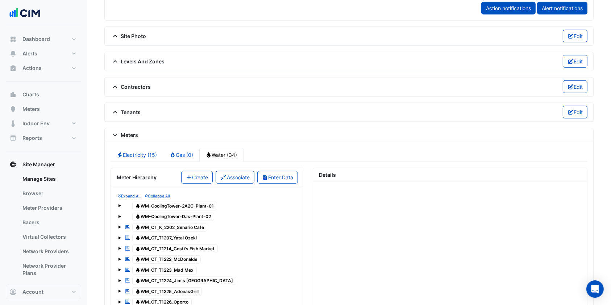
scroll to position [782, 0]
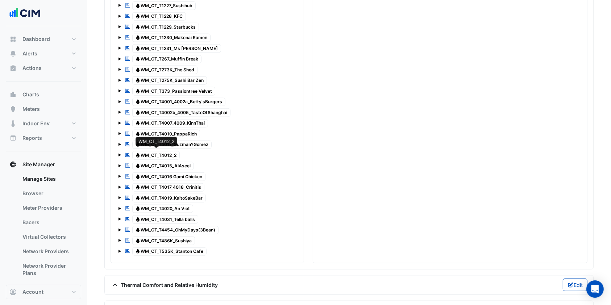
click at [169, 151] on span "Water WM_CT_T4012_2" at bounding box center [156, 155] width 48 height 9
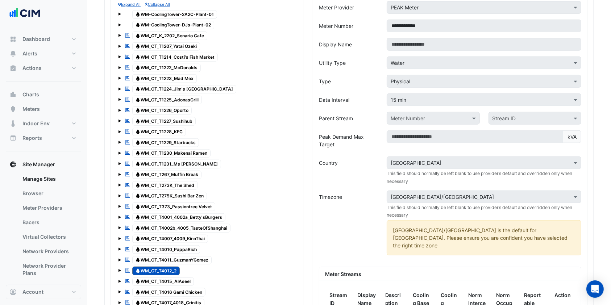
scroll to position [632, 0]
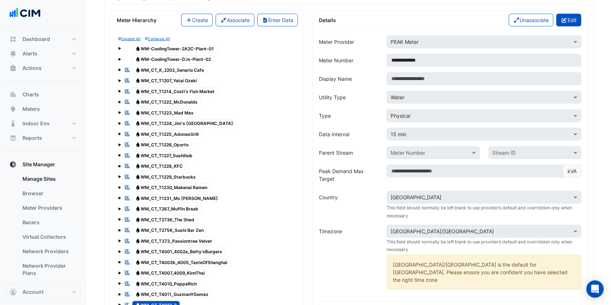
click at [572, 14] on button "Edit" at bounding box center [569, 20] width 25 height 13
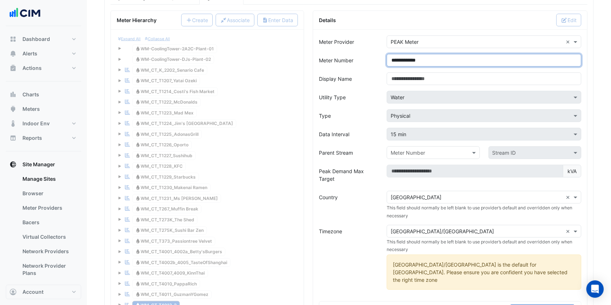
click at [463, 58] on input "**********" at bounding box center [484, 60] width 195 height 13
drag, startPoint x: 459, startPoint y: 58, endPoint x: 394, endPoint y: 54, distance: 65.0
click at [390, 54] on input "**********" at bounding box center [484, 60] width 195 height 13
type input "**********"
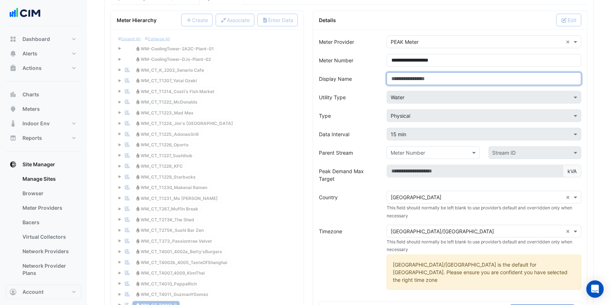
click at [415, 80] on input "Display Name" at bounding box center [484, 79] width 195 height 13
paste input "**********"
type input "**********"
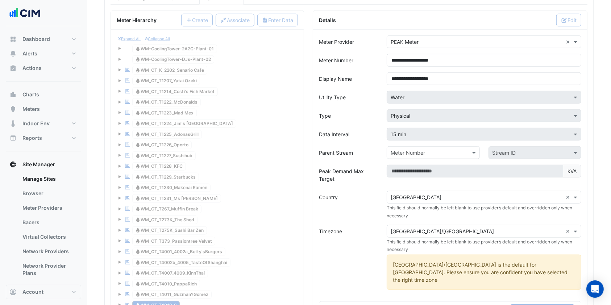
click at [380, 79] on div "Display Name" at bounding box center [349, 79] width 68 height 13
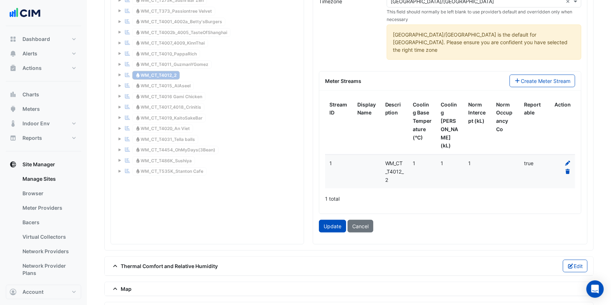
scroll to position [874, 0]
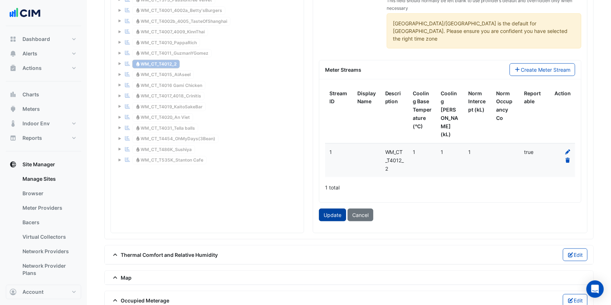
click at [337, 209] on button "Update" at bounding box center [332, 215] width 27 height 13
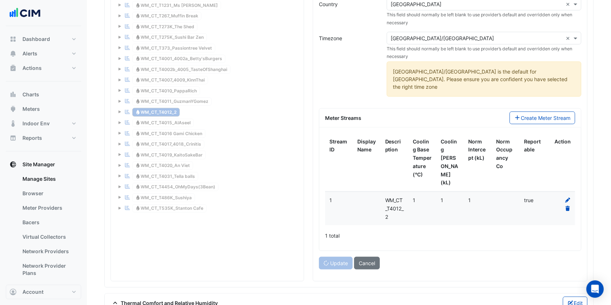
scroll to position [556, 0]
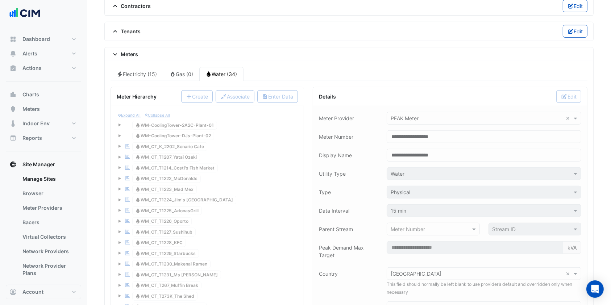
type input "**********"
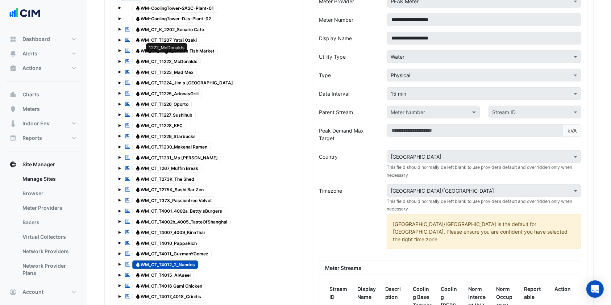
scroll to position [685, 0]
